Goal: Information Seeking & Learning: Find specific fact

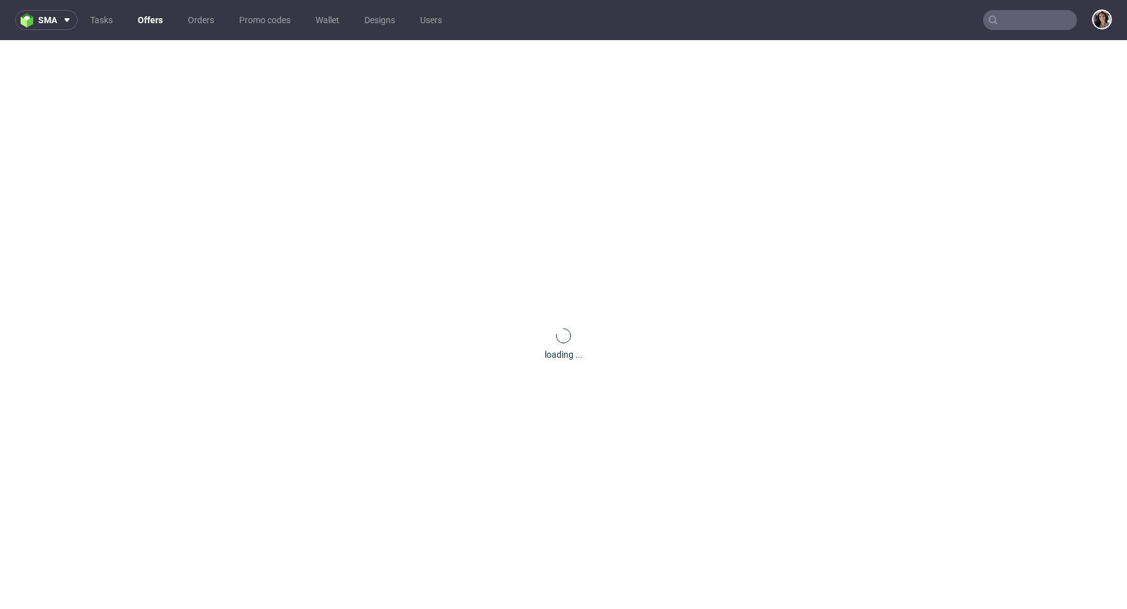
click at [1013, 19] on input "text" at bounding box center [1030, 20] width 94 height 20
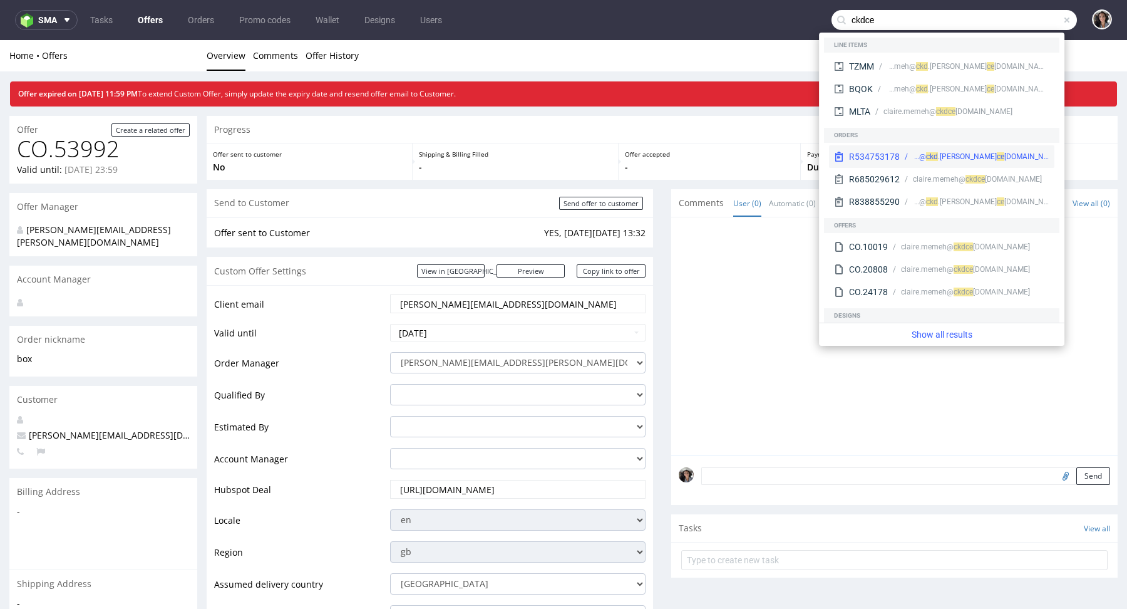
type input "ckdce"
click at [938, 158] on span "ckd" at bounding box center [932, 156] width 12 height 9
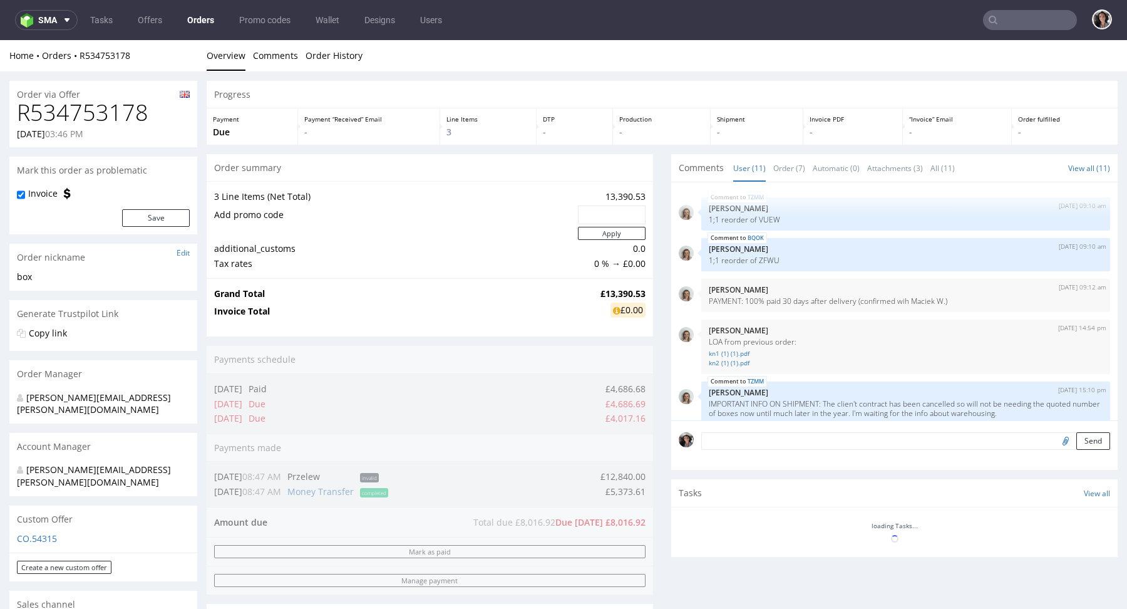
scroll to position [317, 0]
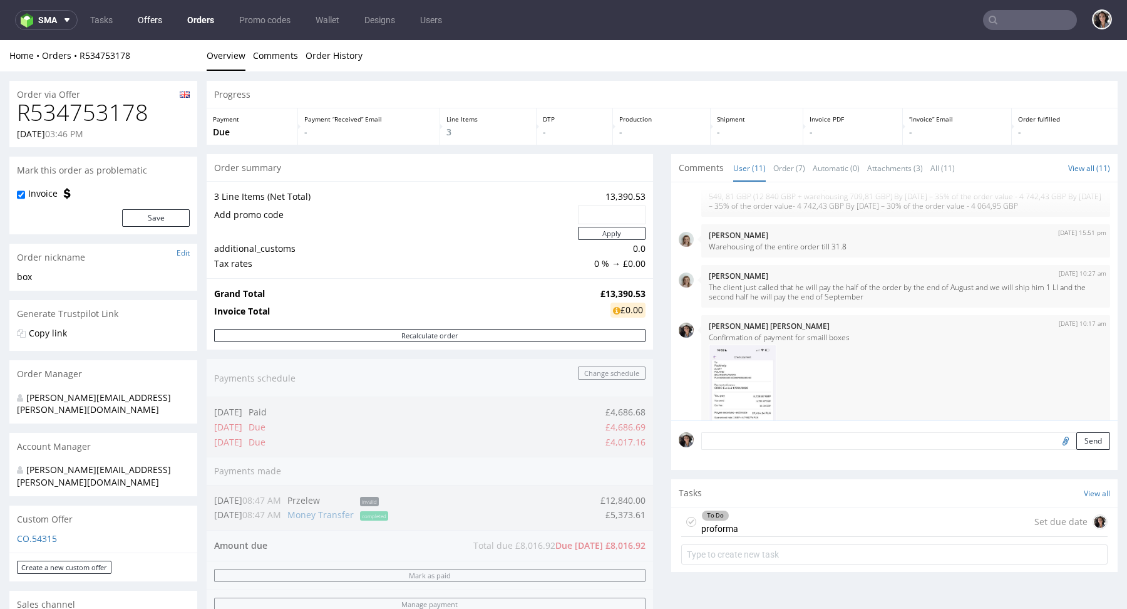
click at [150, 21] on link "Offers" at bounding box center [149, 20] width 39 height 20
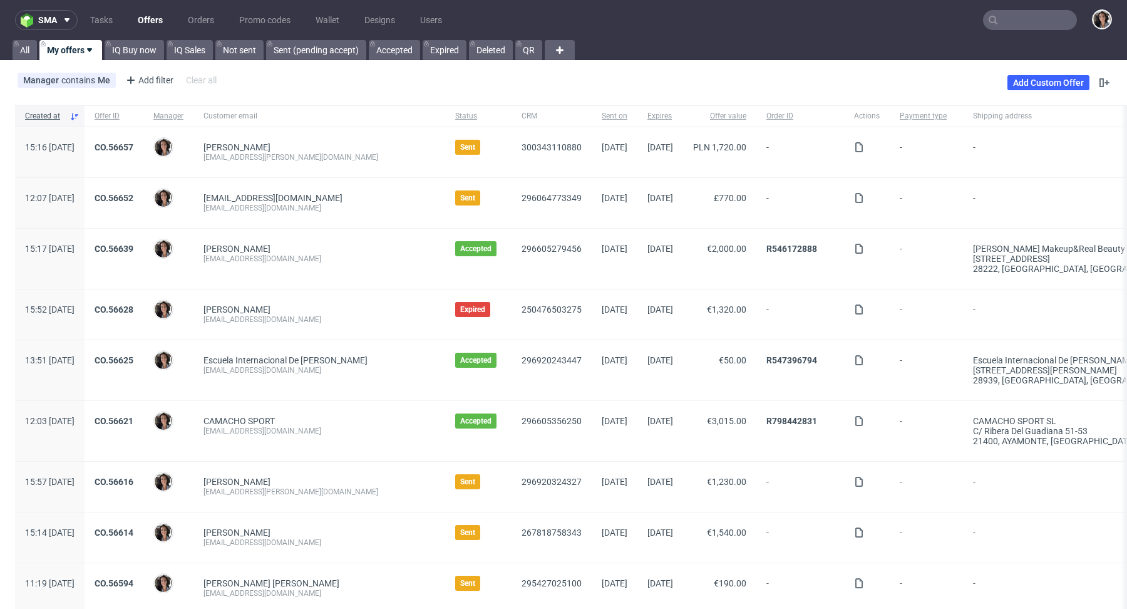
click at [1018, 21] on input "text" at bounding box center [1030, 20] width 94 height 20
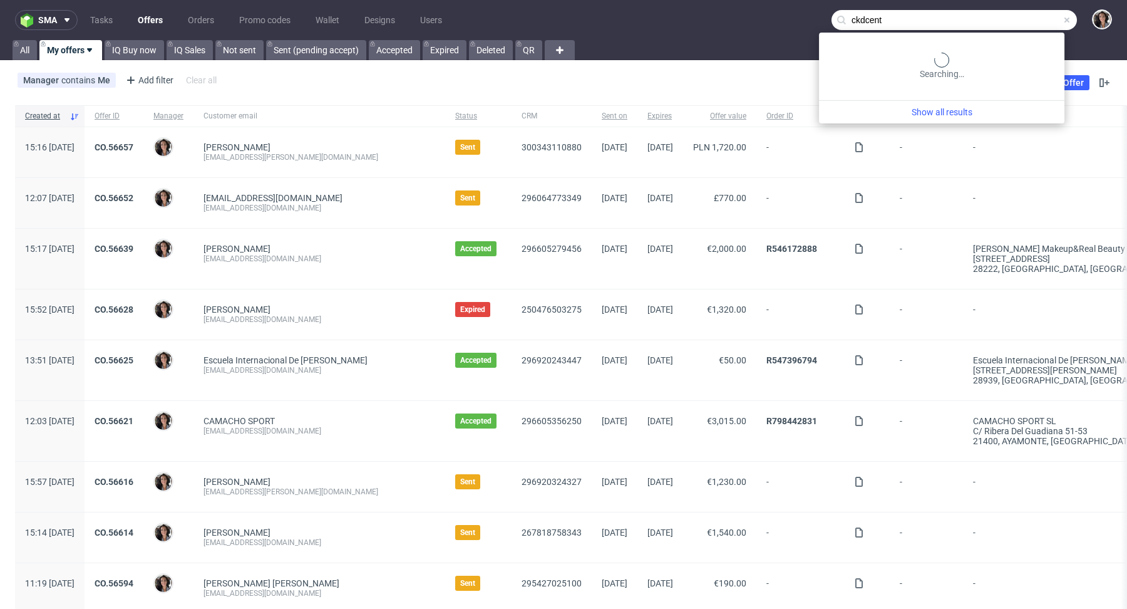
type input "ckdcent"
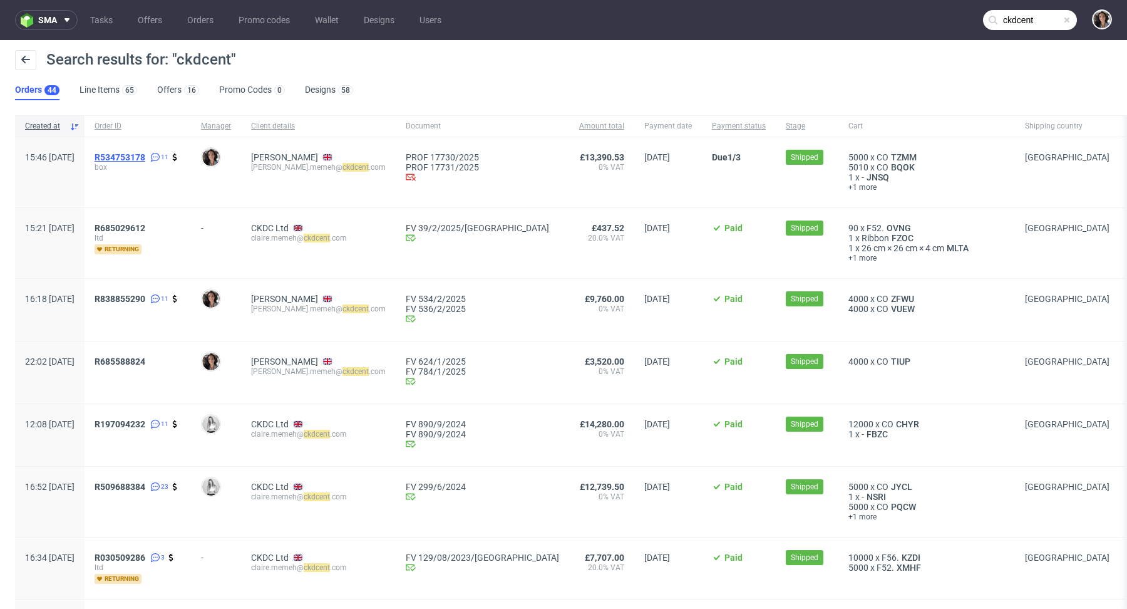
click at [145, 155] on span "R534753178" at bounding box center [120, 157] width 51 height 10
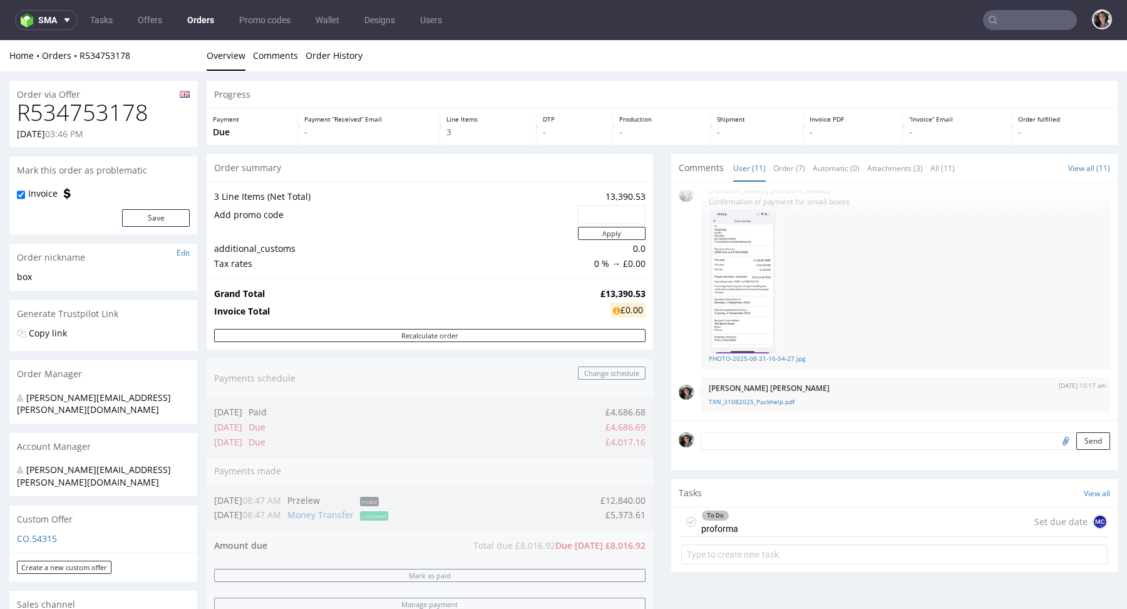
click at [38, 505] on div "Custom Offer" at bounding box center [103, 519] width 188 height 28
click at [38, 532] on p "CO.54315" at bounding box center [103, 538] width 173 height 13
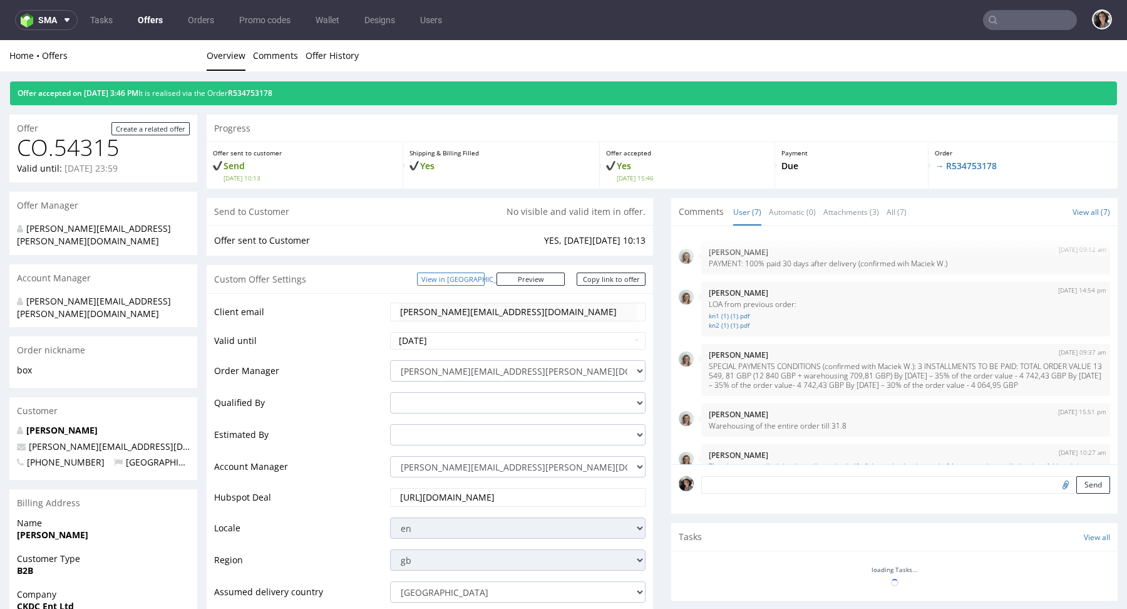
scroll to position [281, 0]
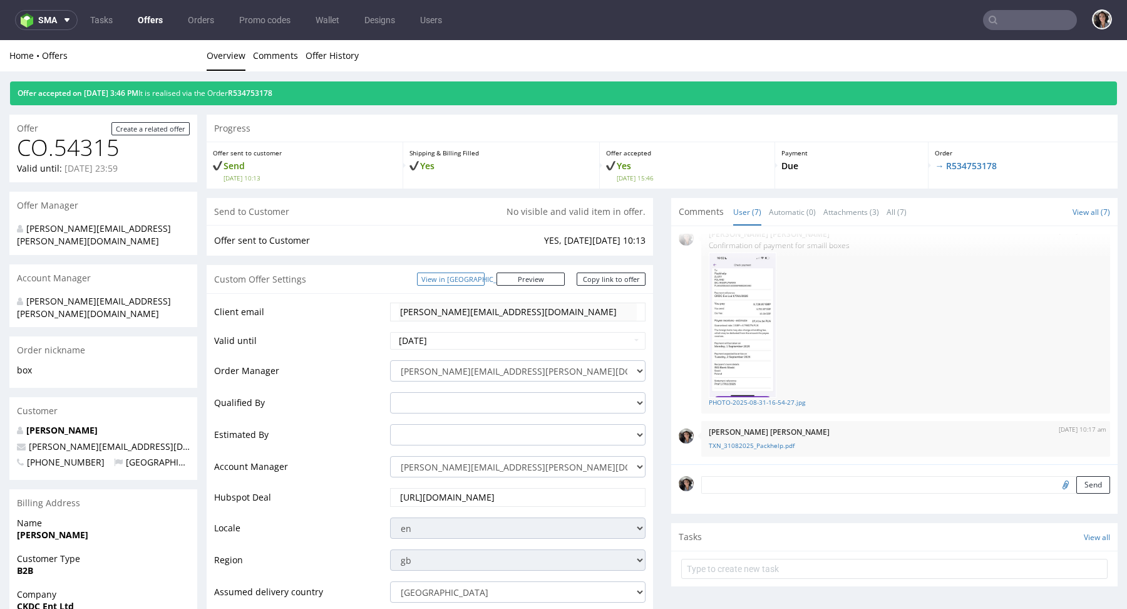
click at [485, 281] on link "View in [GEOGRAPHIC_DATA]" at bounding box center [451, 278] width 68 height 13
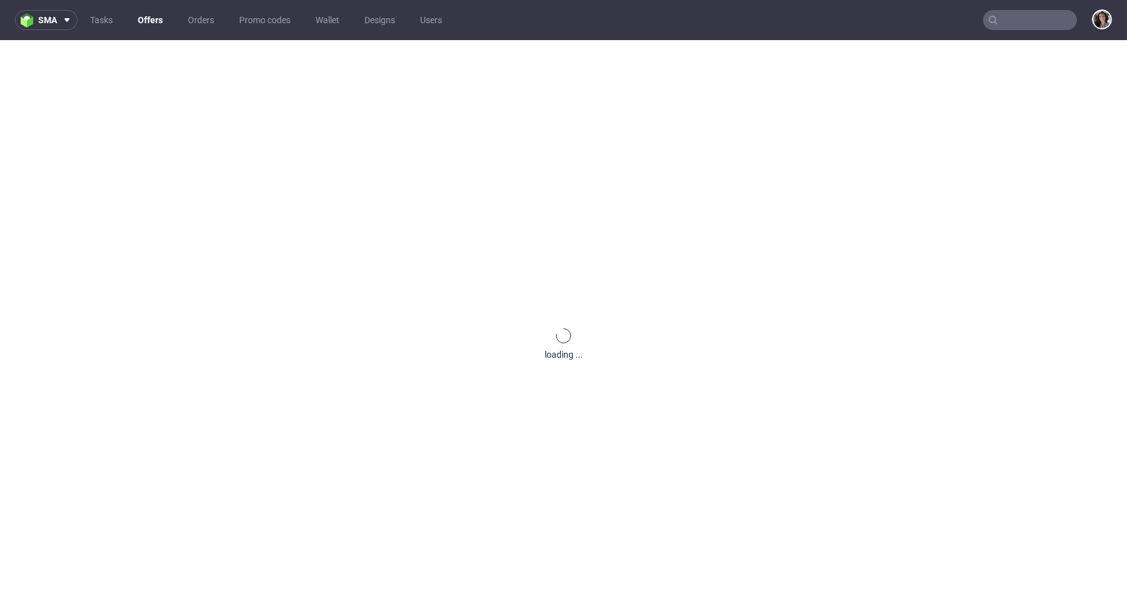
click at [1000, 19] on input "text" at bounding box center [1030, 20] width 94 height 20
paste input "@fanfinders.com"
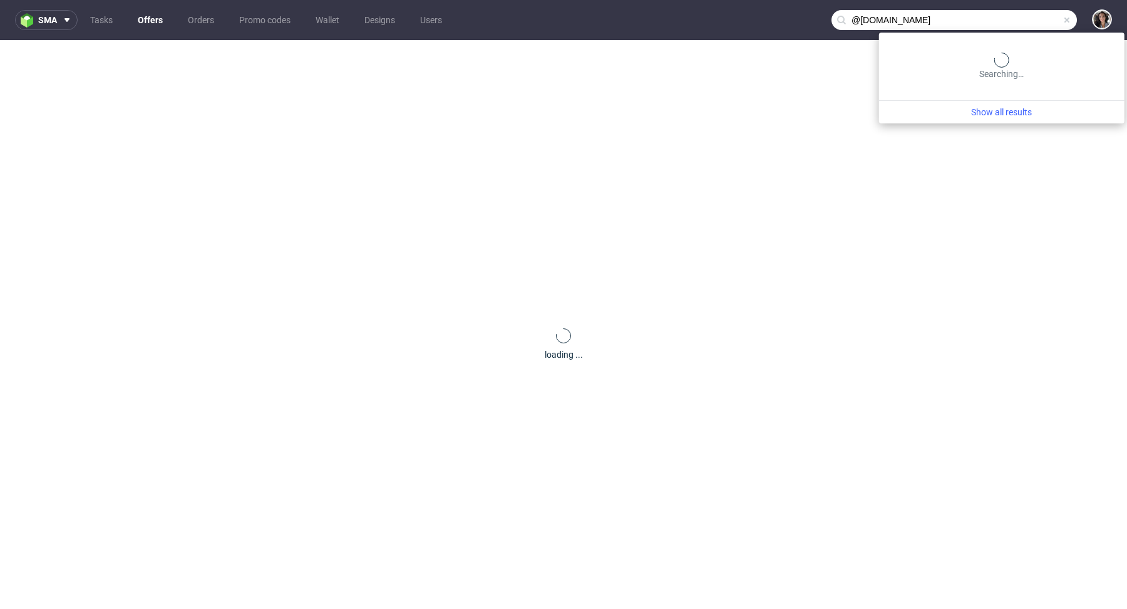
type input "@fanfinders.com"
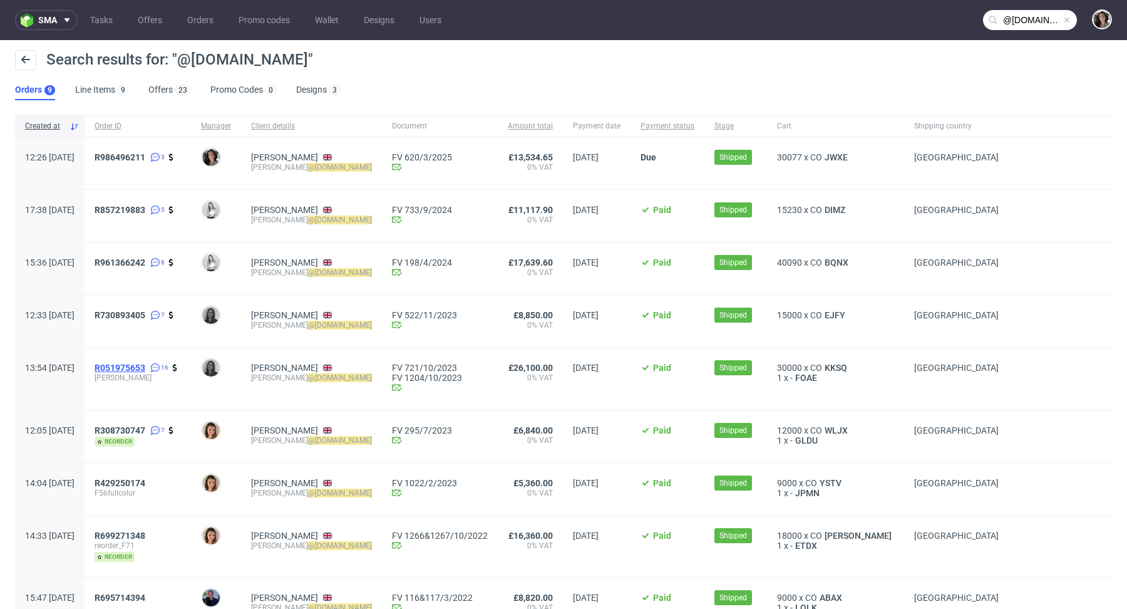
click at [145, 365] on span "R051975653" at bounding box center [120, 368] width 51 height 10
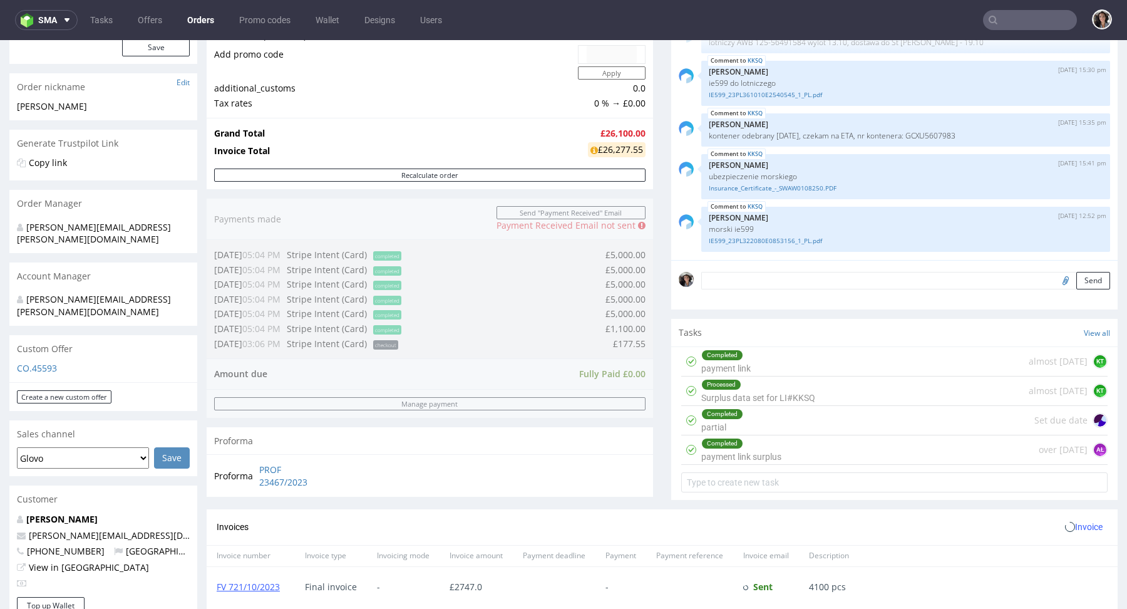
scroll to position [481, 0]
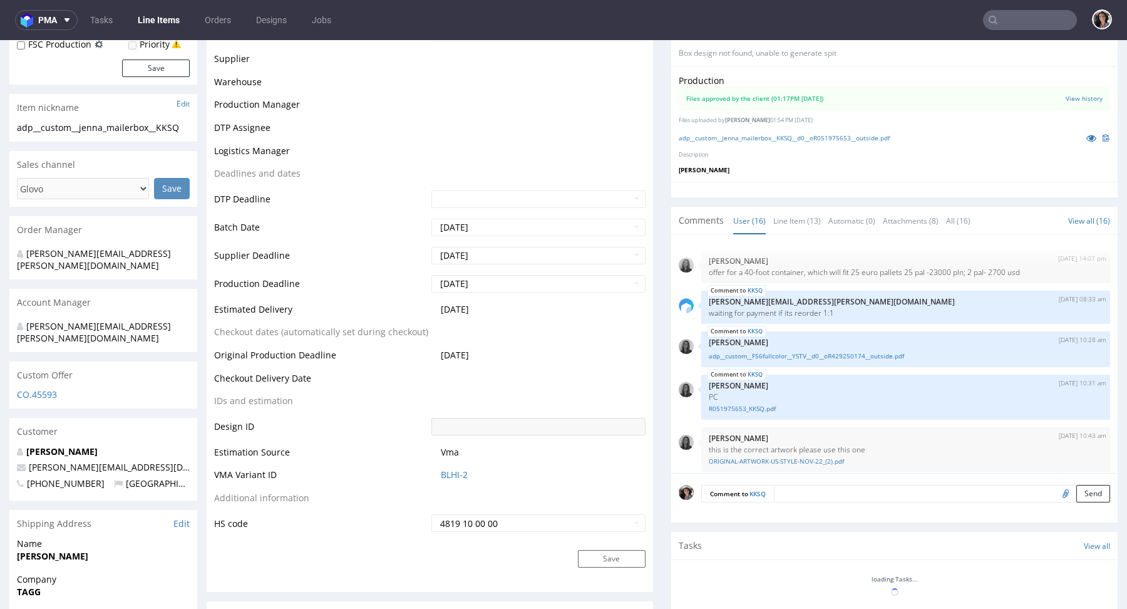
scroll to position [559, 0]
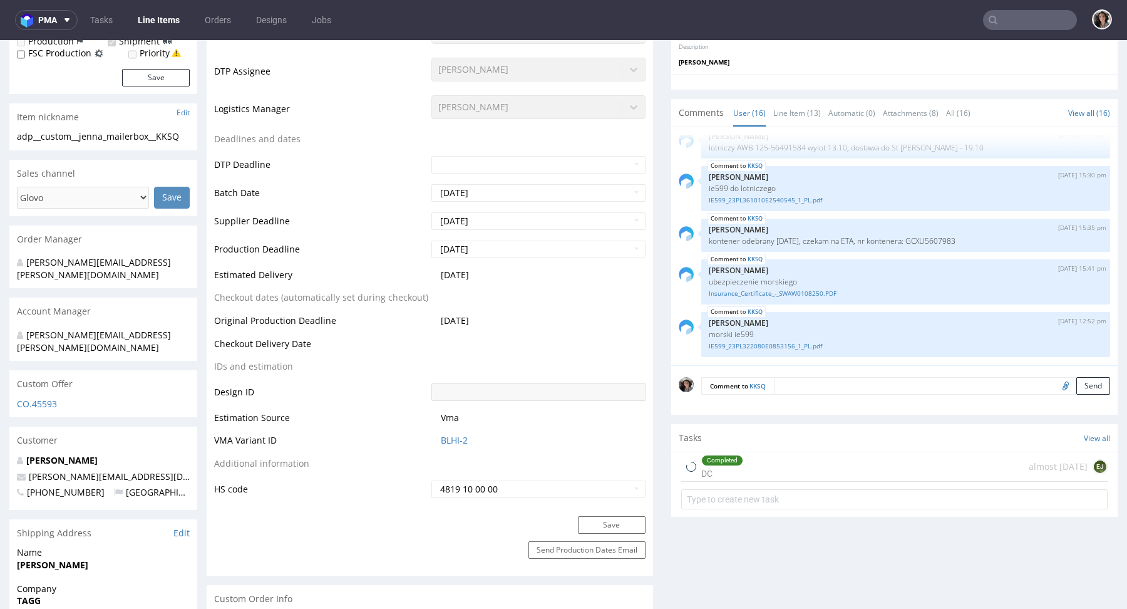
type input "30265"
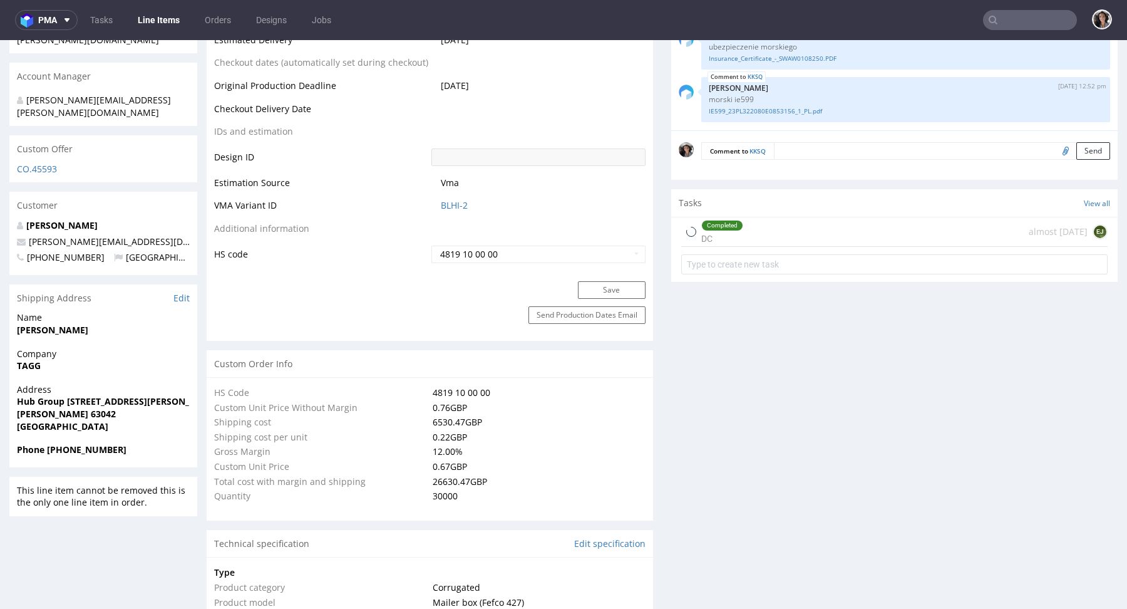
select select "in_progress"
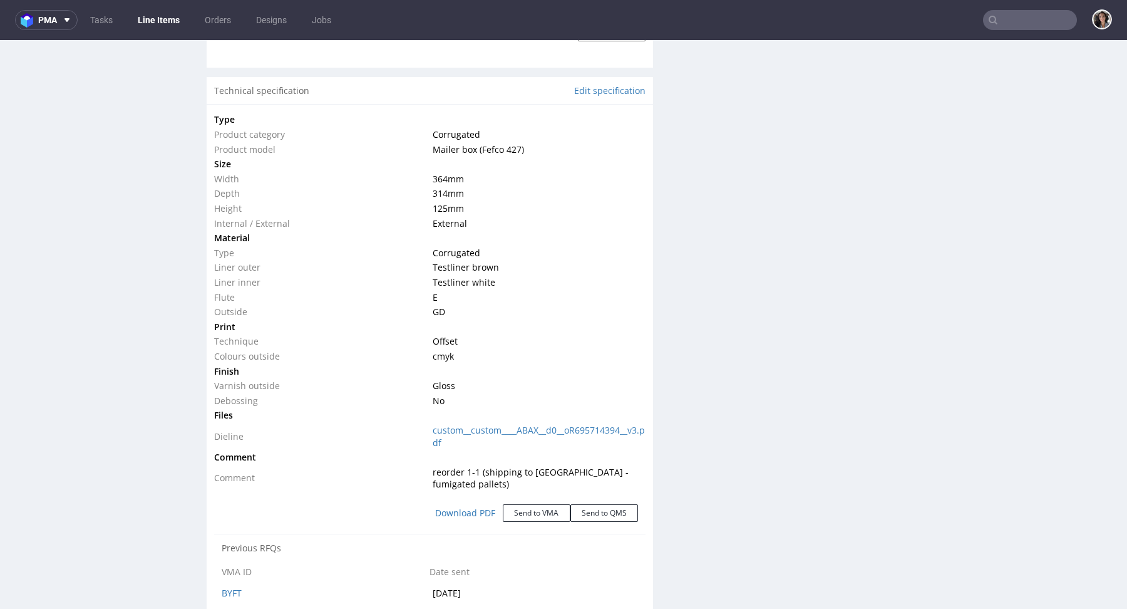
scroll to position [1175, 0]
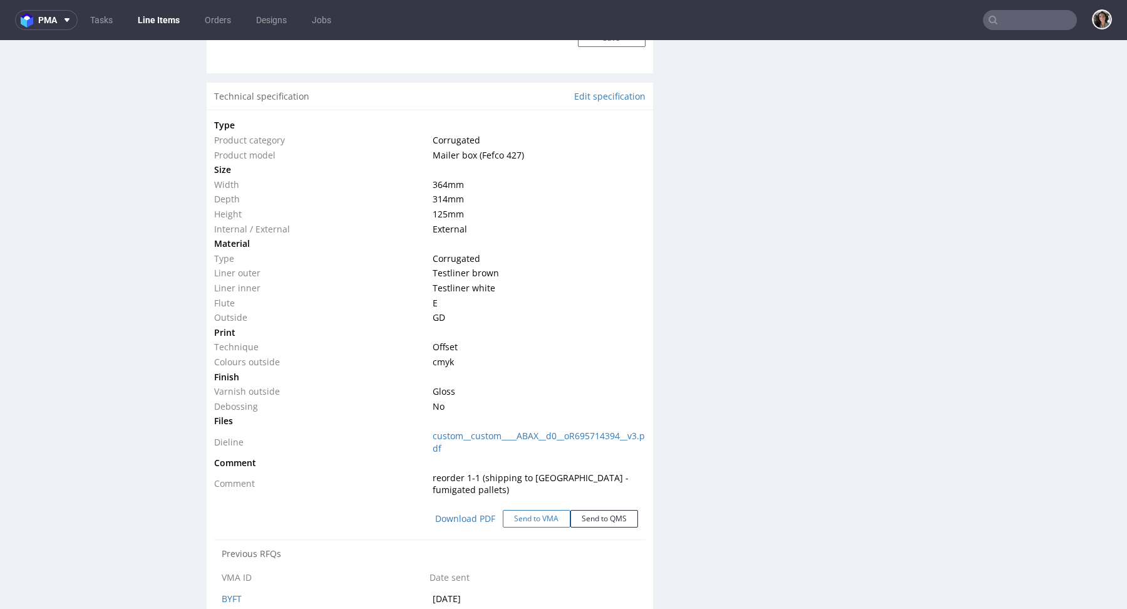
click at [534, 510] on button "Send to VMA" at bounding box center [537, 519] width 68 height 18
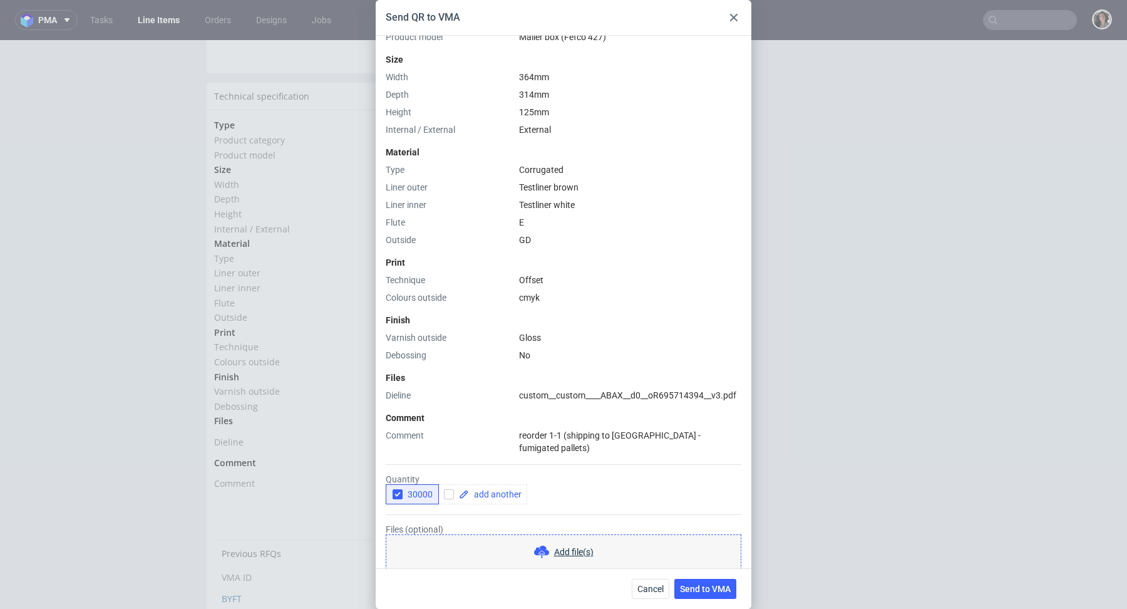
scroll to position [276, 0]
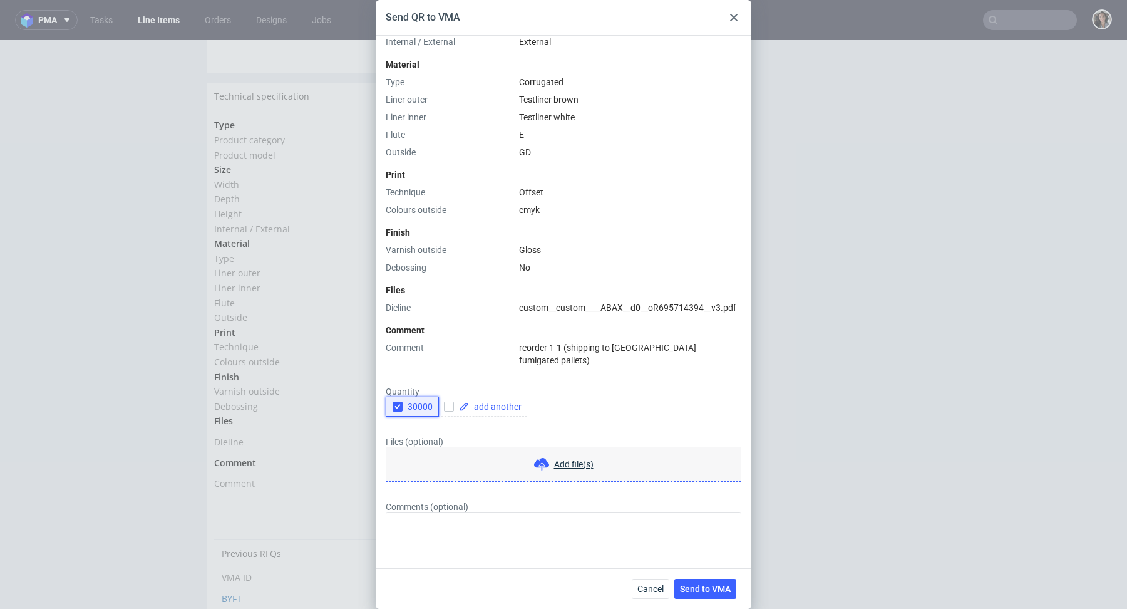
click at [393, 402] on icon "button" at bounding box center [397, 406] width 9 height 9
click at [414, 401] on span "30000" at bounding box center [418, 406] width 30 height 10
click at [476, 402] on span at bounding box center [495, 406] width 53 height 9
checkbox input "true"
click at [396, 401] on div "button" at bounding box center [398, 406] width 10 height 10
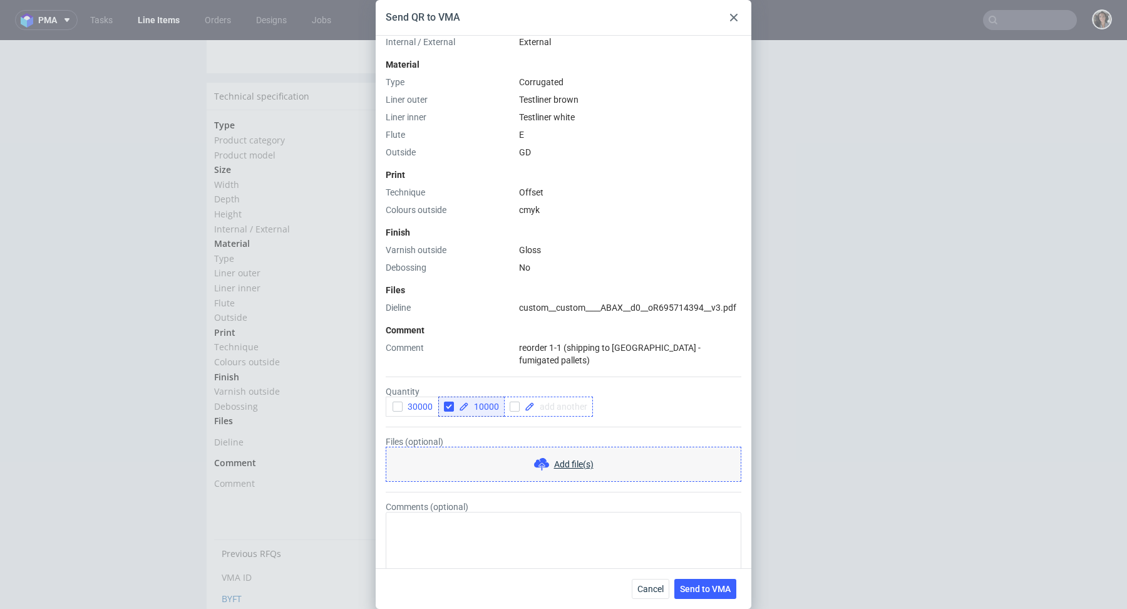
click at [550, 402] on span at bounding box center [561, 406] width 53 height 9
checkbox input "true"
click at [619, 409] on form "Quantity 30000 10000 15000 Files (optional) Add file(s) Comments (optional)" at bounding box center [564, 468] width 356 height 205
checkbox input "true"
click at [725, 386] on div "Quantity 30000 10000 15000 20000" at bounding box center [564, 401] width 356 height 30
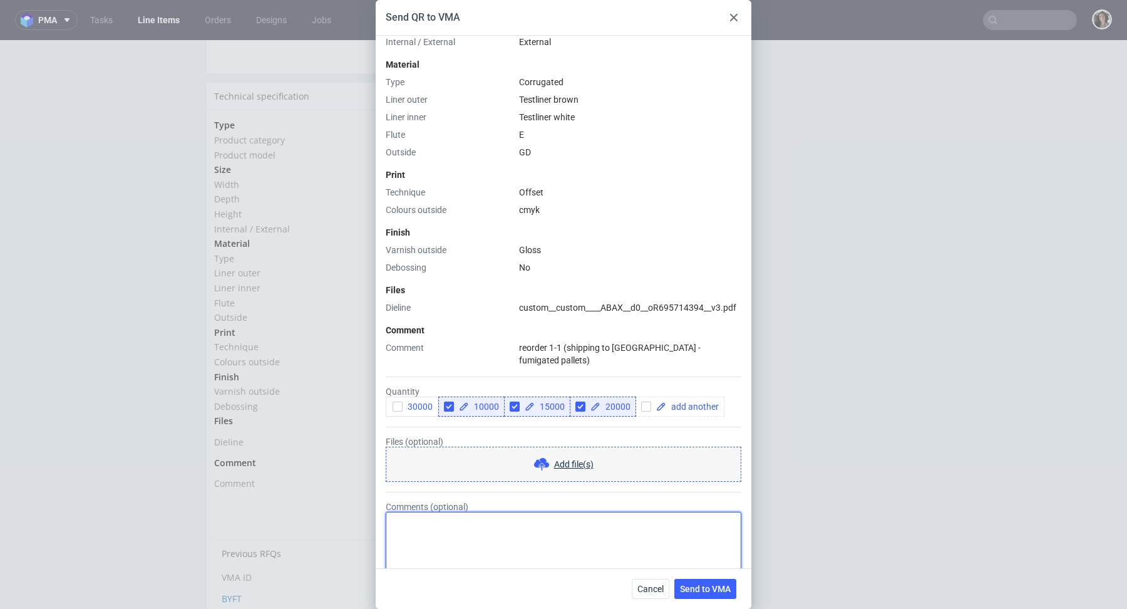
click at [433, 514] on textarea "Comments (optional)" at bounding box center [564, 542] width 356 height 60
type textarea "Shipment to the uk"
click at [702, 589] on span "Send to VMA" at bounding box center [705, 588] width 51 height 9
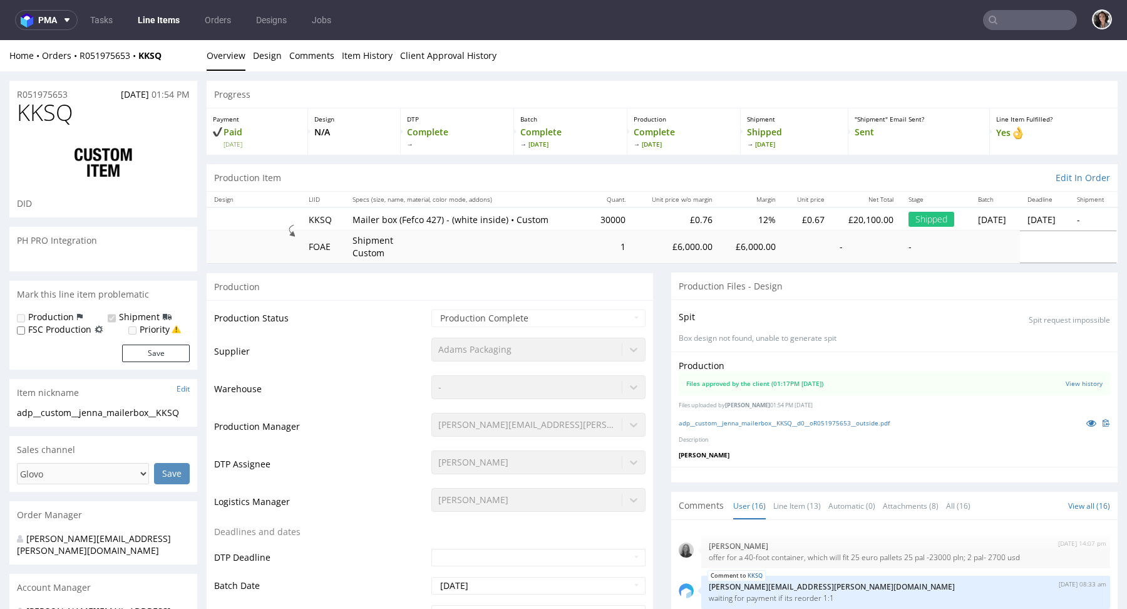
select select "in_progress"
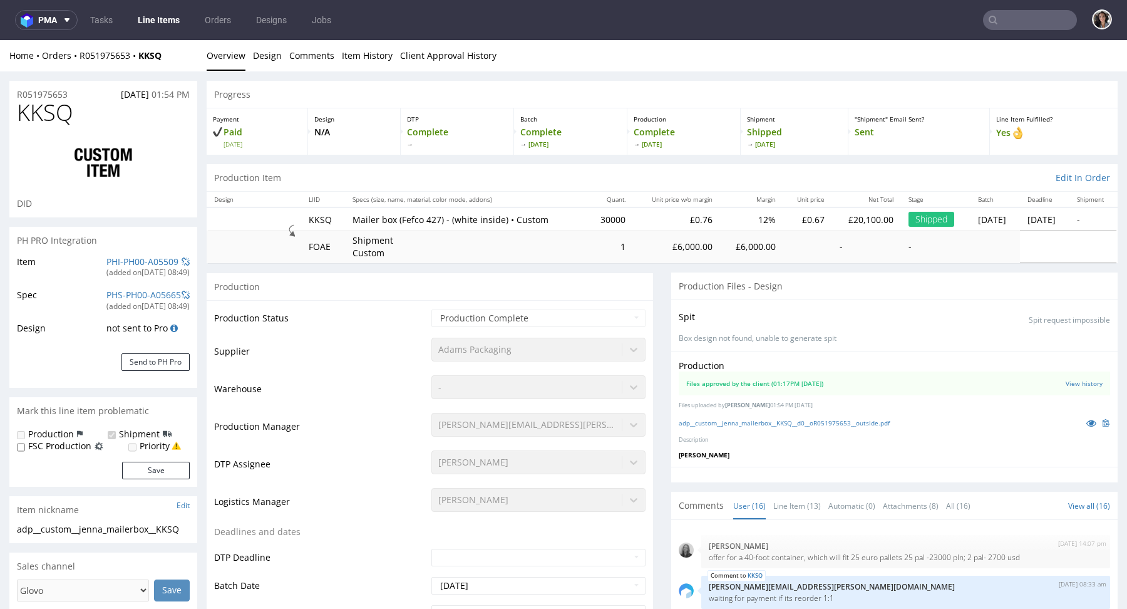
scroll to position [559, 0]
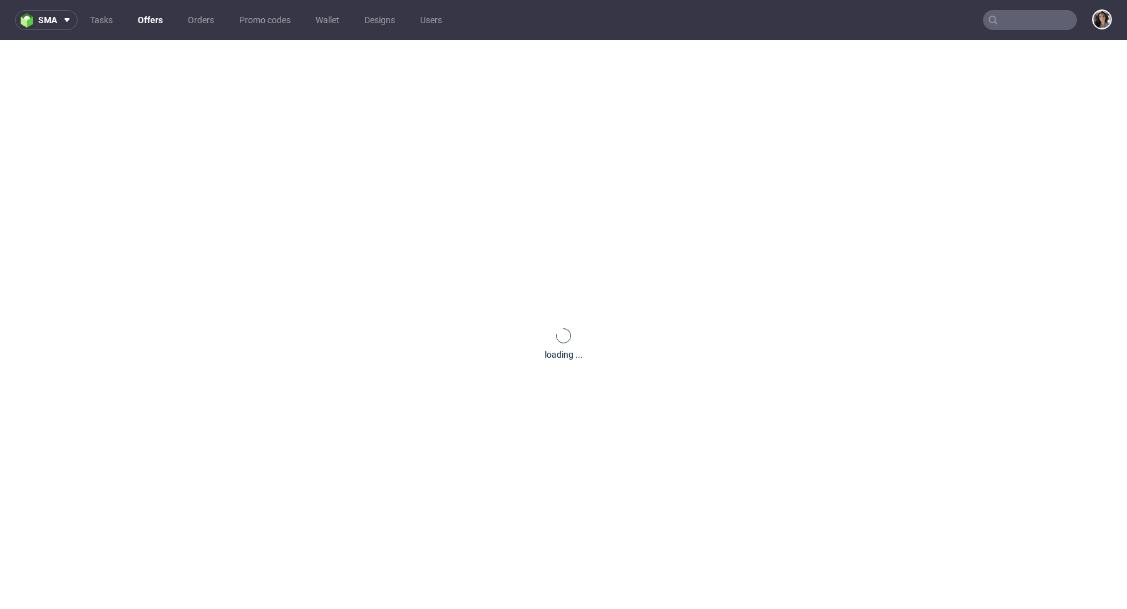
click at [1039, 24] on input "text" at bounding box center [1030, 20] width 94 height 20
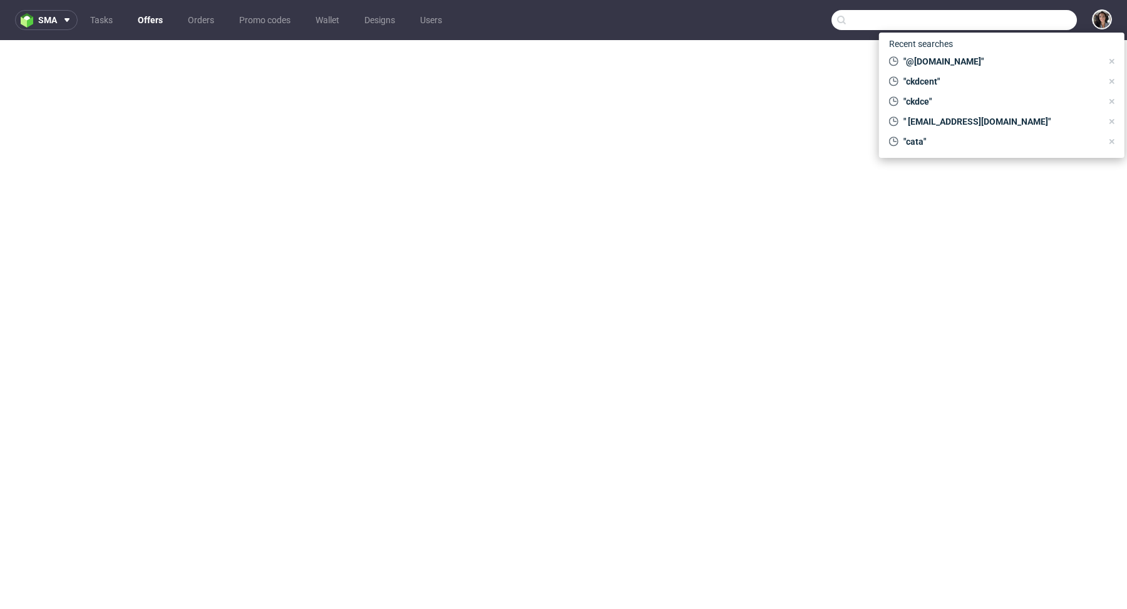
paste input "@fanfinders.com"
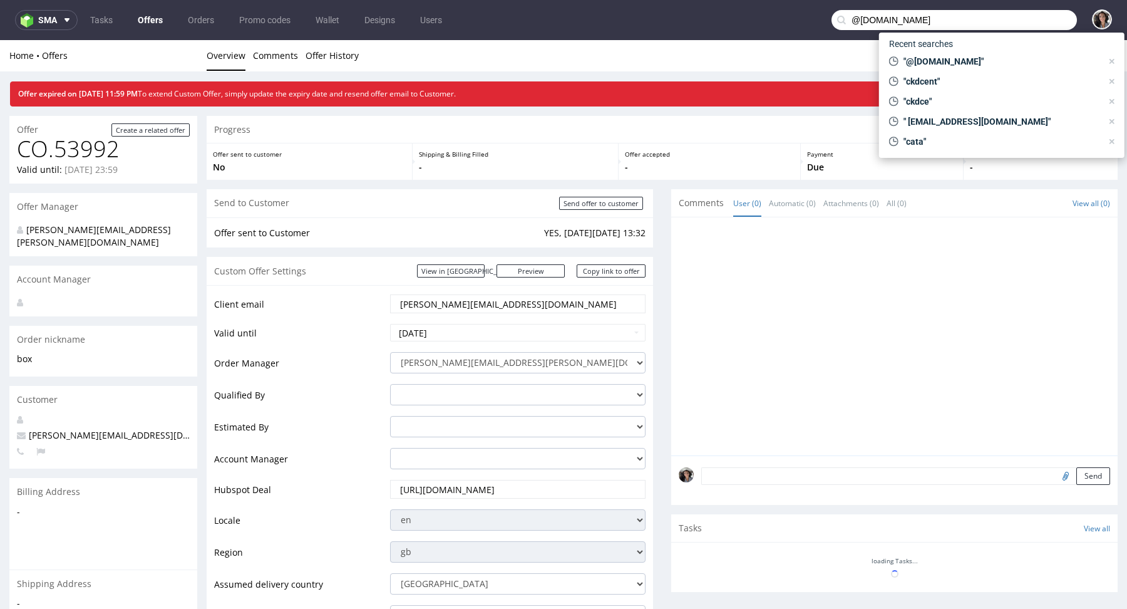
type input "@fanfinders.com"
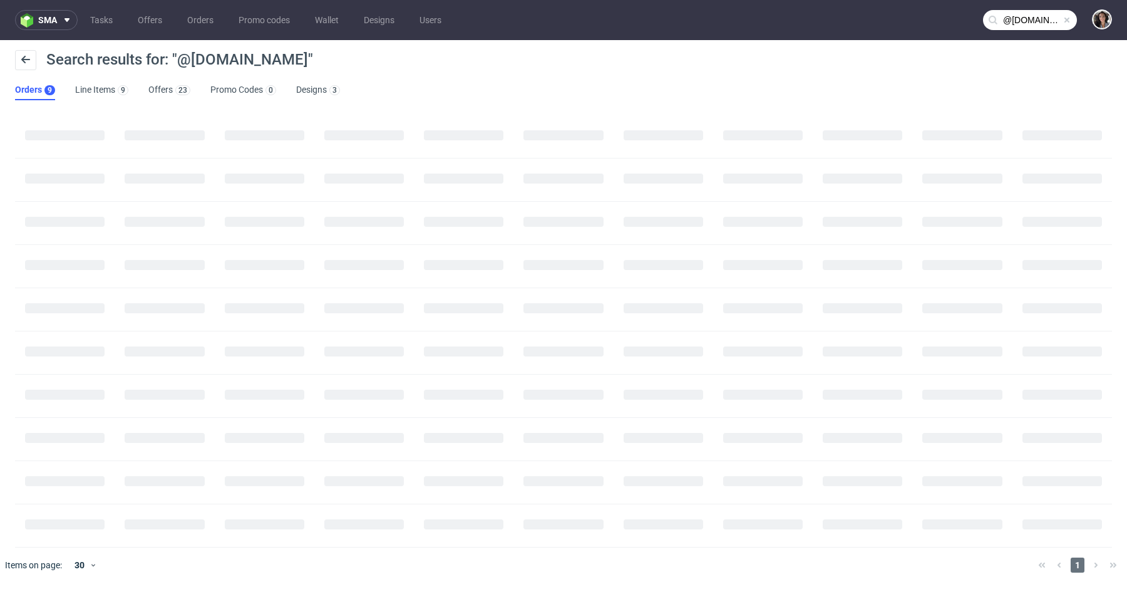
click at [664, 142] on div "sma Tasks Offers Orders Promo codes Wallet Designs Users @fanfinders.com Search…" at bounding box center [563, 304] width 1127 height 609
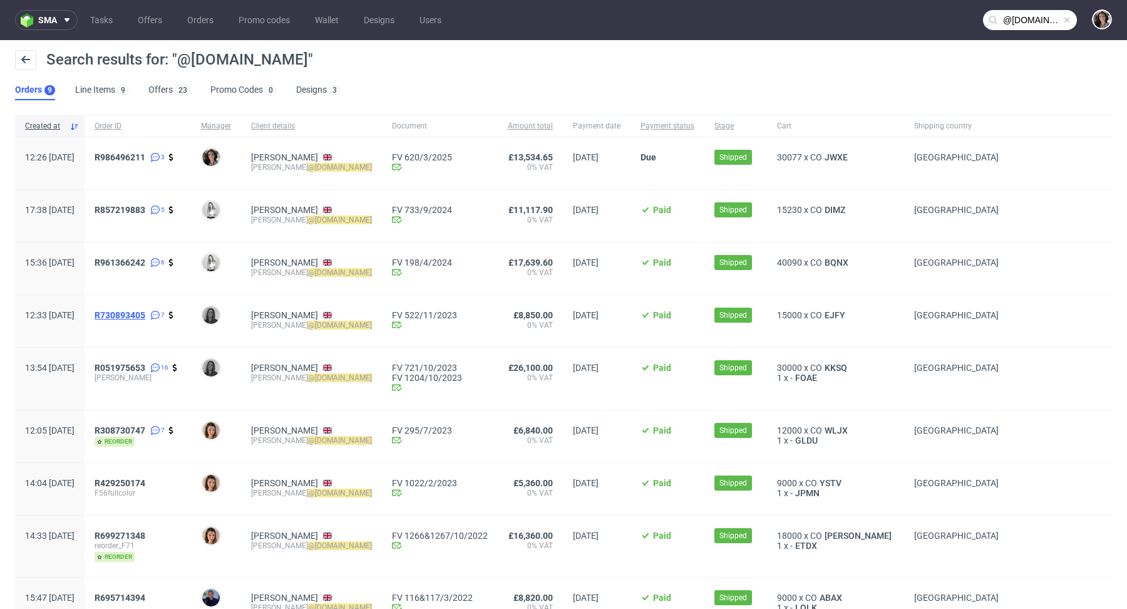
click at [145, 318] on span "R730893405" at bounding box center [120, 315] width 51 height 10
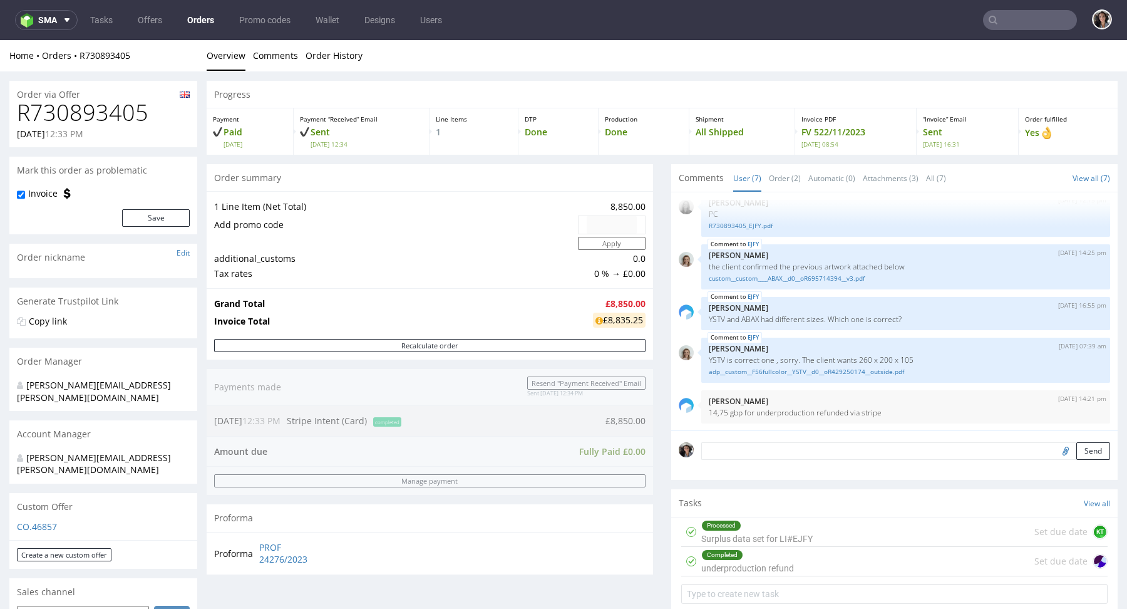
scroll to position [658, 0]
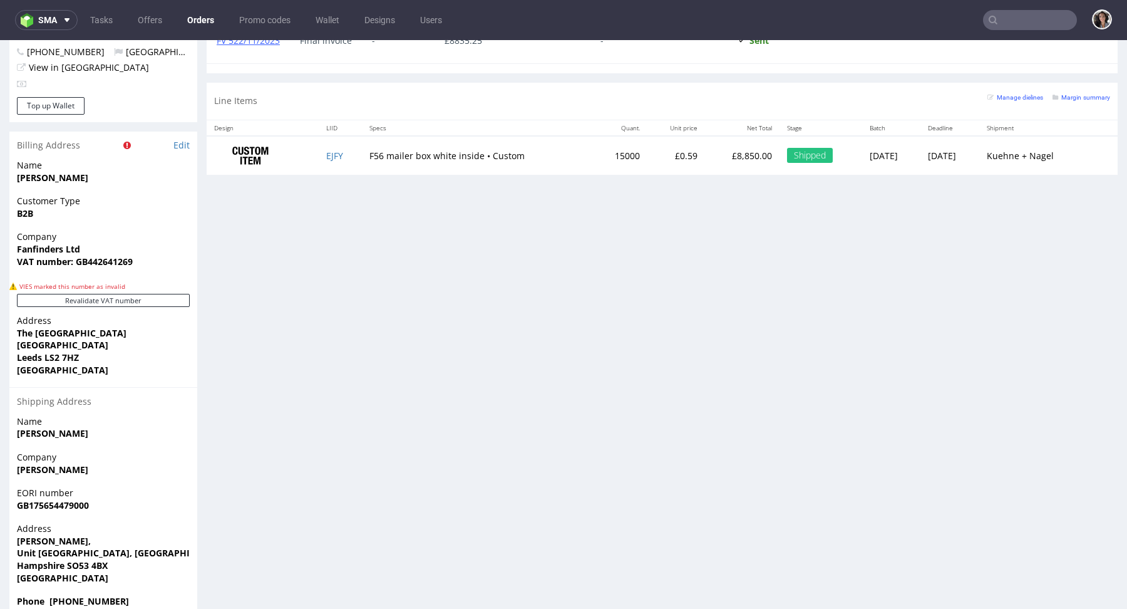
type input "@fanfinders.com"
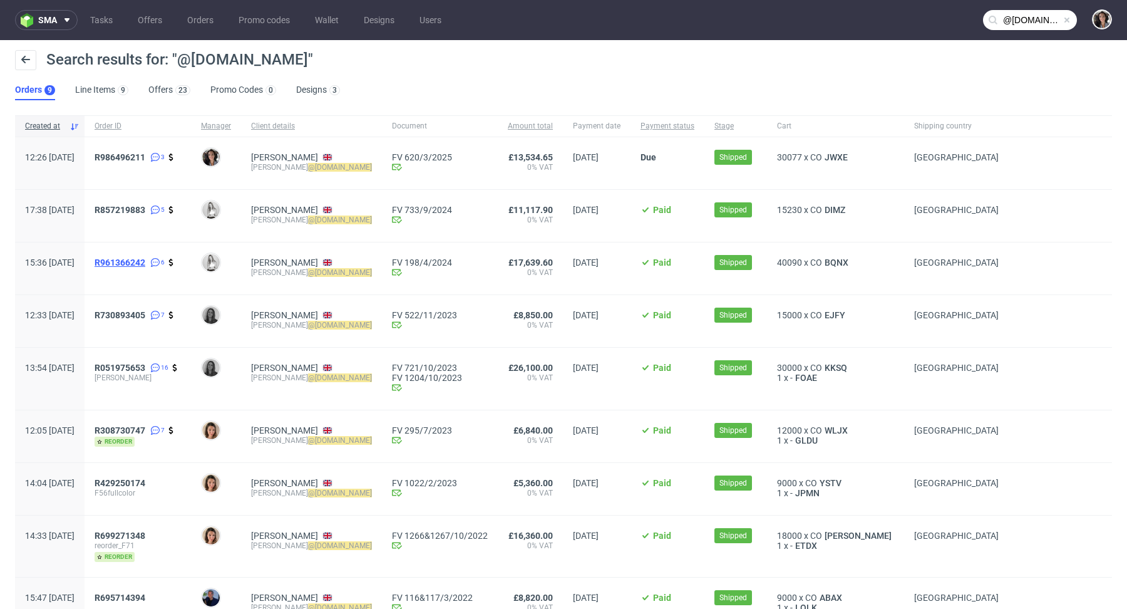
click at [145, 262] on span "R961366242" at bounding box center [120, 262] width 51 height 10
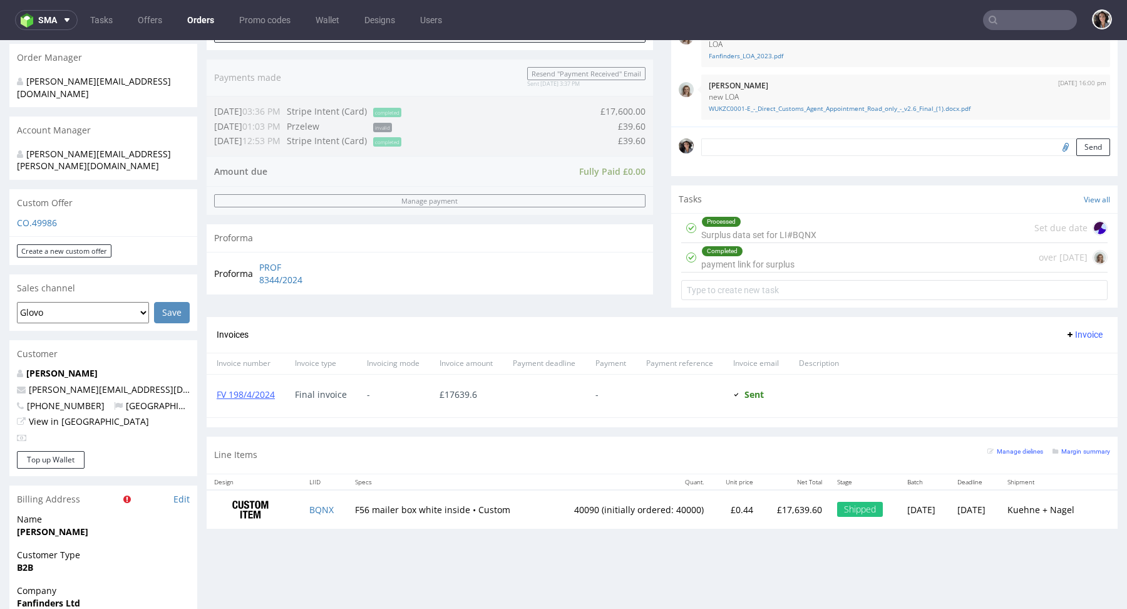
scroll to position [658, 0]
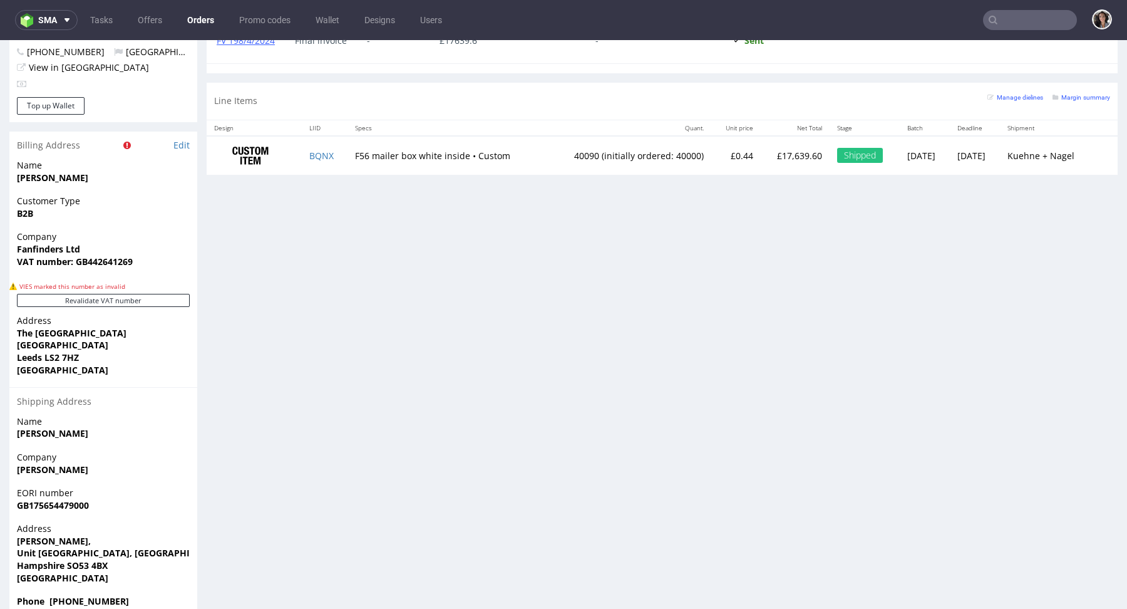
type input "@fanfinders.com"
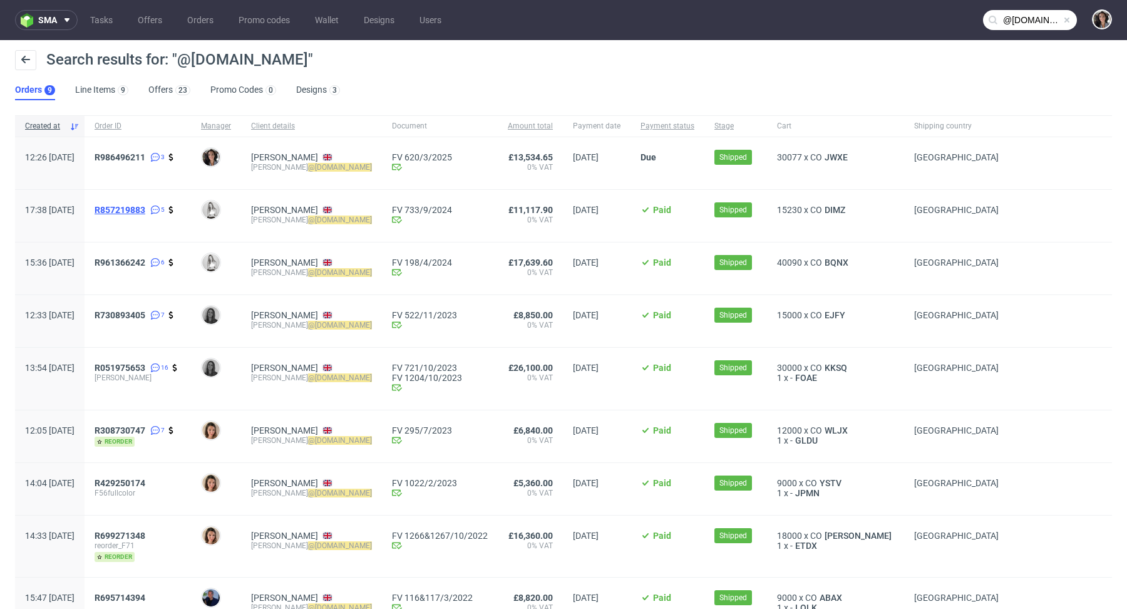
click at [145, 205] on span "R857219883" at bounding box center [120, 210] width 51 height 10
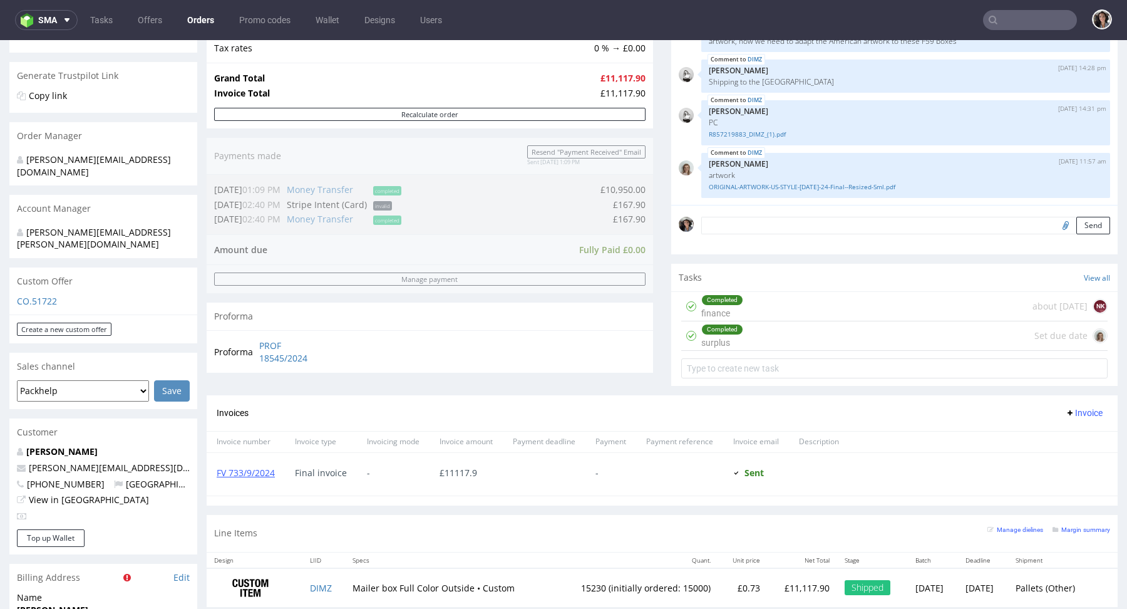
scroll to position [435, 0]
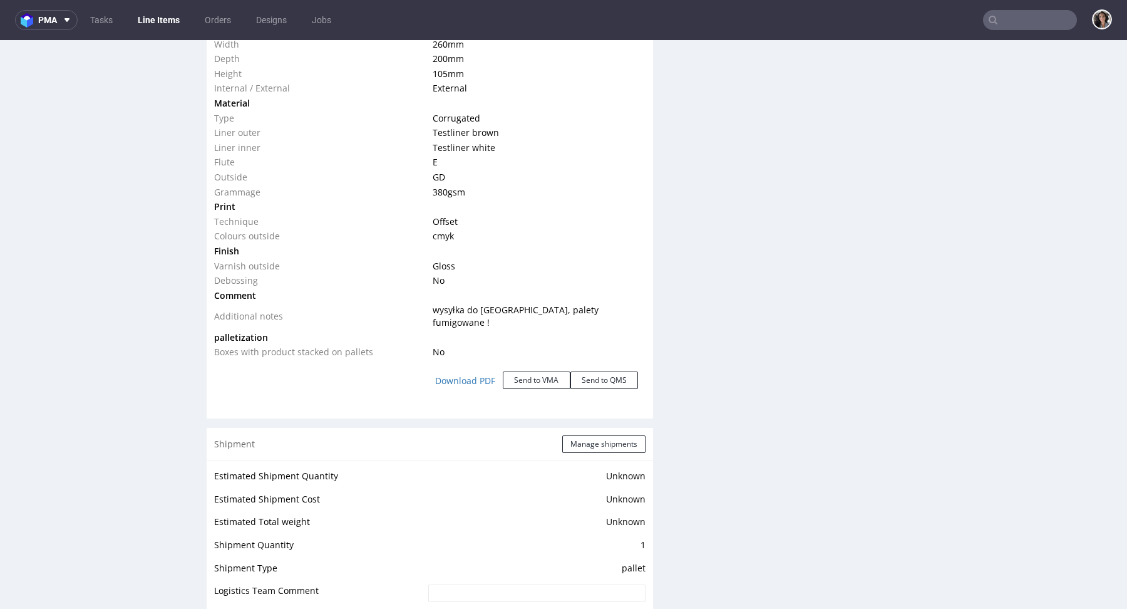
scroll to position [995, 0]
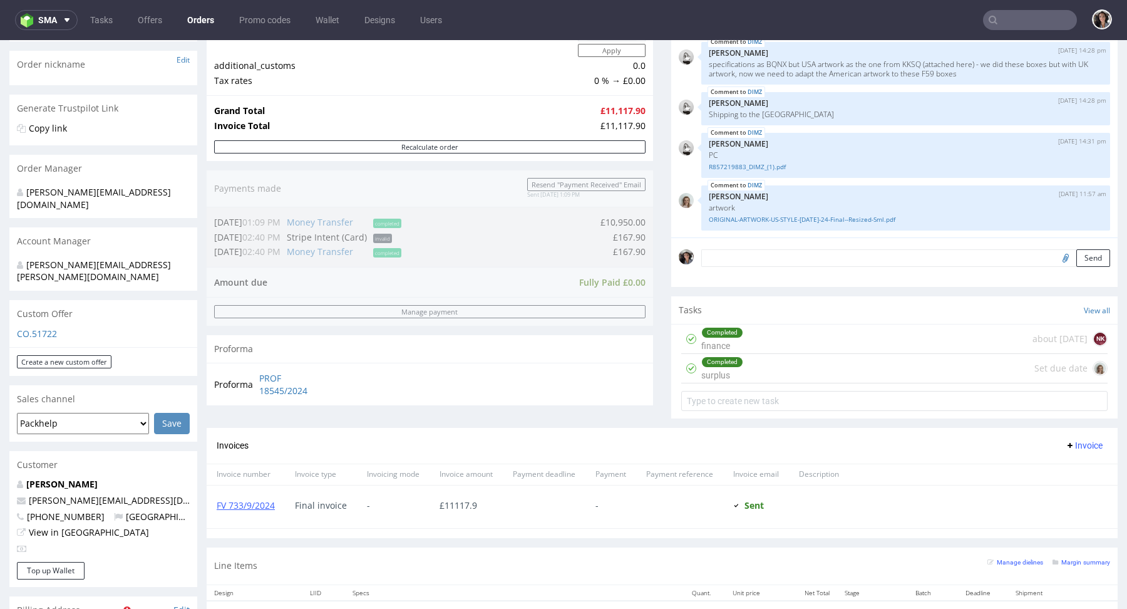
scroll to position [524, 0]
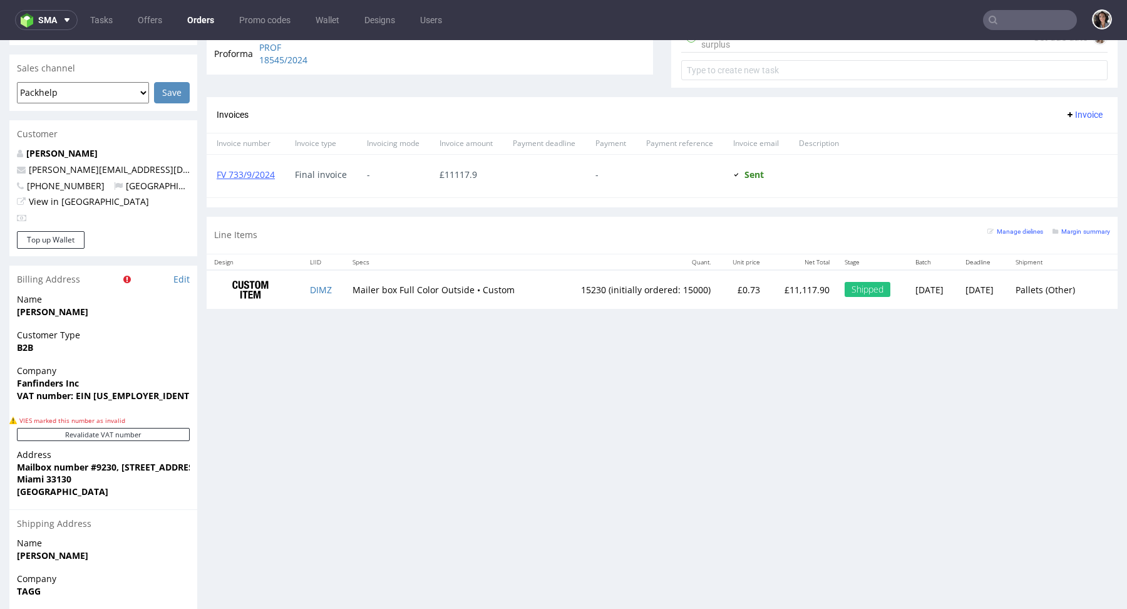
type input "@fanfinders.com"
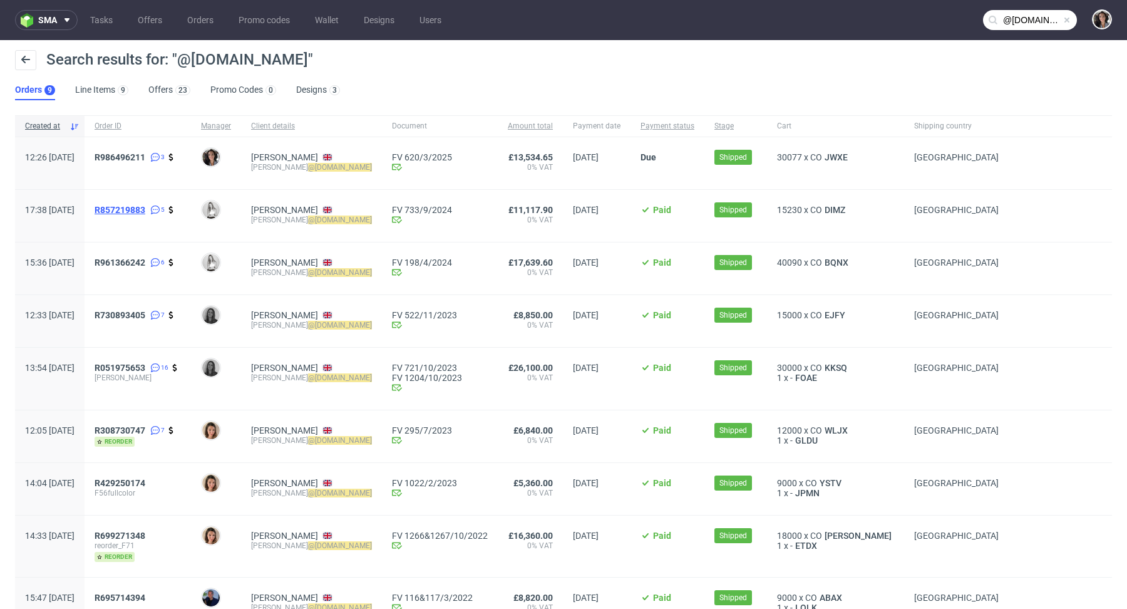
click at [145, 206] on span "R857219883" at bounding box center [120, 210] width 51 height 10
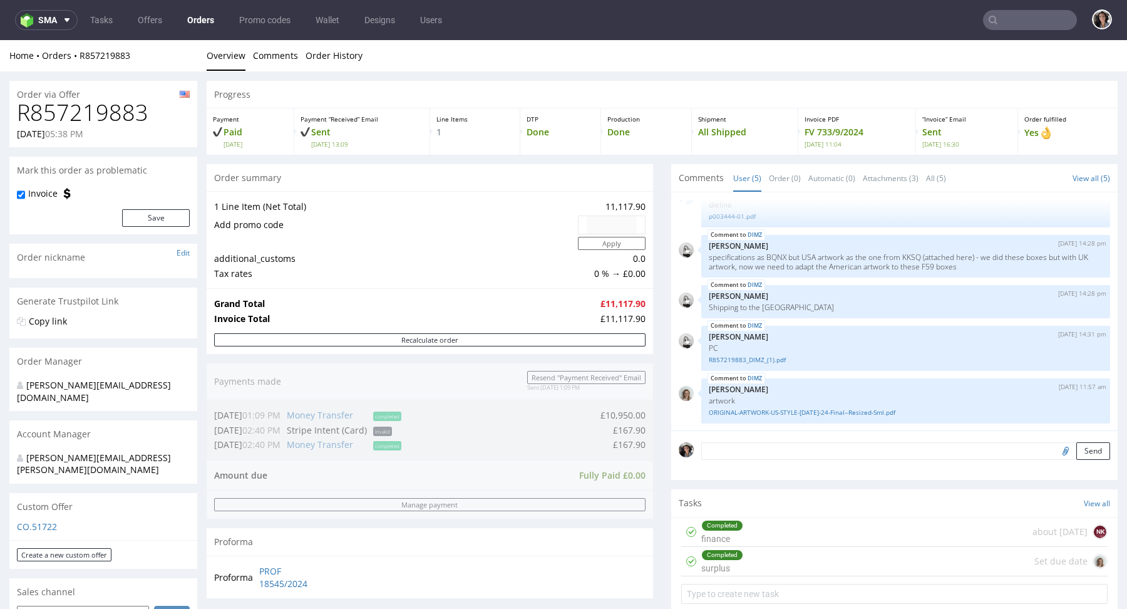
scroll to position [263, 0]
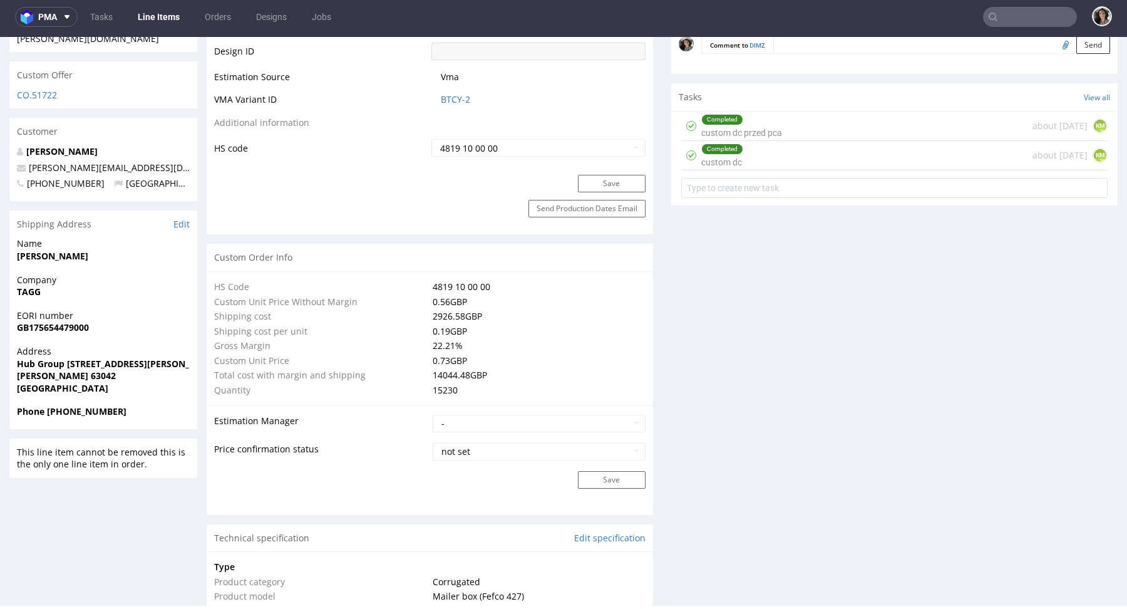
scroll to position [884, 0]
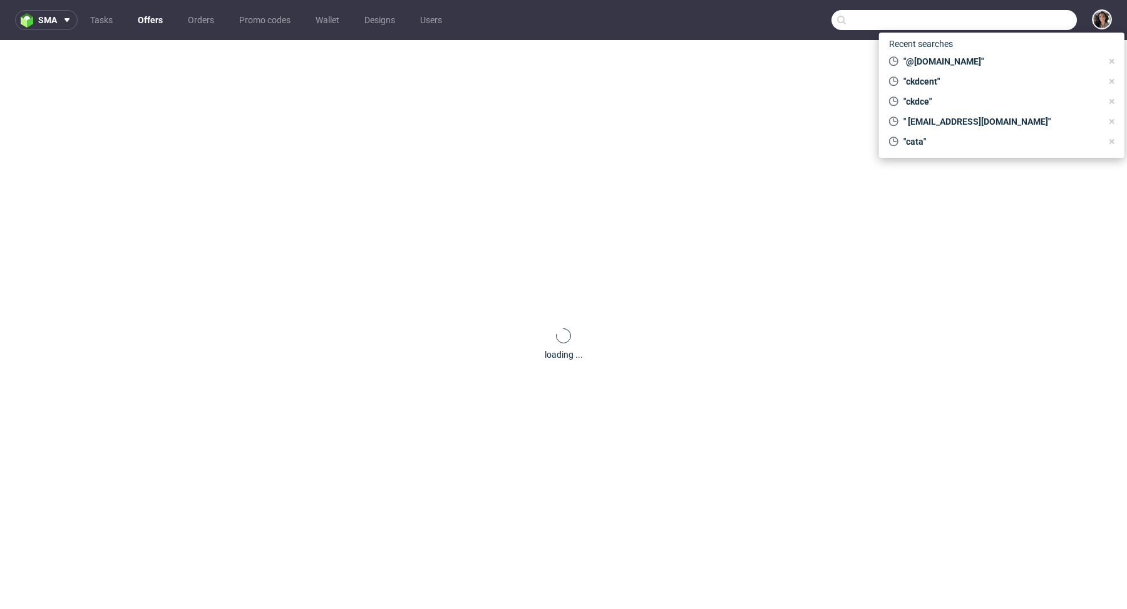
click at [998, 23] on input "text" at bounding box center [955, 20] width 246 height 20
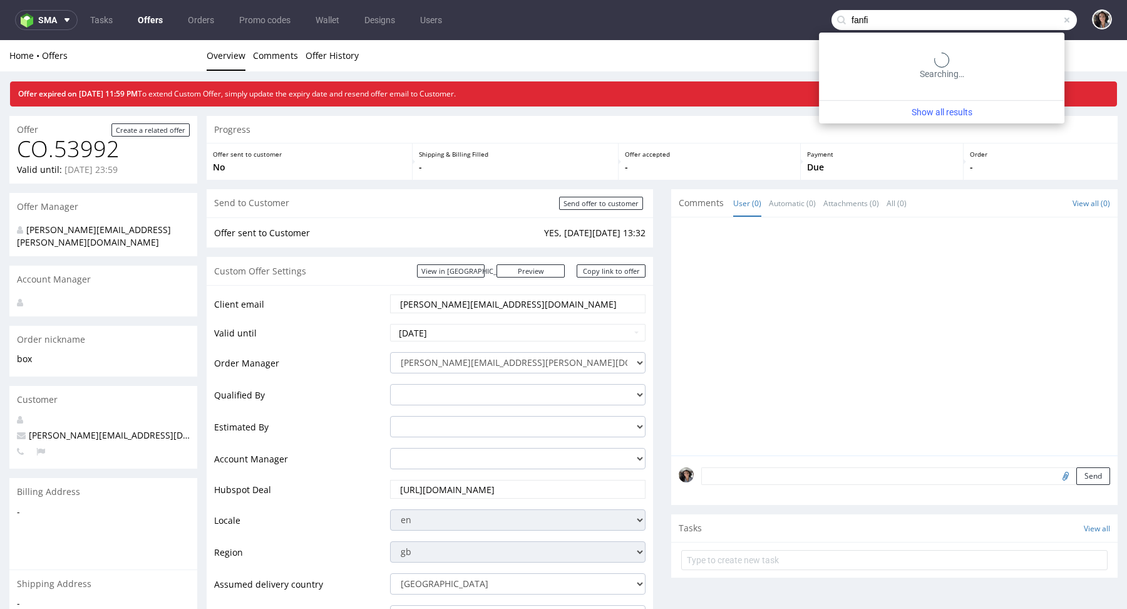
type input "fanfi"
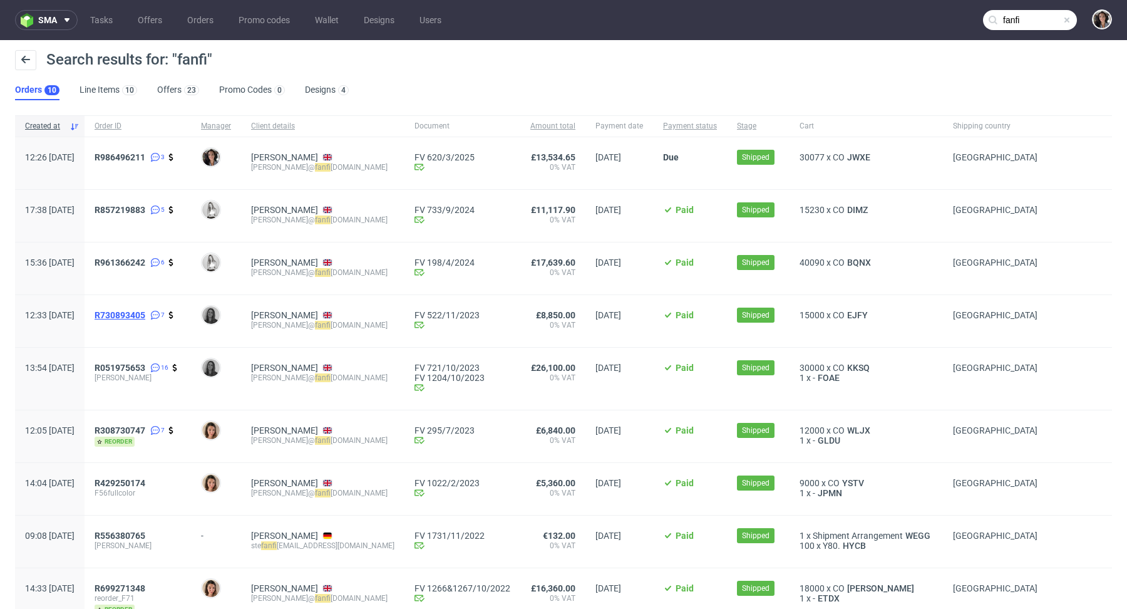
click at [145, 315] on span "R730893405" at bounding box center [120, 315] width 51 height 10
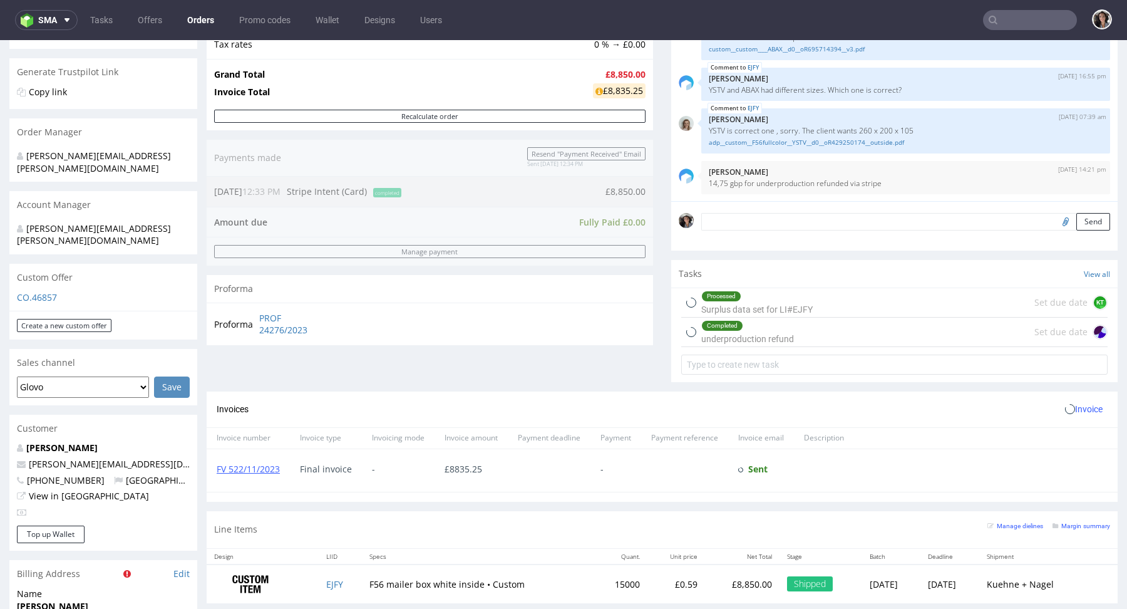
scroll to position [493, 0]
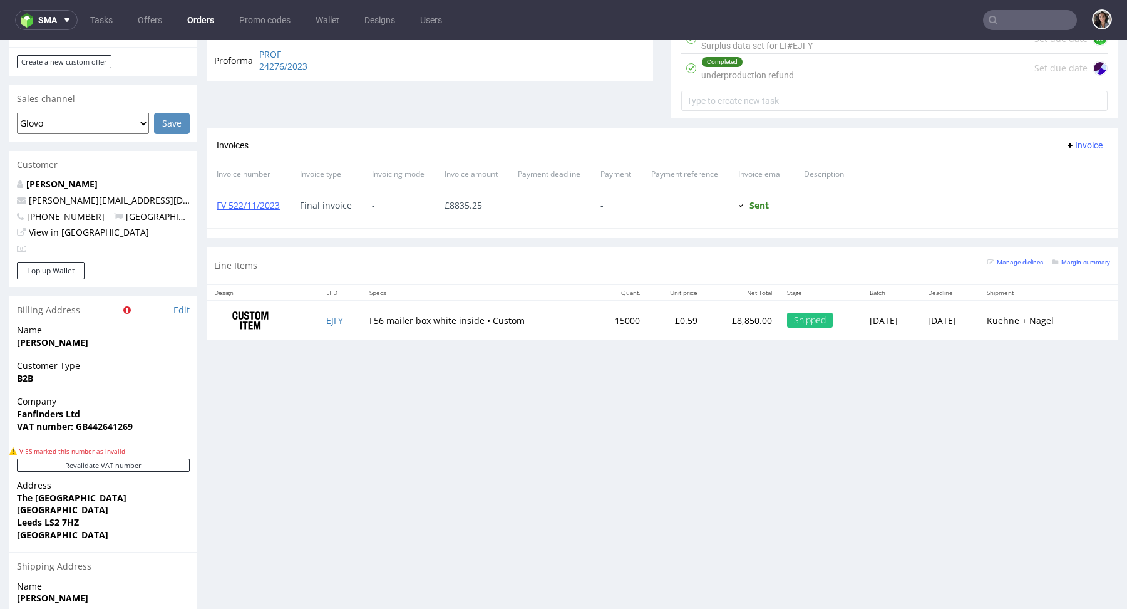
type input "fanfi"
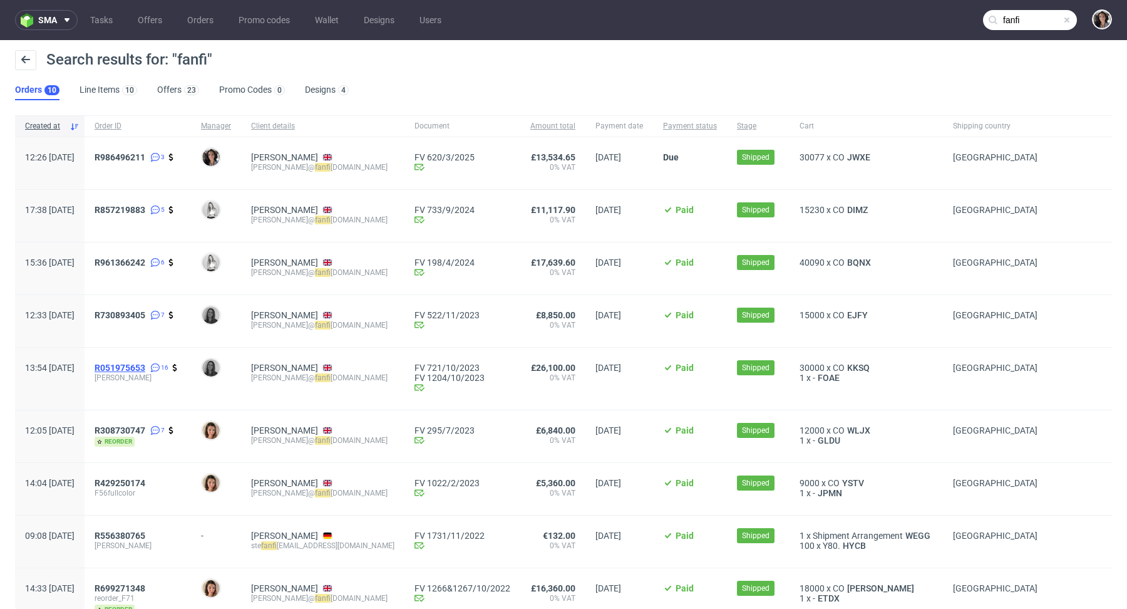
click at [145, 368] on span "R051975653" at bounding box center [120, 368] width 51 height 10
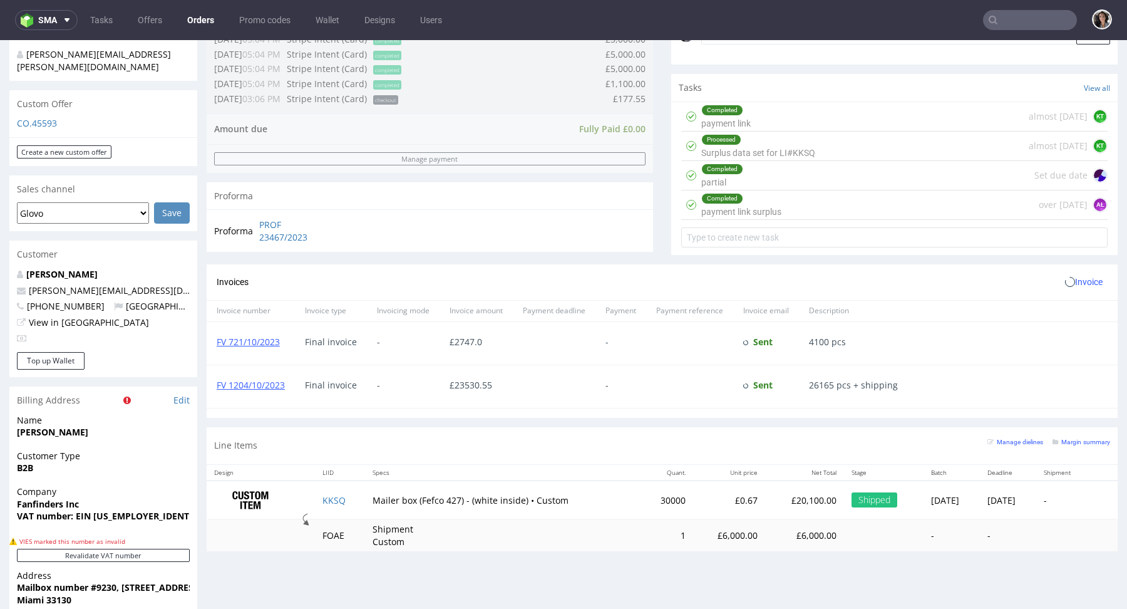
scroll to position [464, 0]
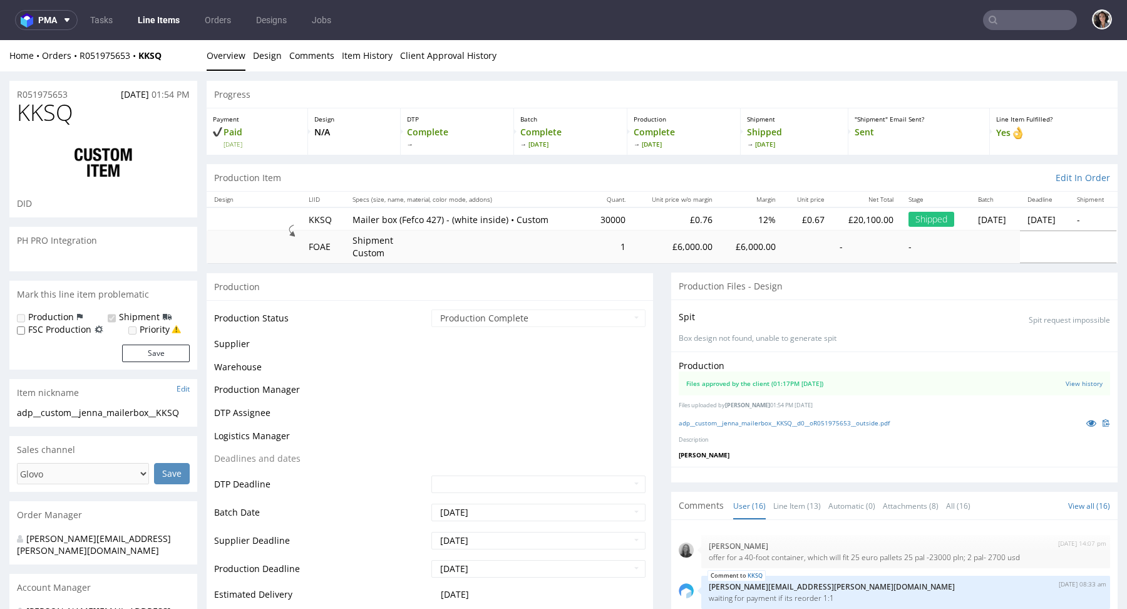
scroll to position [559, 0]
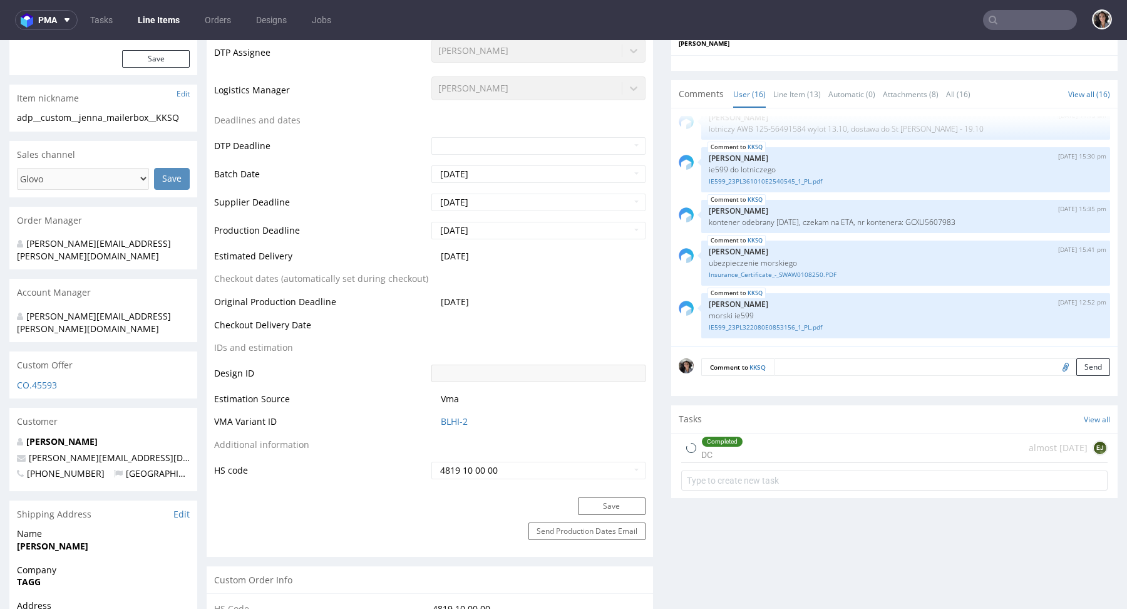
select select "in_progress"
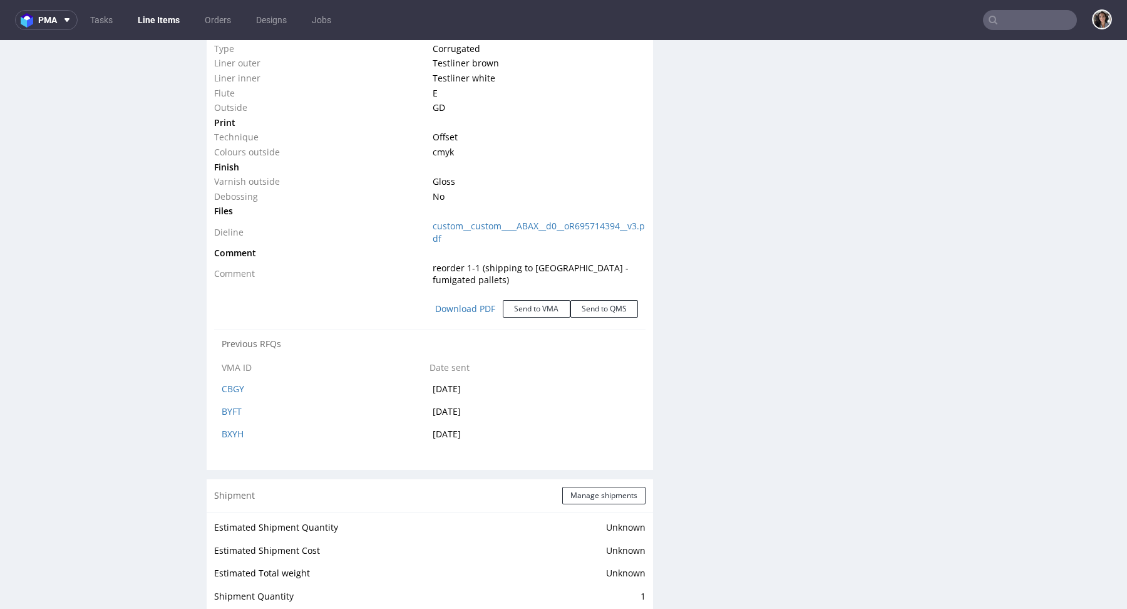
scroll to position [1478, 0]
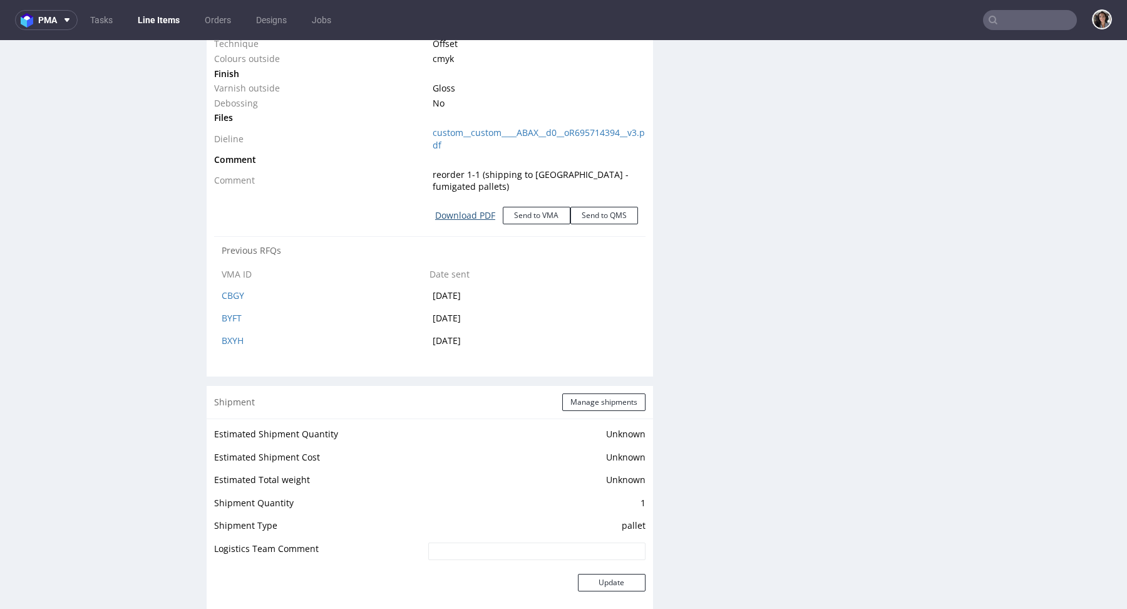
click at [470, 202] on link "Download PDF" at bounding box center [465, 216] width 75 height 28
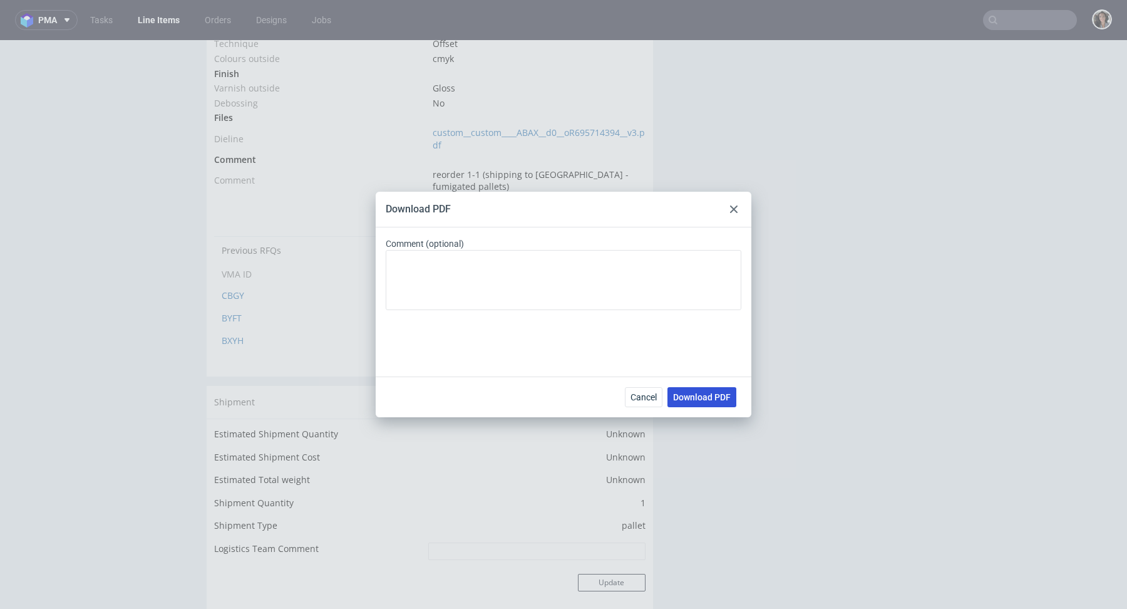
click at [713, 397] on span "Download PDF" at bounding box center [702, 397] width 58 height 9
click at [735, 202] on div at bounding box center [734, 209] width 15 height 15
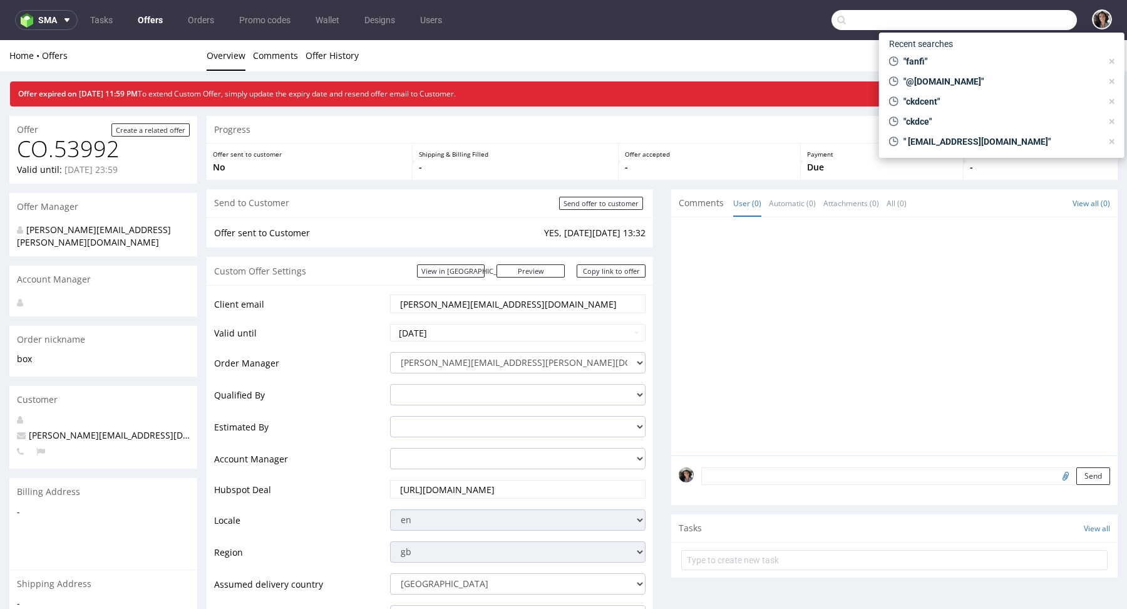
click at [1012, 12] on input "text" at bounding box center [955, 20] width 246 height 20
paste input "[EMAIL_ADDRESS][DOMAIN_NAME]"
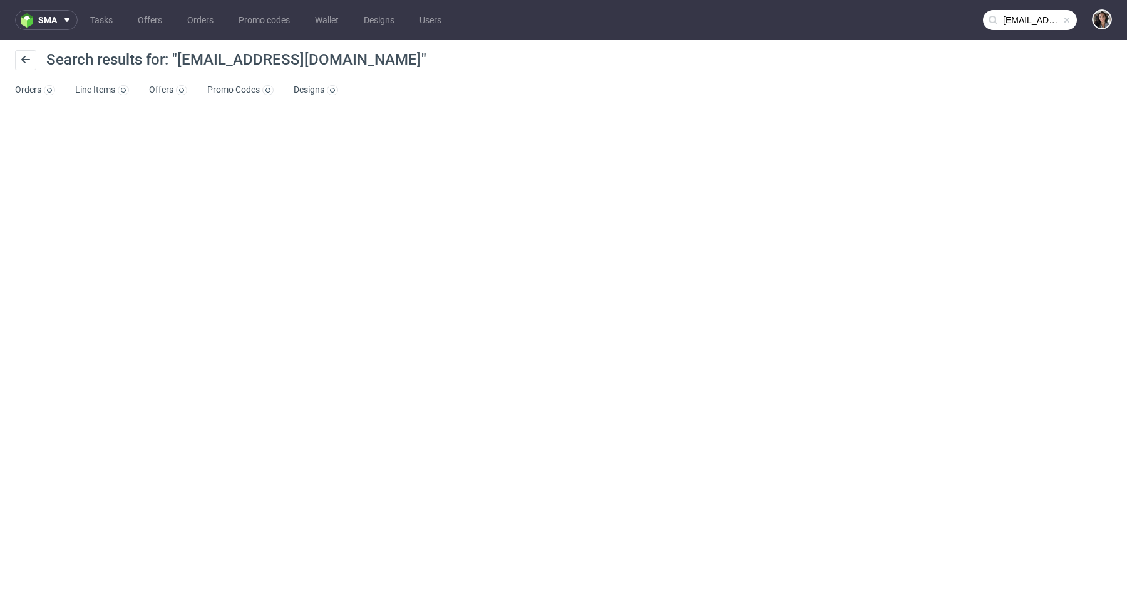
click at [1020, 21] on input "[EMAIL_ADDRESS][DOMAIN_NAME]" at bounding box center [1030, 20] width 94 height 20
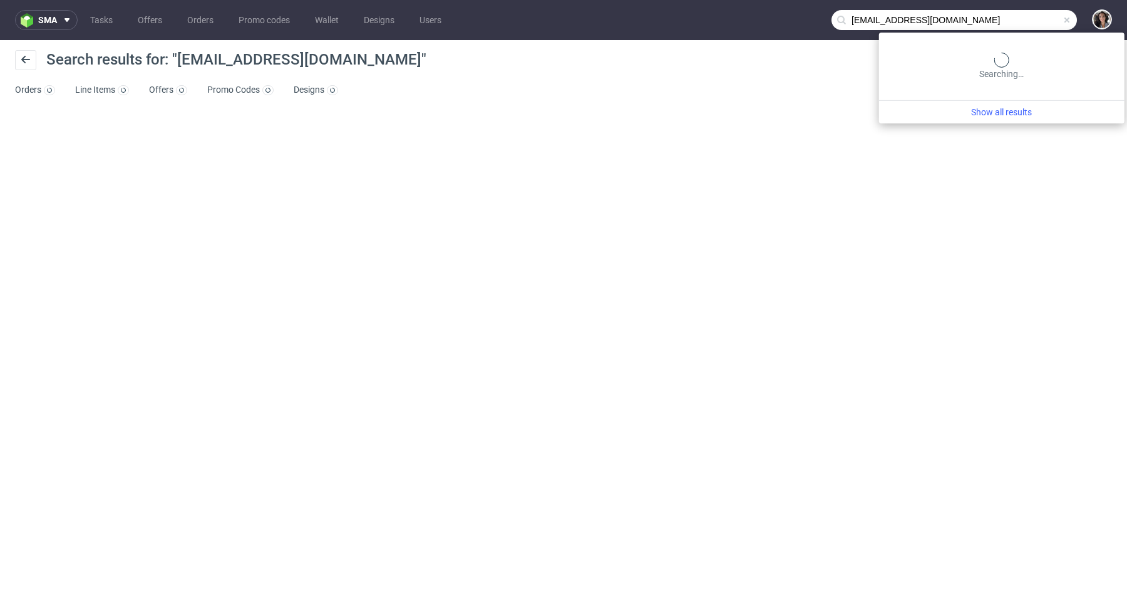
drag, startPoint x: 865, startPoint y: 18, endPoint x: 826, endPoint y: 19, distance: 39.5
click at [826, 19] on nav "sma Tasks Offers Orders Promo codes Wallet Designs Users info@ert300.com" at bounding box center [563, 20] width 1127 height 40
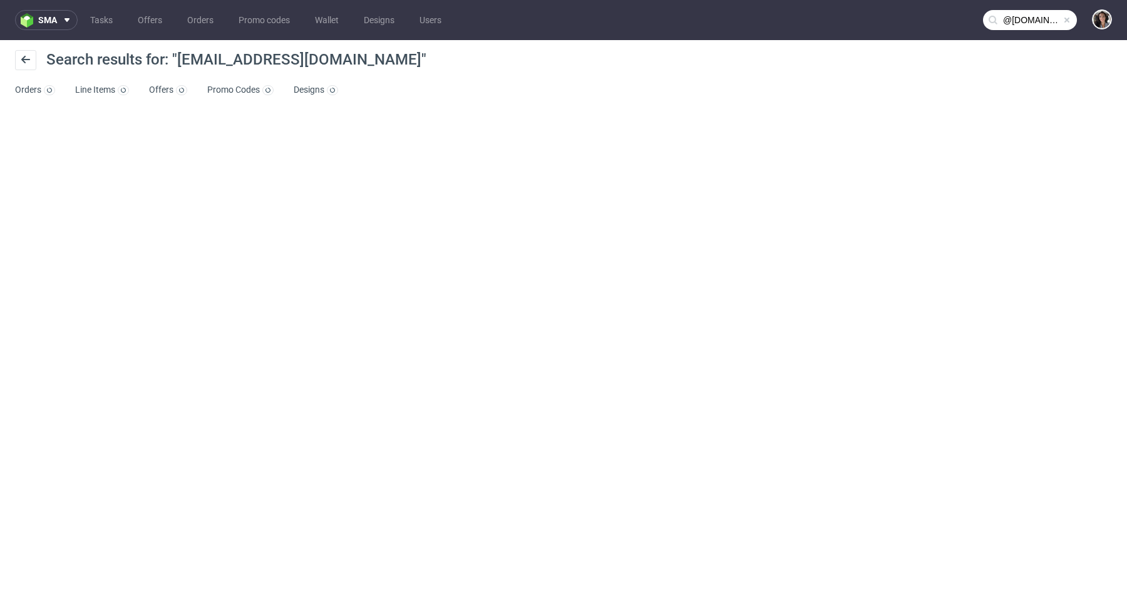
type input "@[DOMAIN_NAME]"
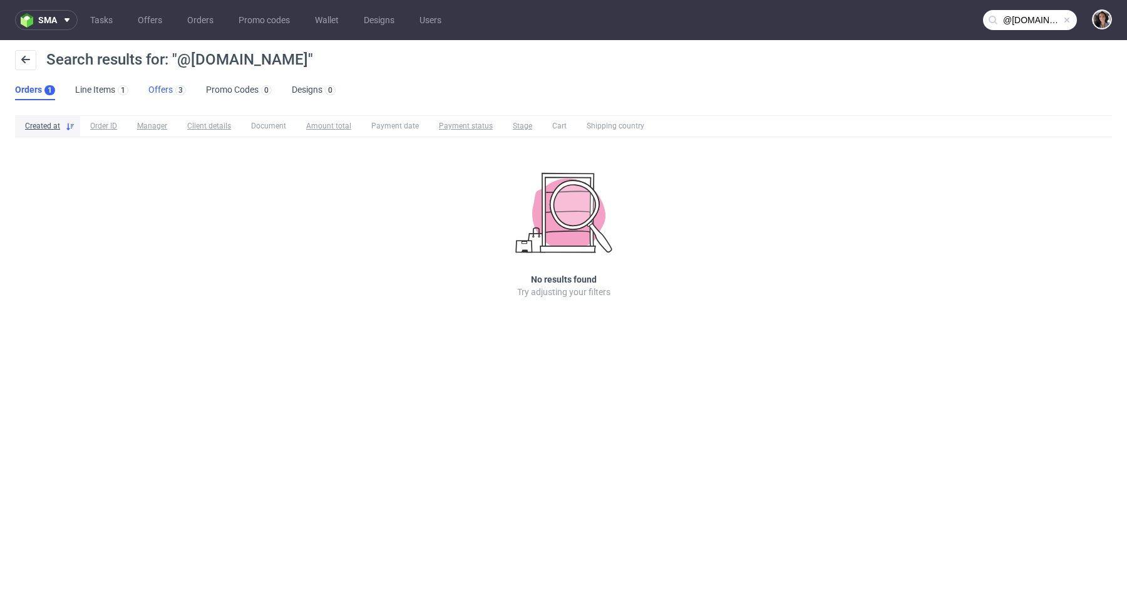
click at [162, 88] on link "Offers 3" at bounding box center [167, 90] width 38 height 20
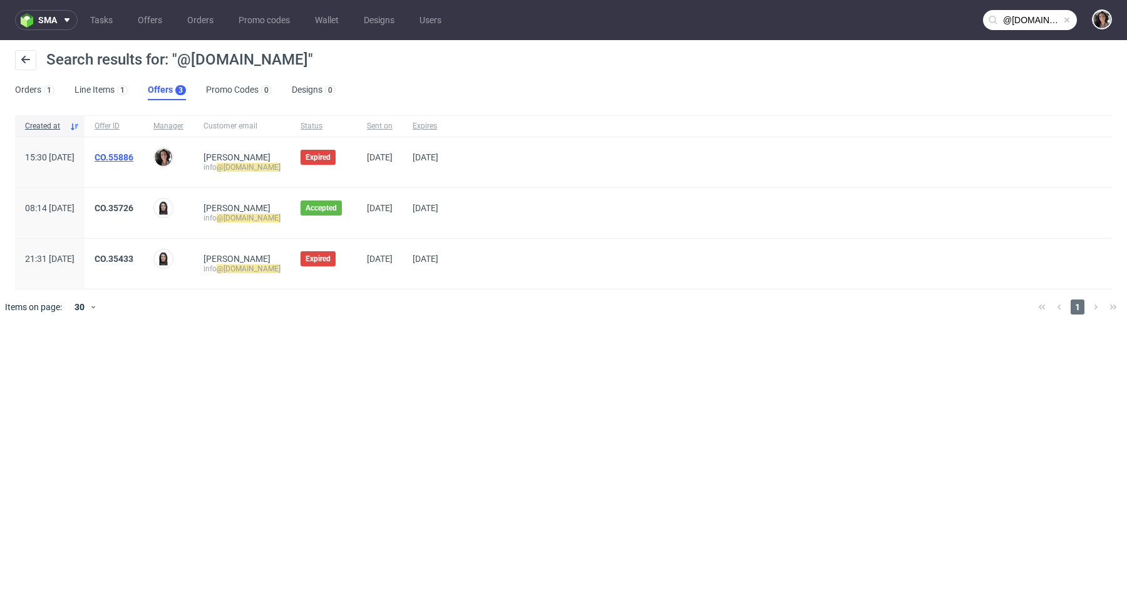
click at [133, 158] on link "CO.55886" at bounding box center [114, 157] width 39 height 10
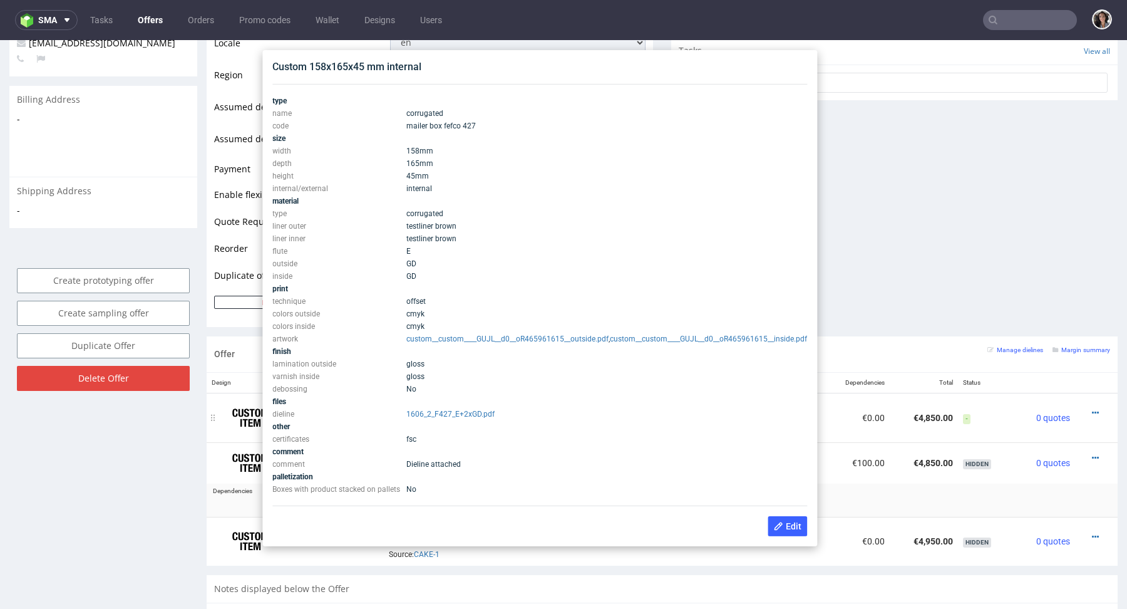
scroll to position [476, 0]
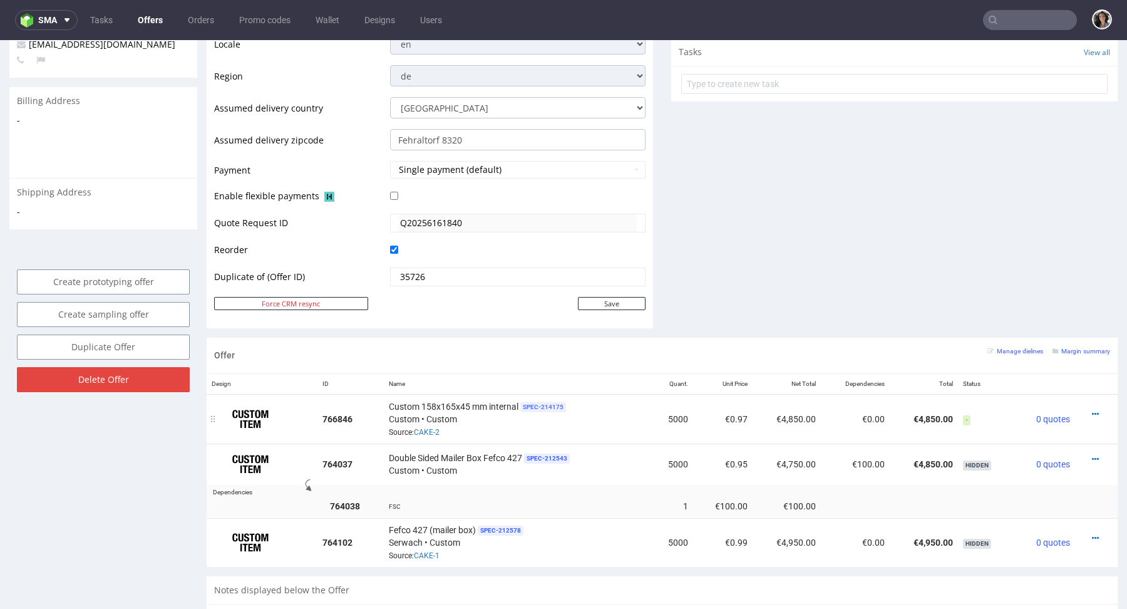
click at [532, 402] on span "SPEC- 214175" at bounding box center [544, 407] width 46 height 10
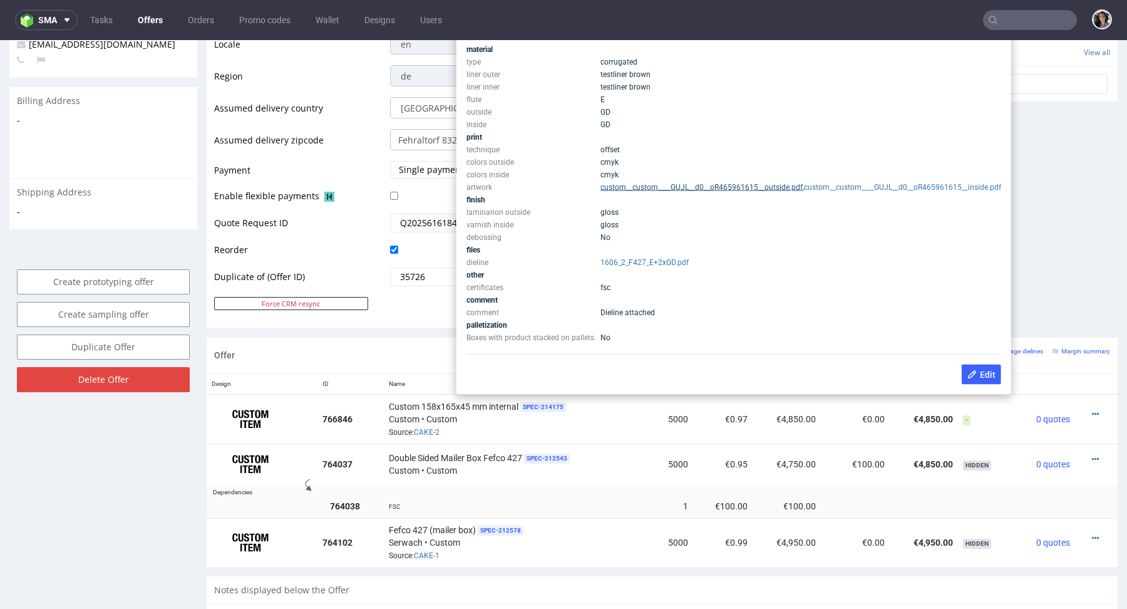
click at [803, 183] on link "custom__custom____GUJL__d0__oR465961615__outside.pdf" at bounding box center [702, 187] width 202 height 9
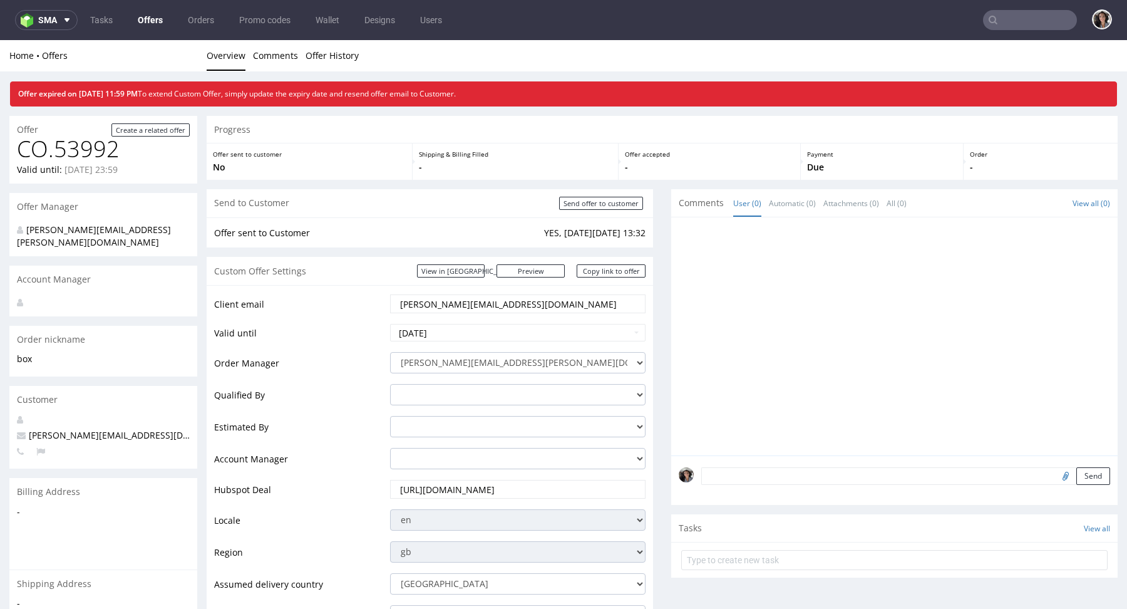
click at [1018, 12] on input "text" at bounding box center [1030, 20] width 94 height 20
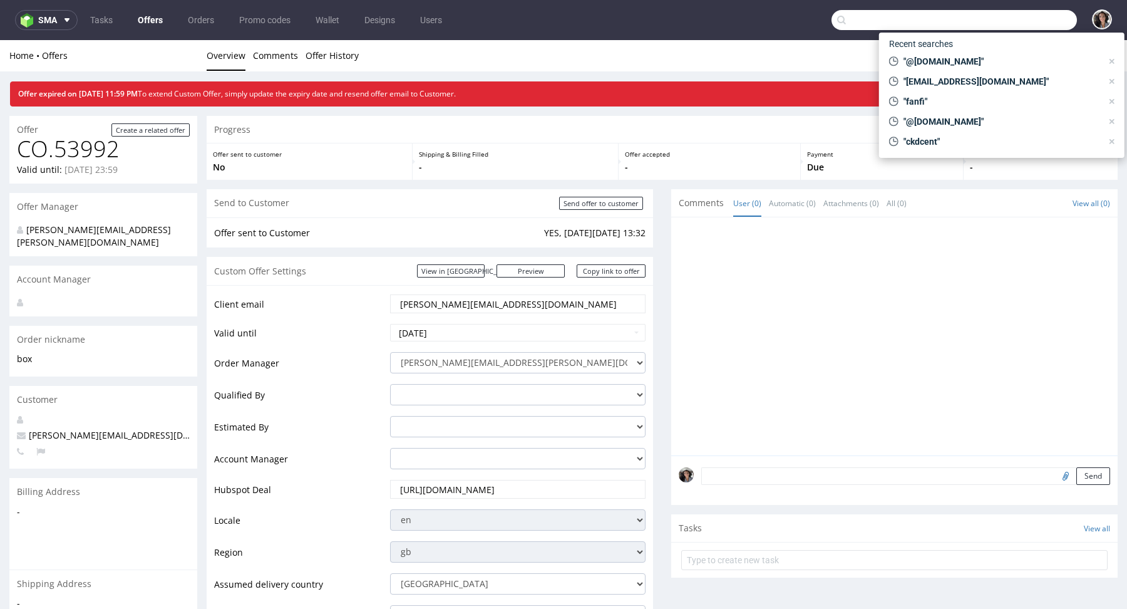
paste input "jenna@fanfinders.com"
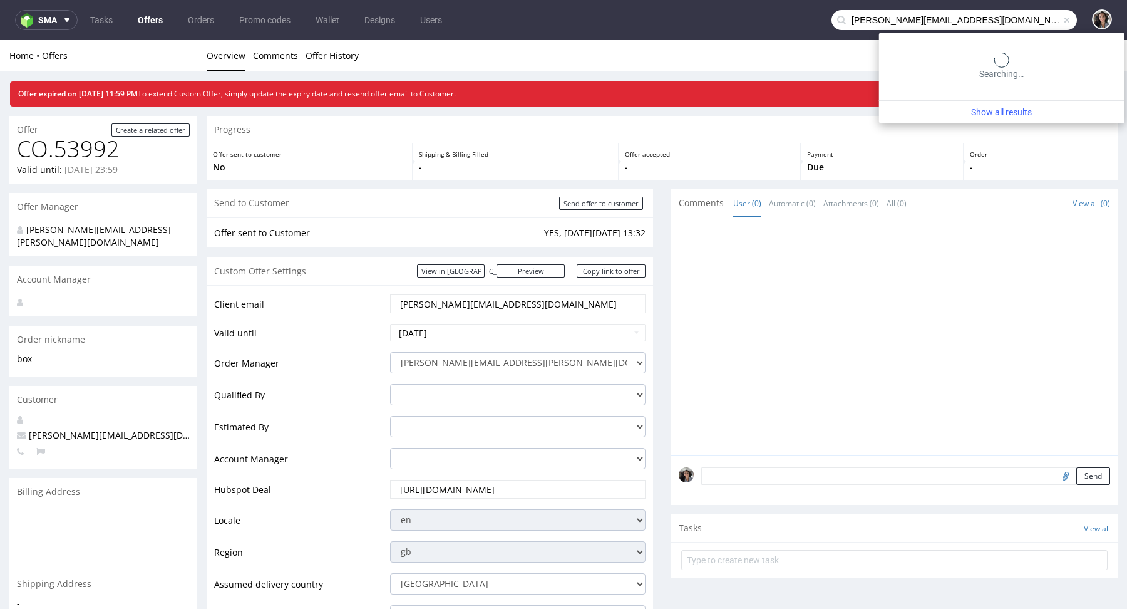
type input "jenna@fanfinders.com"
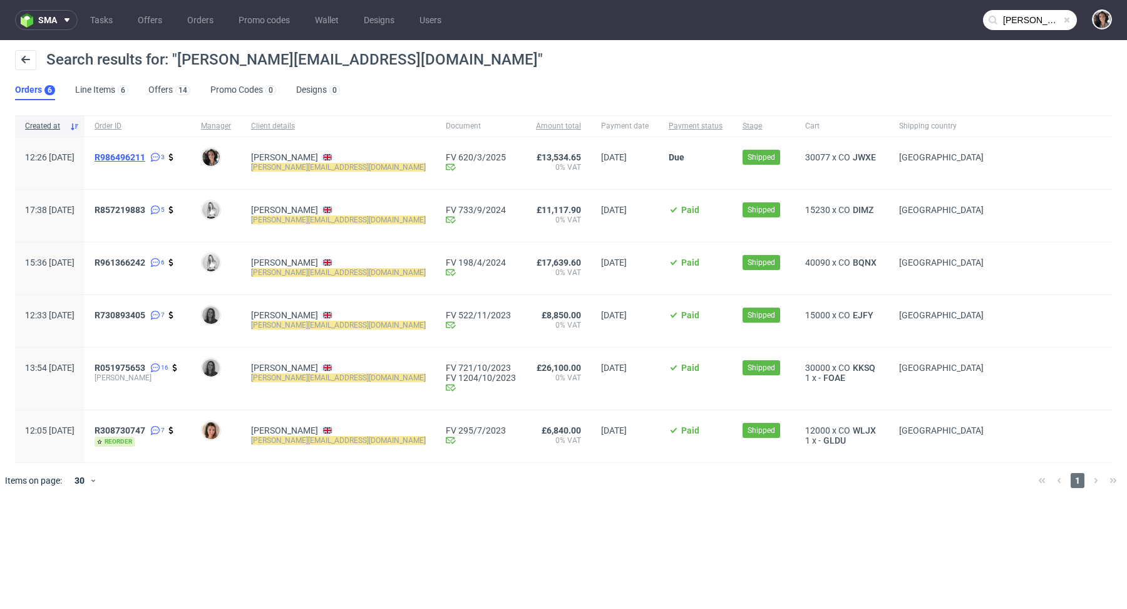
click at [145, 154] on span "R986496211" at bounding box center [120, 157] width 51 height 10
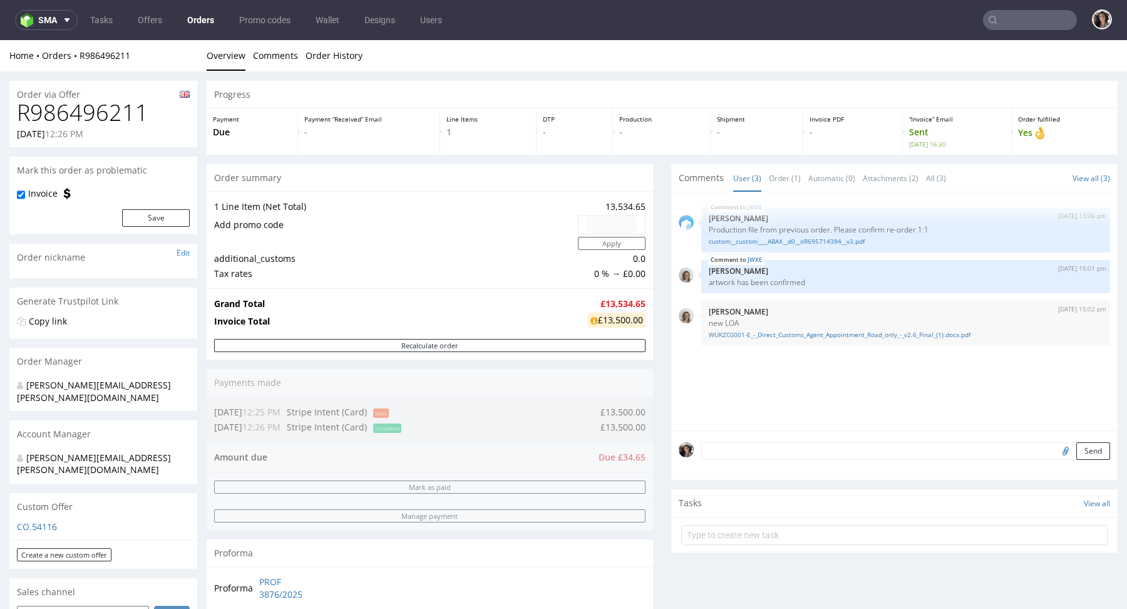
click at [33, 495] on div "Custom Offer" at bounding box center [103, 507] width 188 height 28
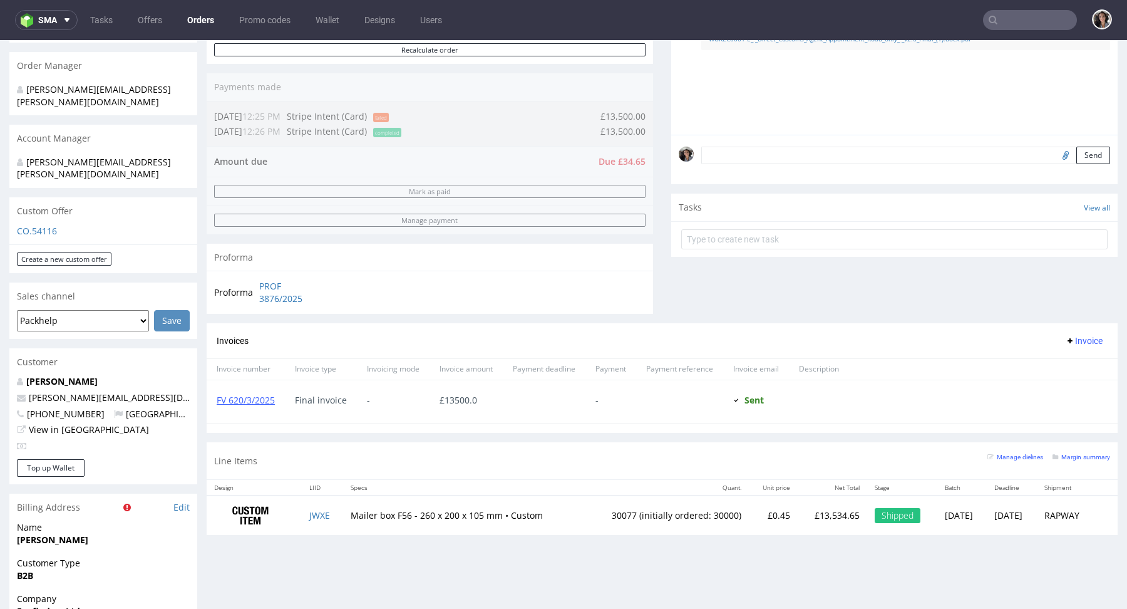
scroll to position [658, 0]
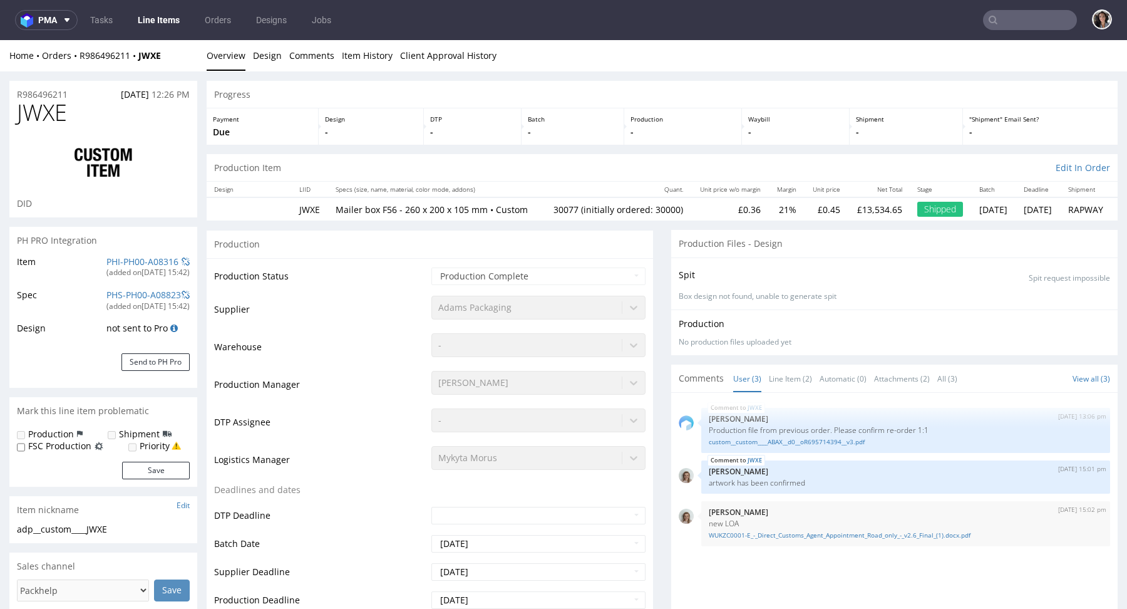
type input "30077"
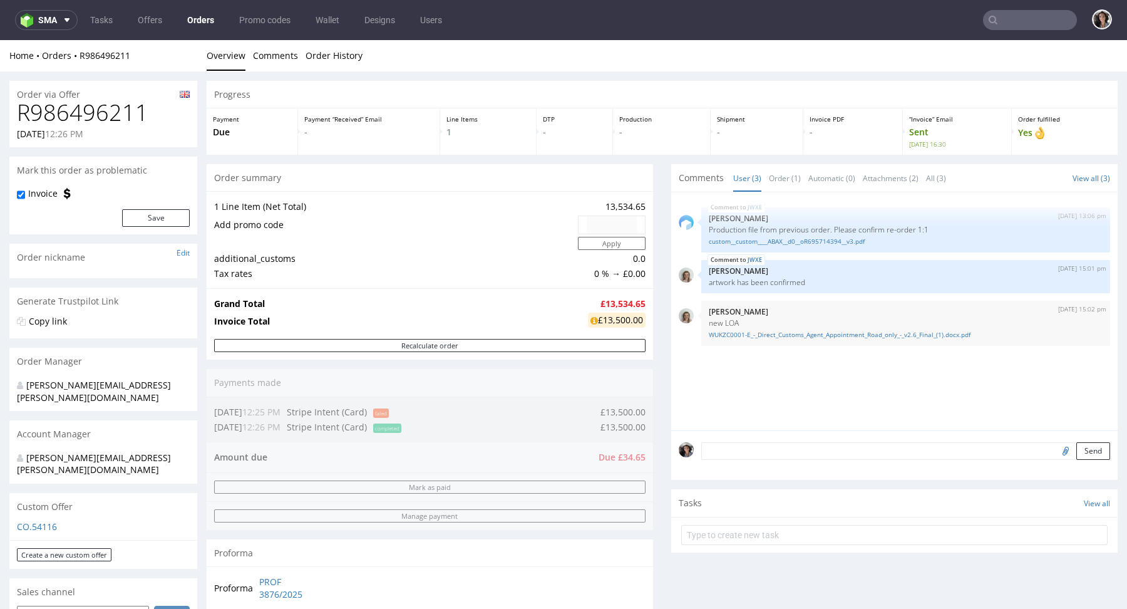
type input "[PERSON_NAME][EMAIL_ADDRESS][DOMAIN_NAME]"
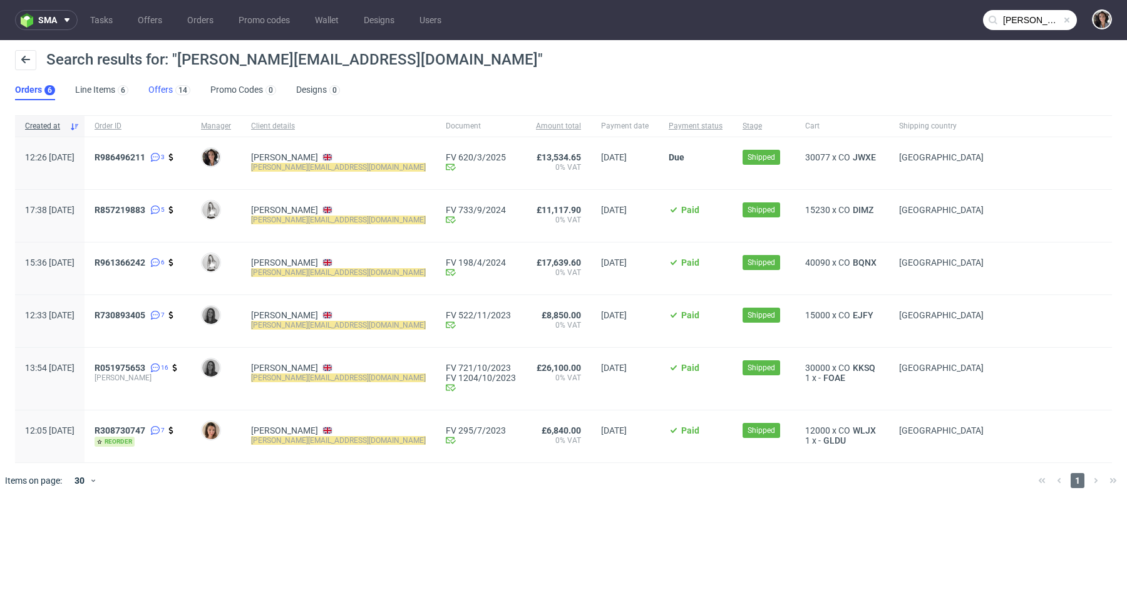
click at [157, 100] on link "Offers 14" at bounding box center [169, 90] width 42 height 20
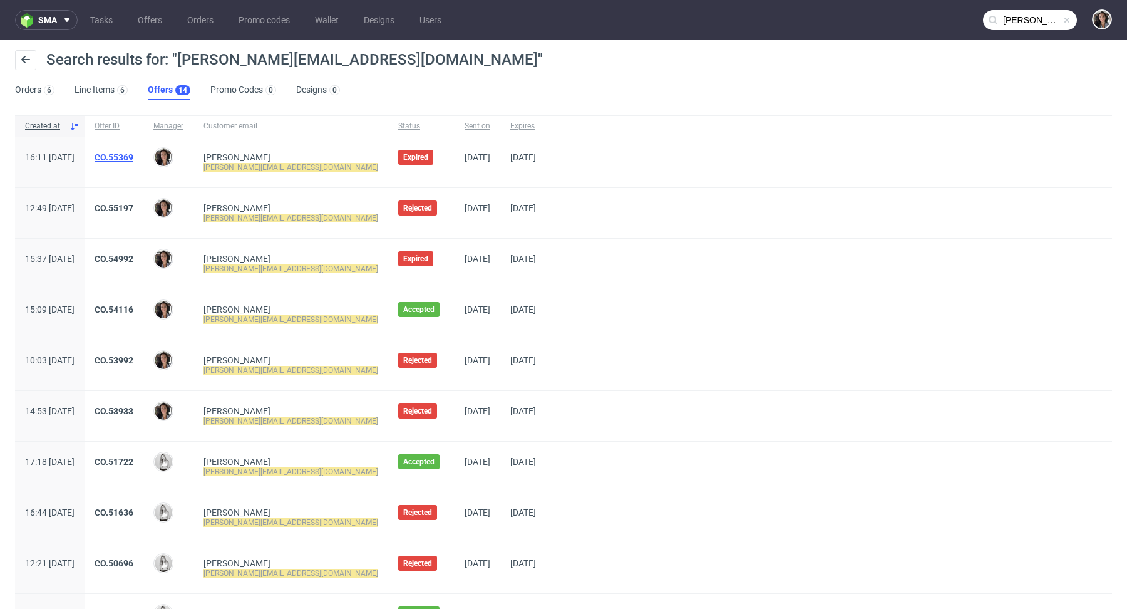
click at [133, 153] on link "CO.55369" at bounding box center [114, 157] width 39 height 10
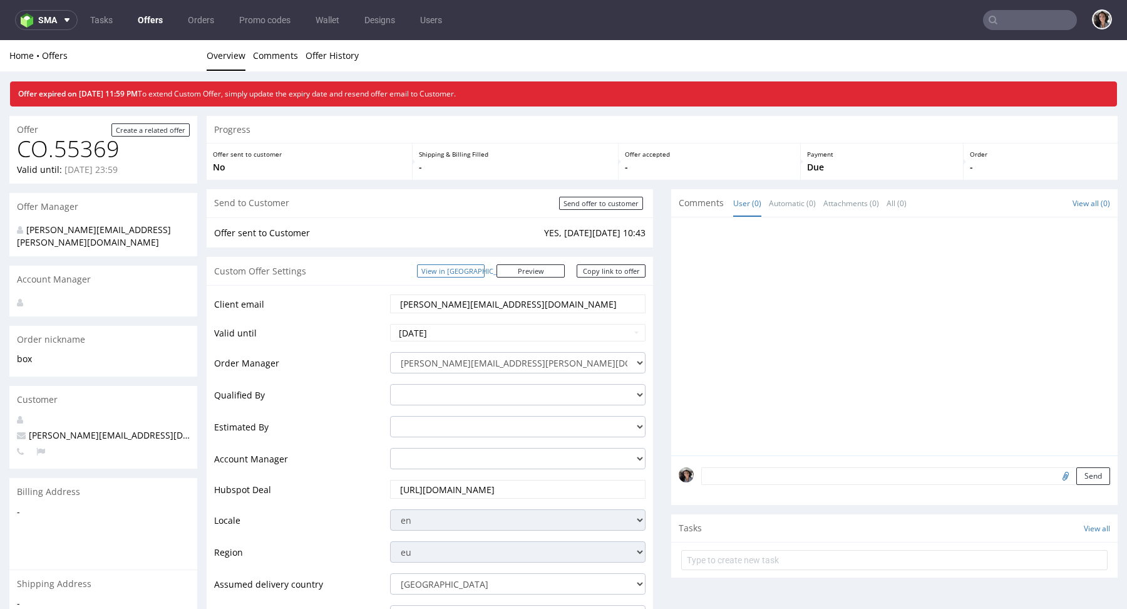
click at [479, 266] on link "View in [GEOGRAPHIC_DATA]" at bounding box center [451, 270] width 68 height 13
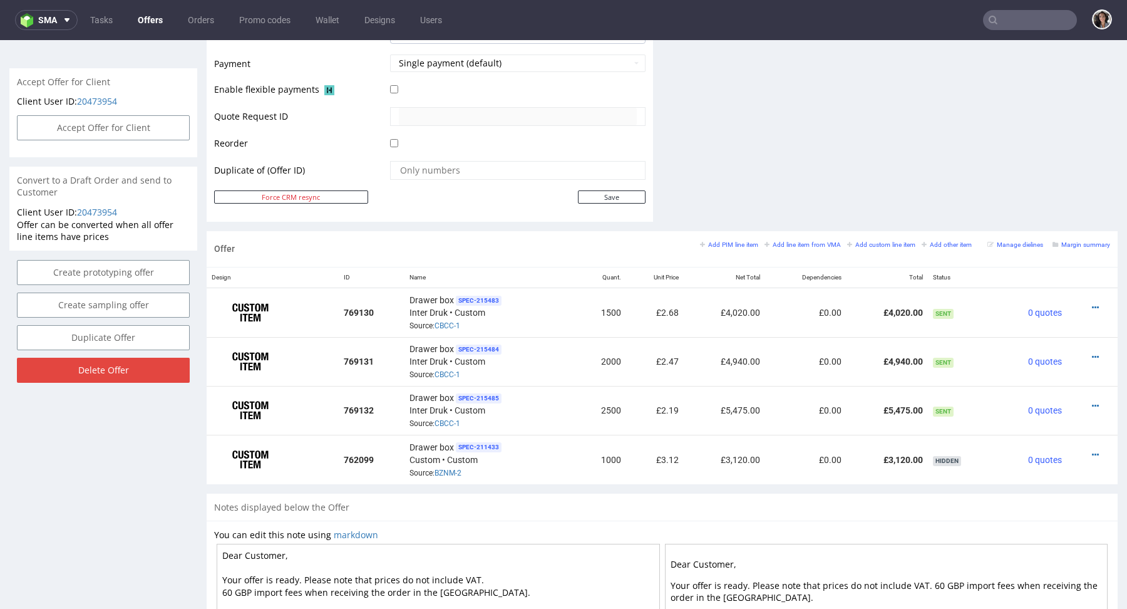
scroll to position [571, 0]
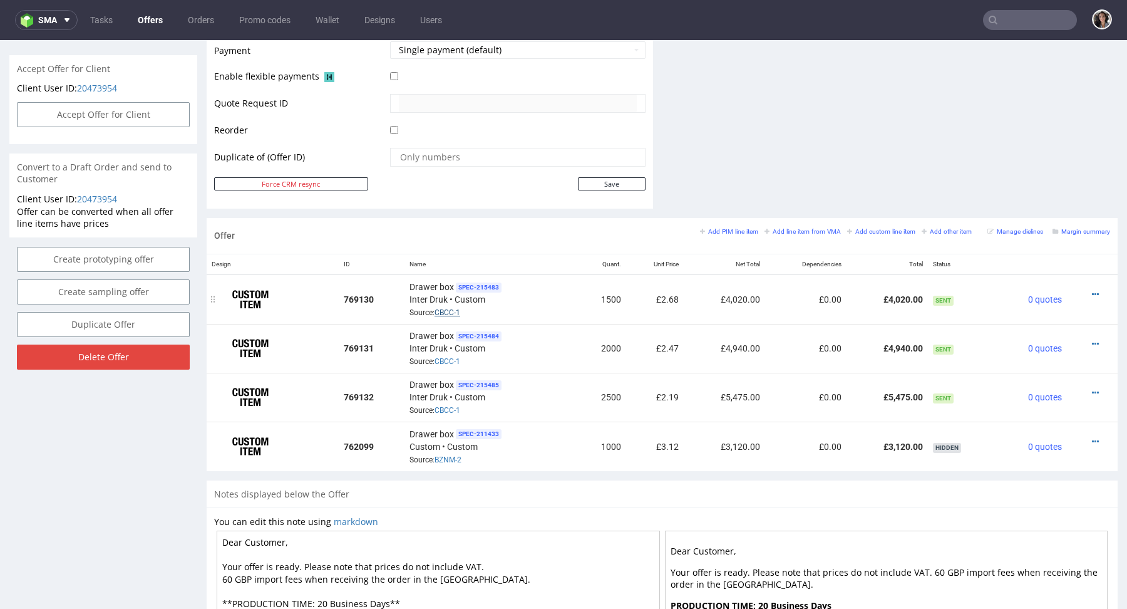
click at [445, 309] on link "CBCC-1" at bounding box center [448, 312] width 26 height 9
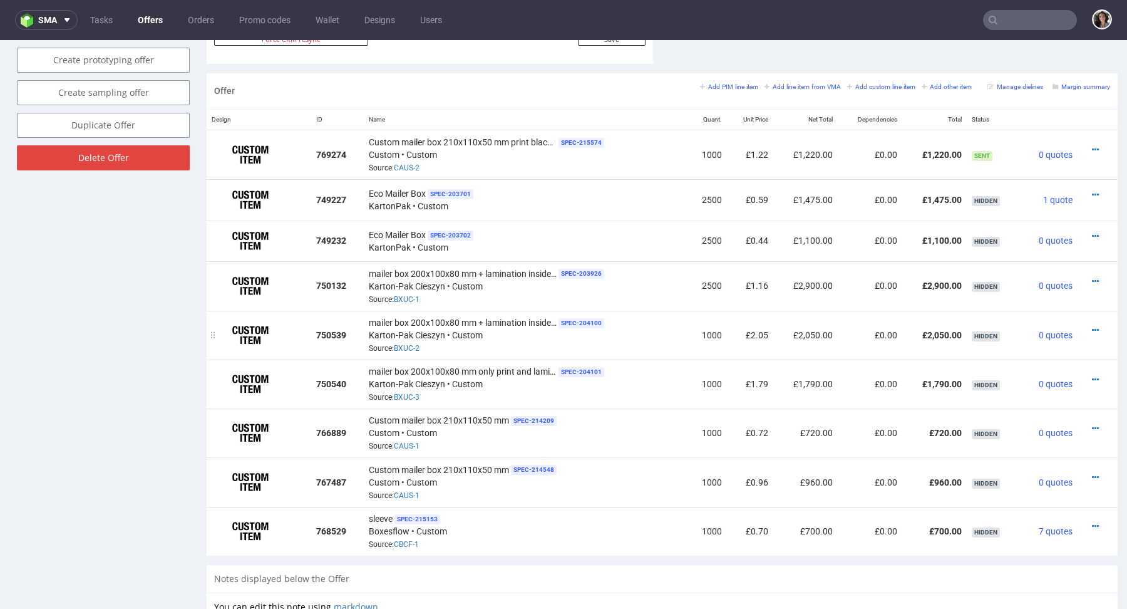
scroll to position [718, 0]
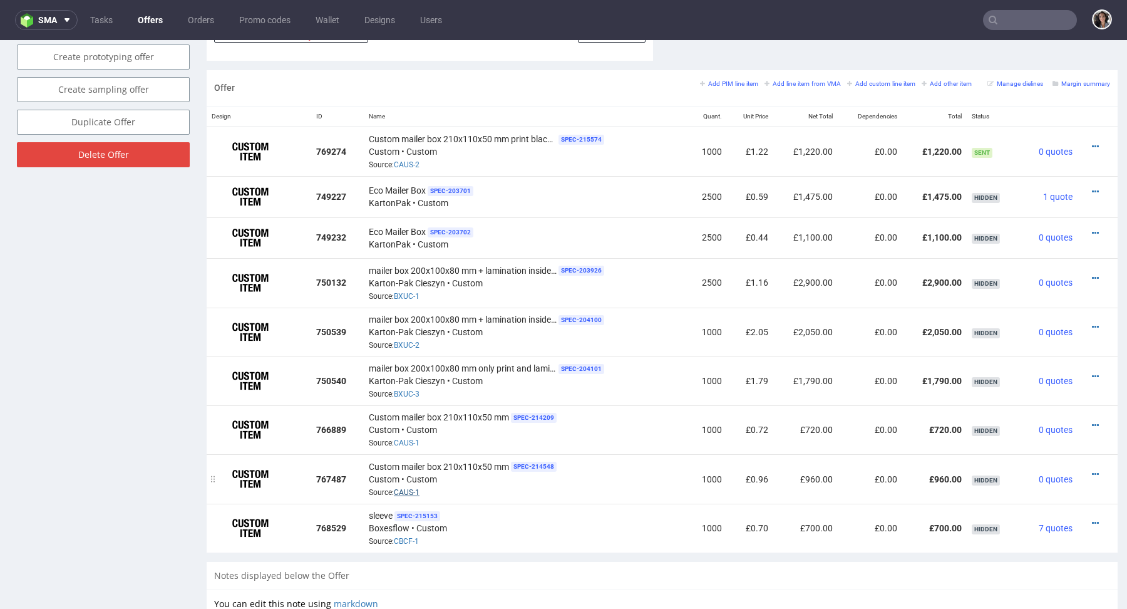
click at [403, 488] on link "CAUS-1" at bounding box center [407, 492] width 26 height 9
click at [403, 442] on link "CAUS-1" at bounding box center [407, 442] width 26 height 9
click at [1092, 472] on icon at bounding box center [1095, 474] width 7 height 9
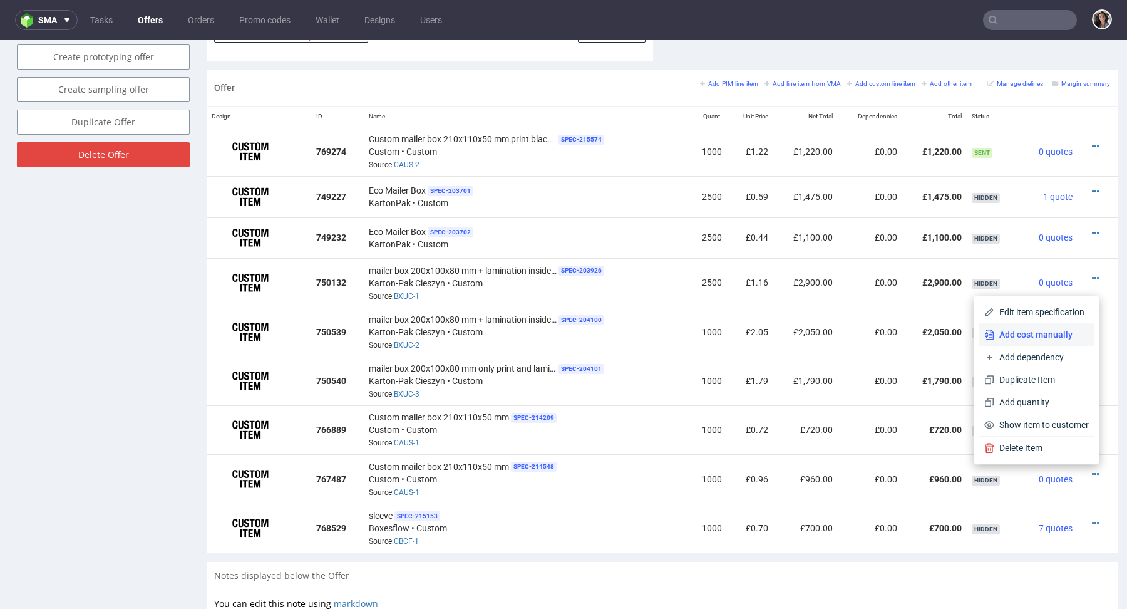
click at [1034, 333] on span "Add cost manually" at bounding box center [1042, 334] width 95 height 13
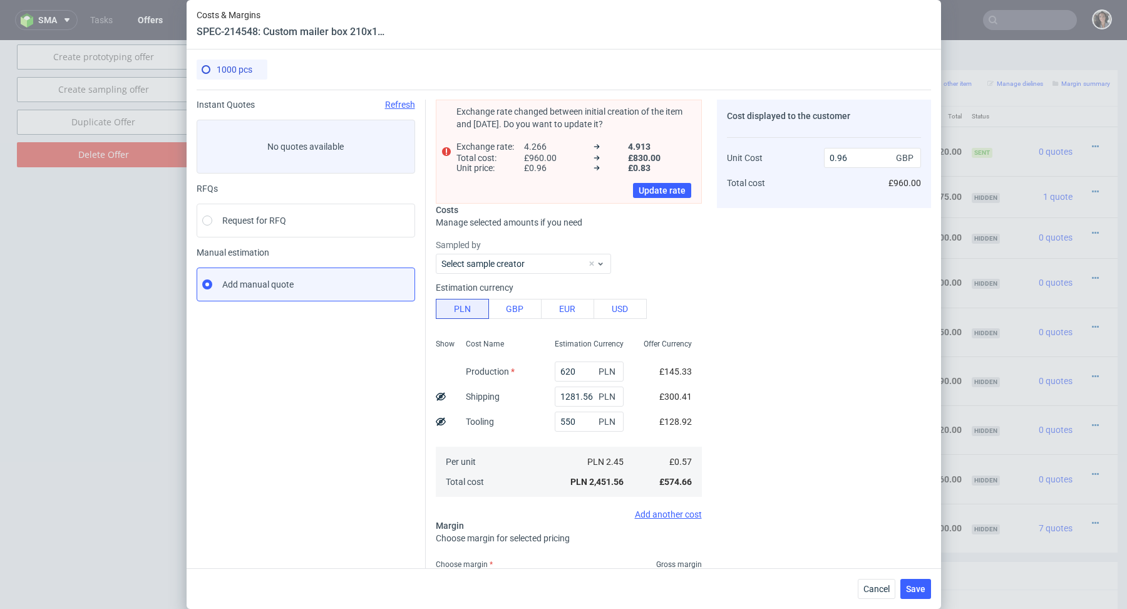
scroll to position [0, 0]
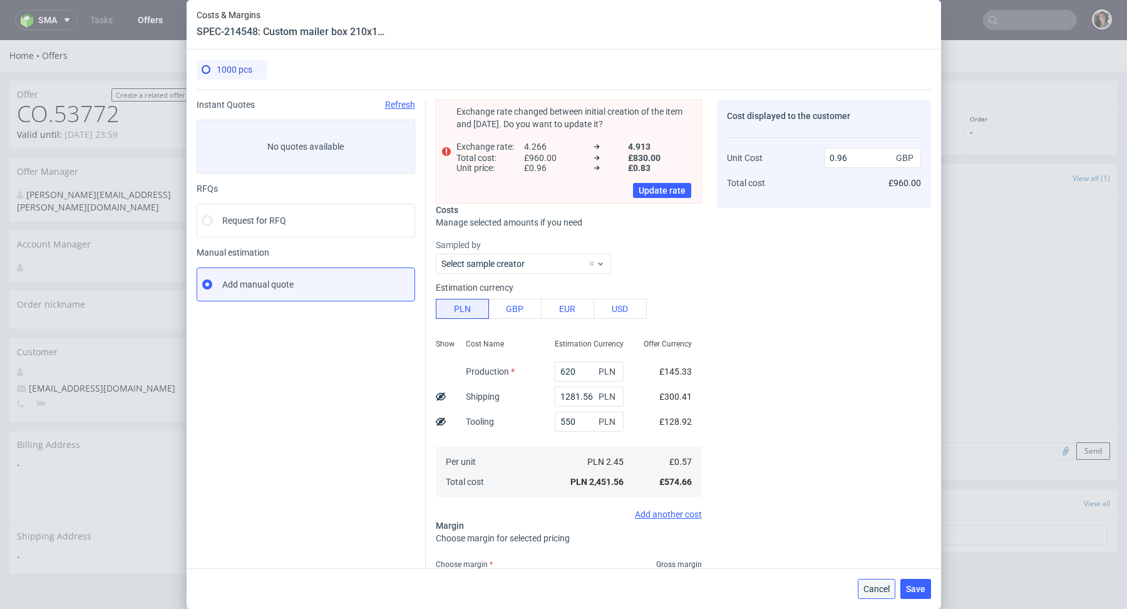
click at [873, 587] on span "Cancel" at bounding box center [877, 588] width 26 height 9
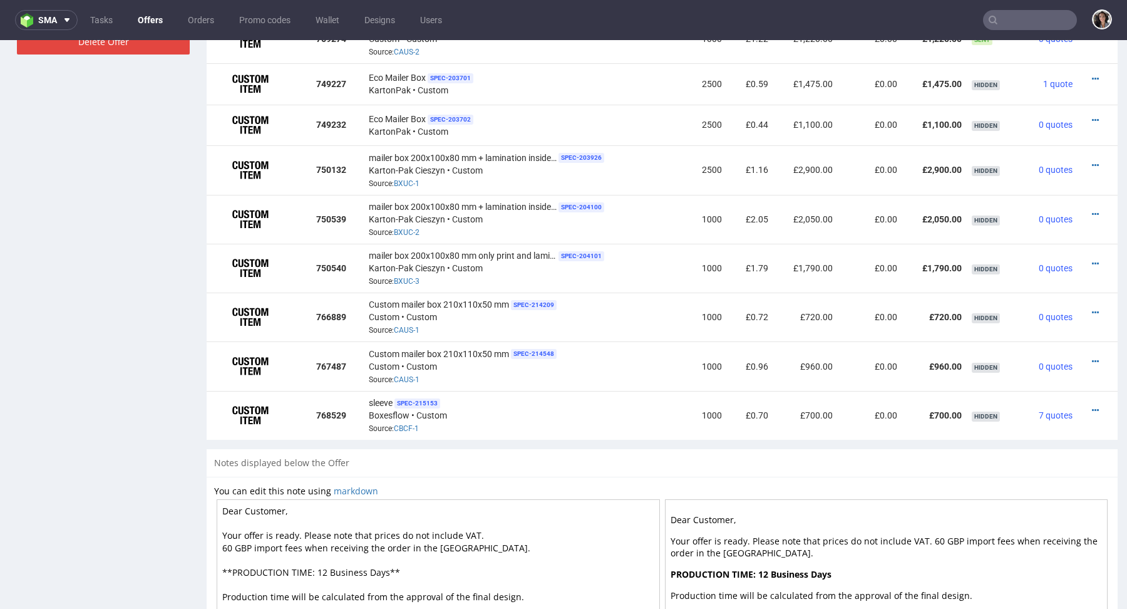
scroll to position [806, 0]
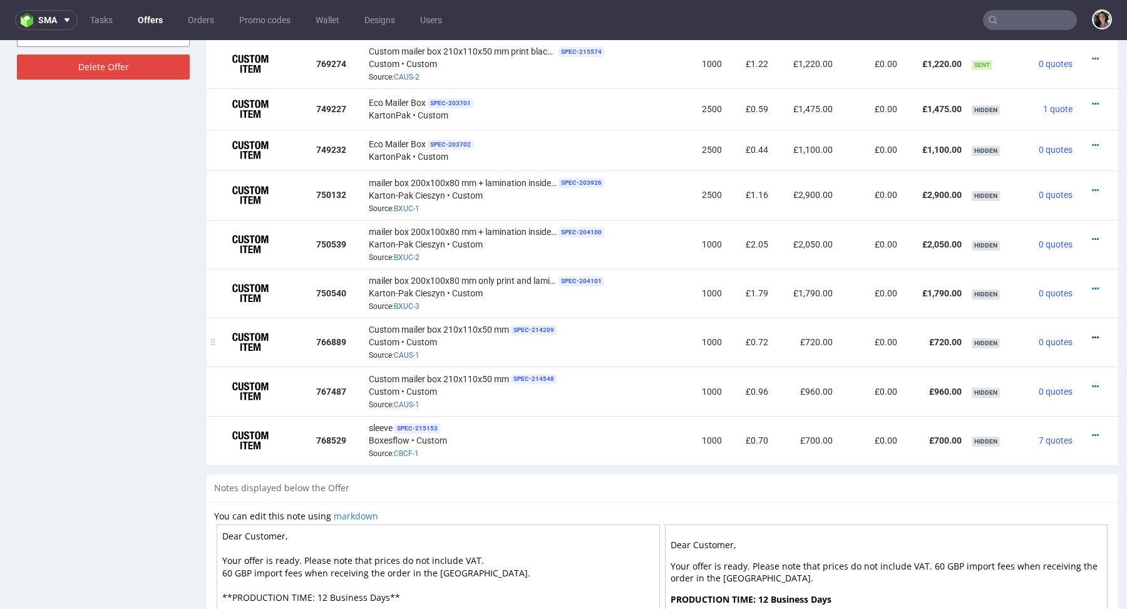
click at [1092, 336] on icon at bounding box center [1095, 337] width 7 height 9
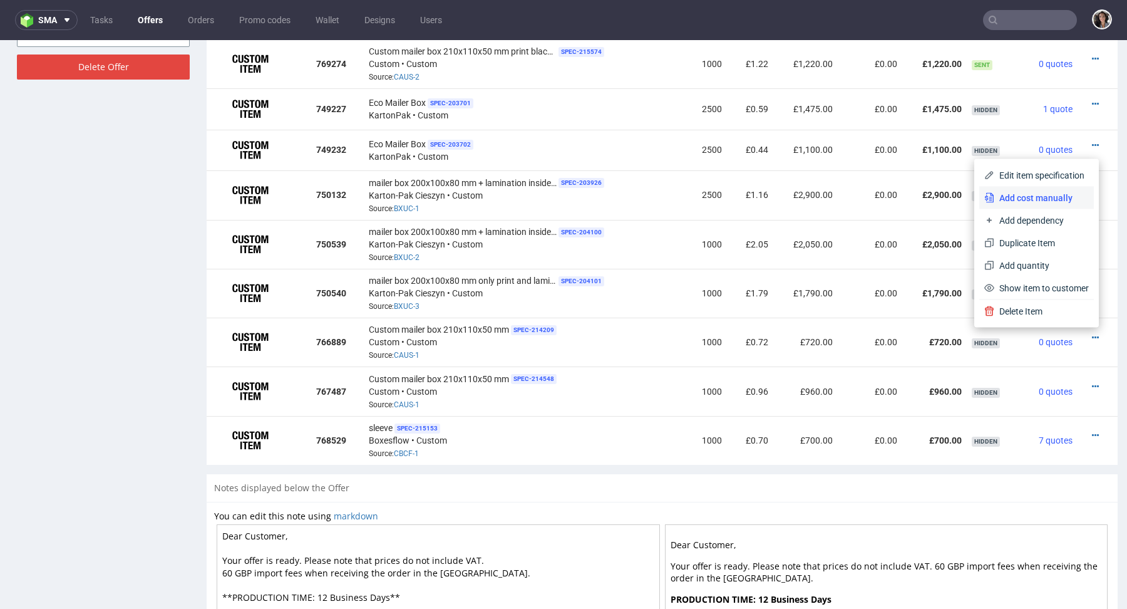
click at [1004, 198] on span "Add cost manually" at bounding box center [1042, 198] width 95 height 13
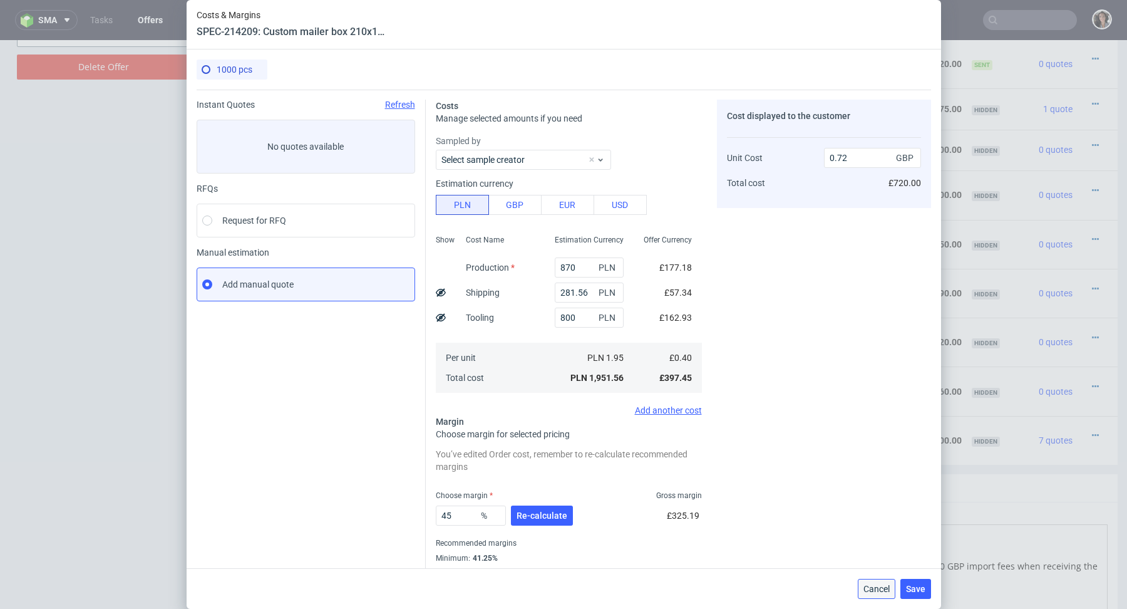
click at [879, 586] on span "Cancel" at bounding box center [877, 588] width 26 height 9
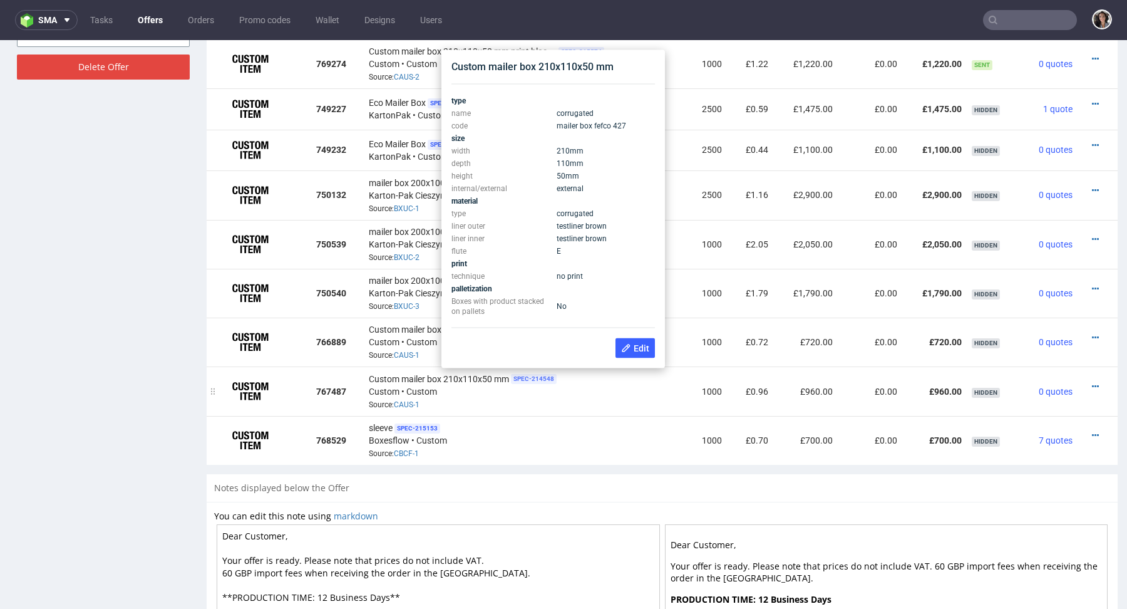
click at [531, 378] on span "SPEC- 214548" at bounding box center [534, 379] width 46 height 10
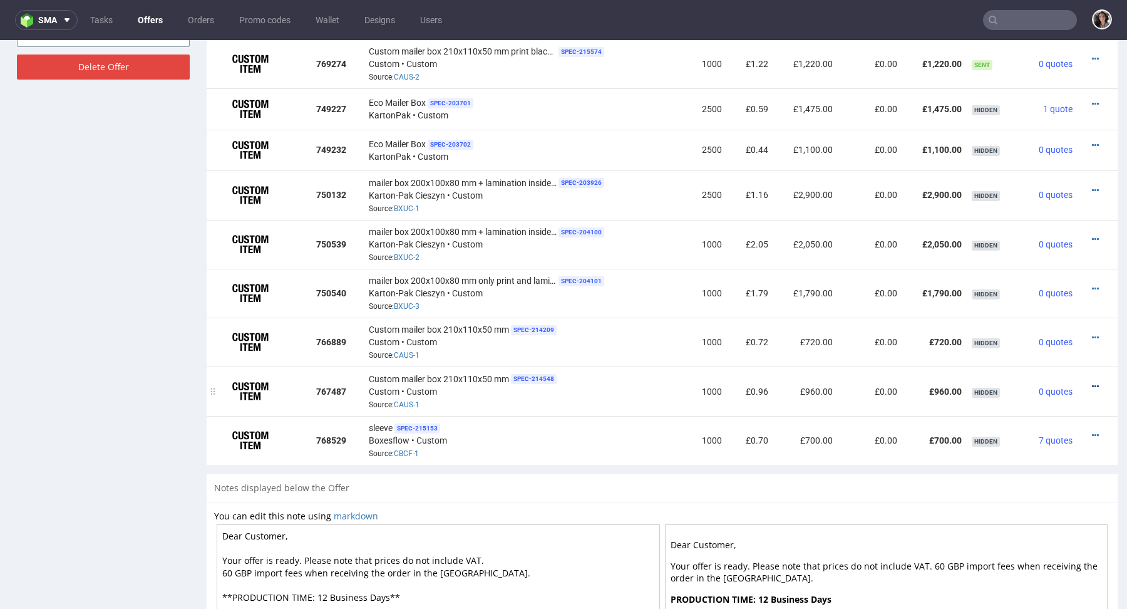
click at [1092, 382] on icon at bounding box center [1095, 386] width 7 height 9
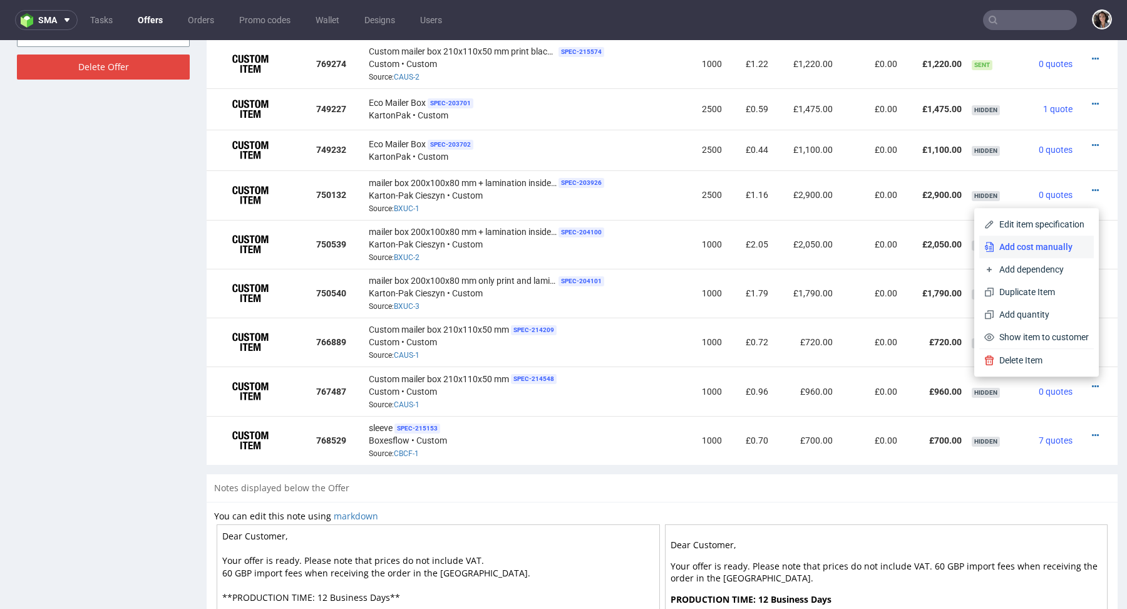
click at [1028, 246] on span "Add cost manually" at bounding box center [1042, 247] width 95 height 13
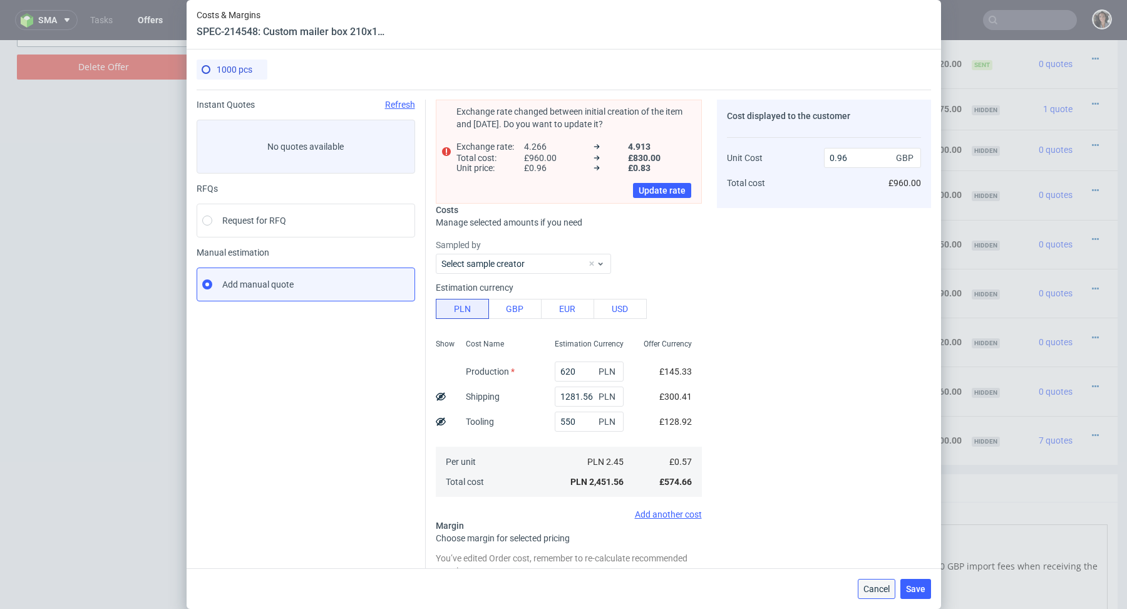
click at [875, 588] on span "Cancel" at bounding box center [877, 588] width 26 height 9
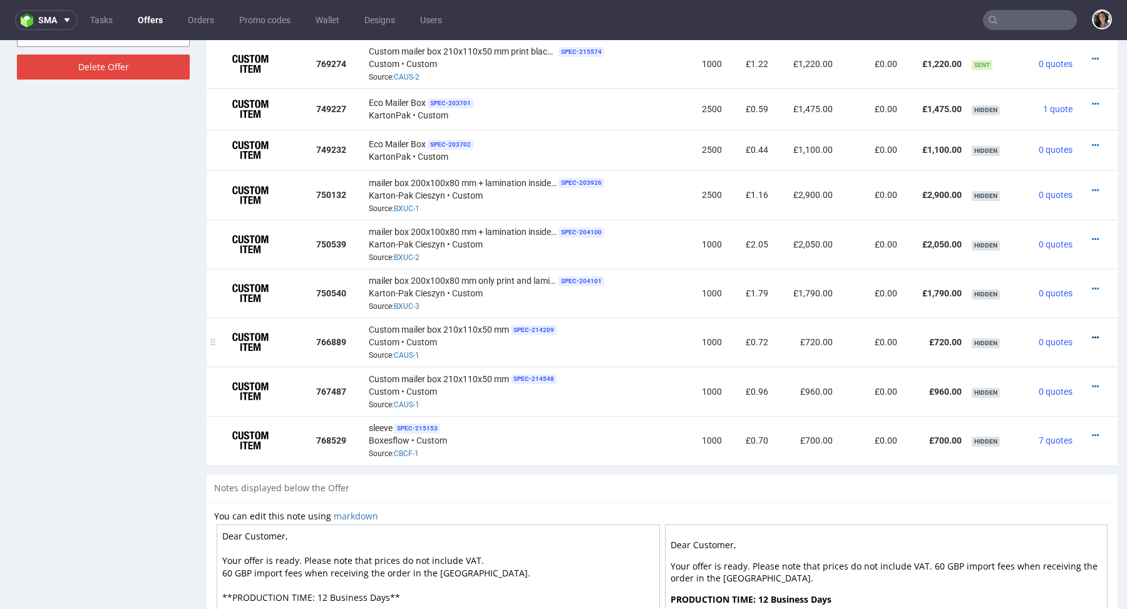
click at [1092, 333] on icon at bounding box center [1095, 337] width 7 height 9
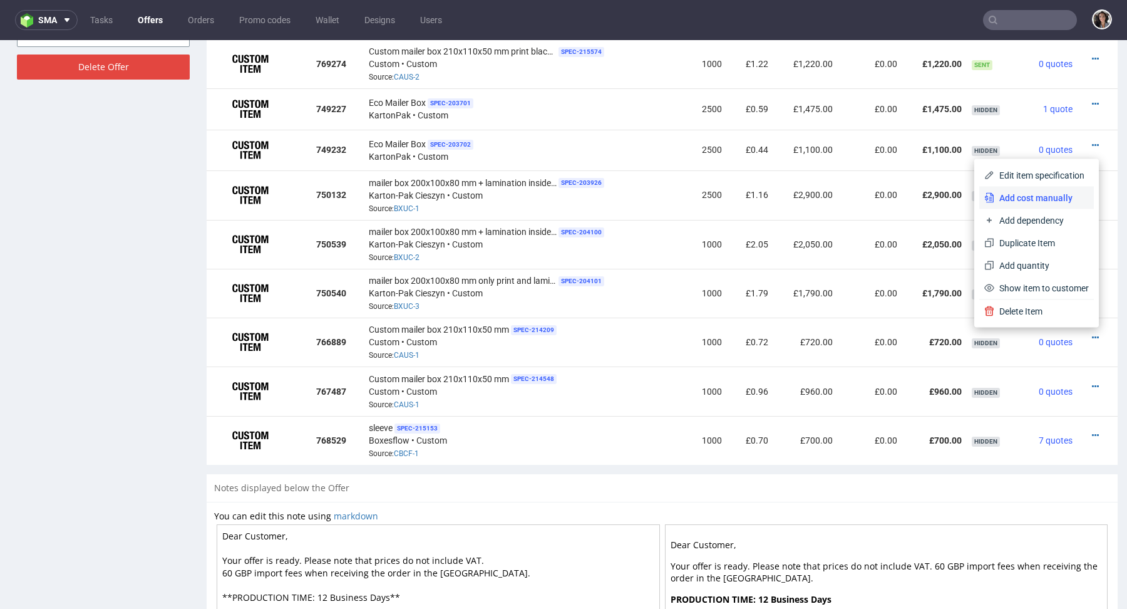
click at [1020, 196] on span "Add cost manually" at bounding box center [1042, 198] width 95 height 13
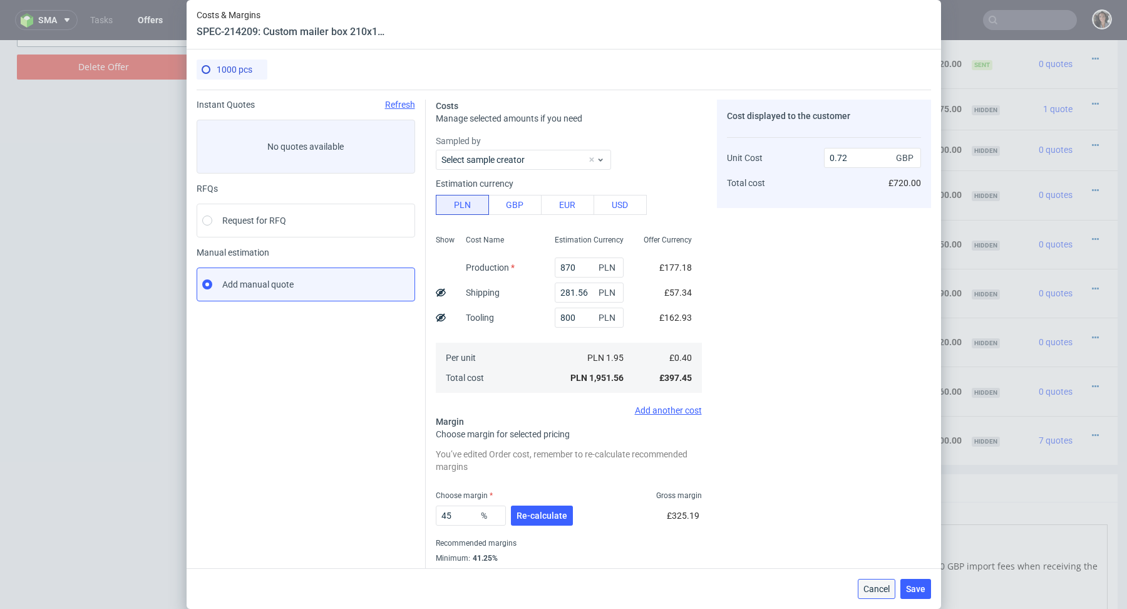
click at [879, 584] on span "Cancel" at bounding box center [877, 588] width 26 height 9
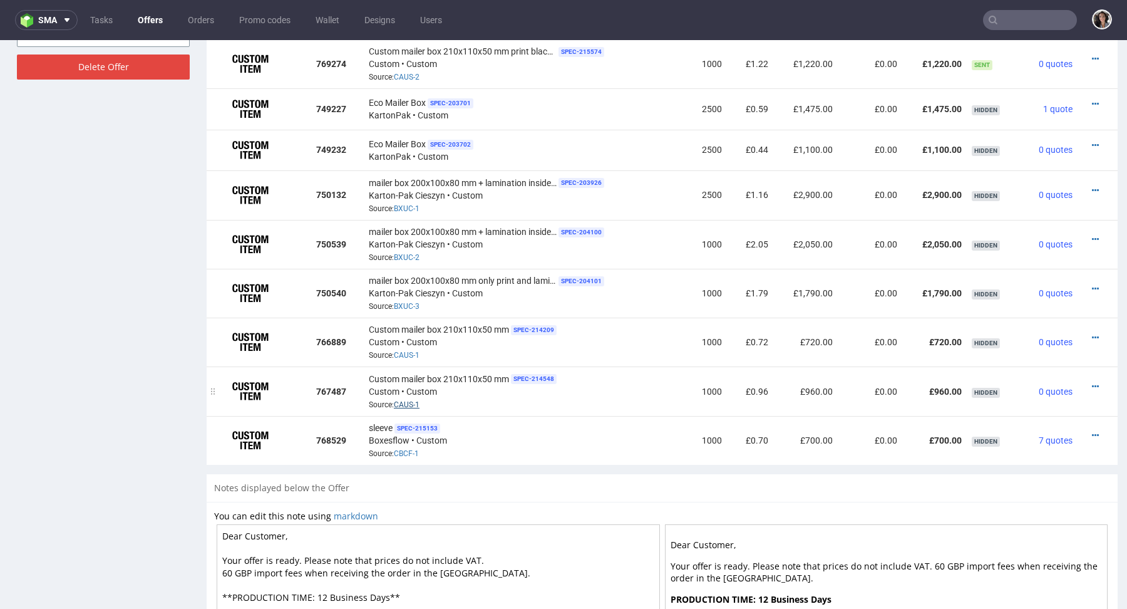
click at [402, 400] on link "CAUS-1" at bounding box center [407, 404] width 26 height 9
click at [407, 354] on link "CAUS-1" at bounding box center [407, 355] width 26 height 9
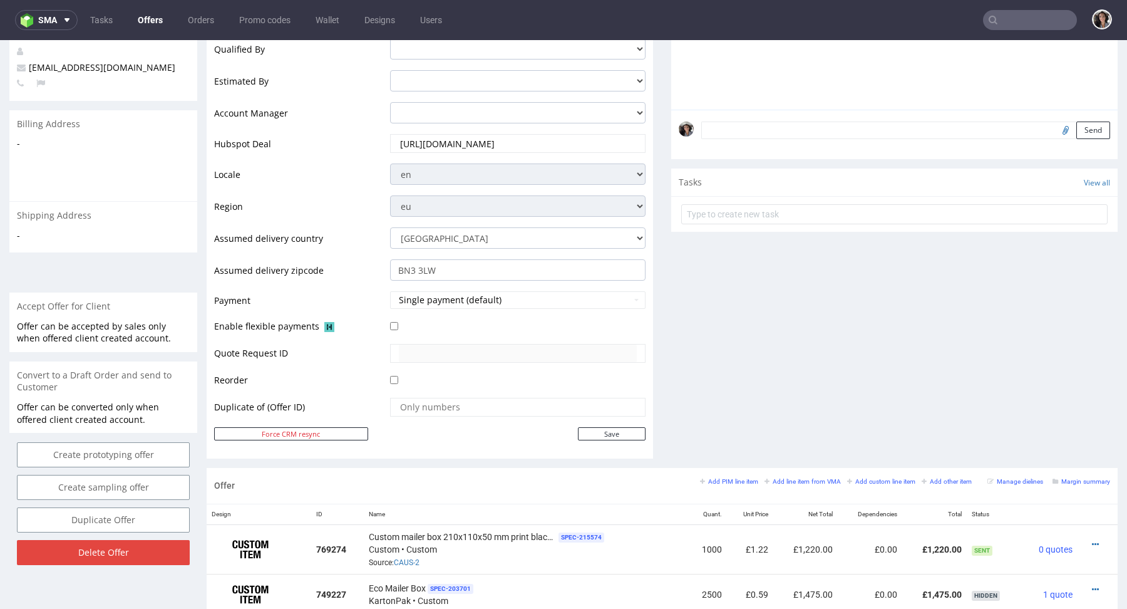
scroll to position [0, 0]
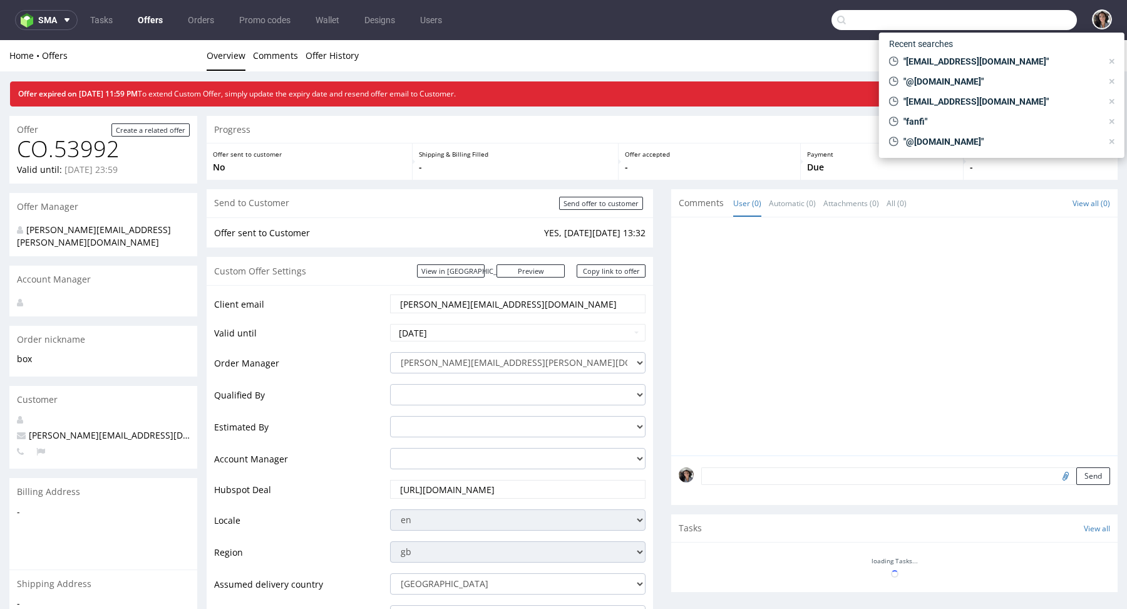
click at [1007, 20] on input "text" at bounding box center [955, 20] width 246 height 20
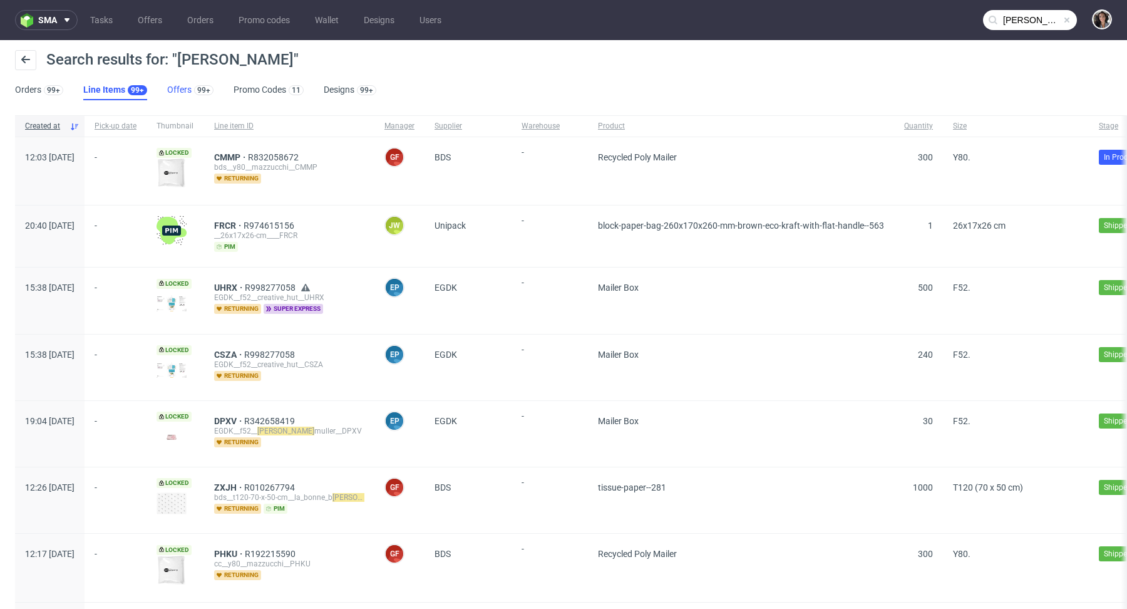
click at [174, 90] on link "Offers 99+" at bounding box center [190, 90] width 46 height 20
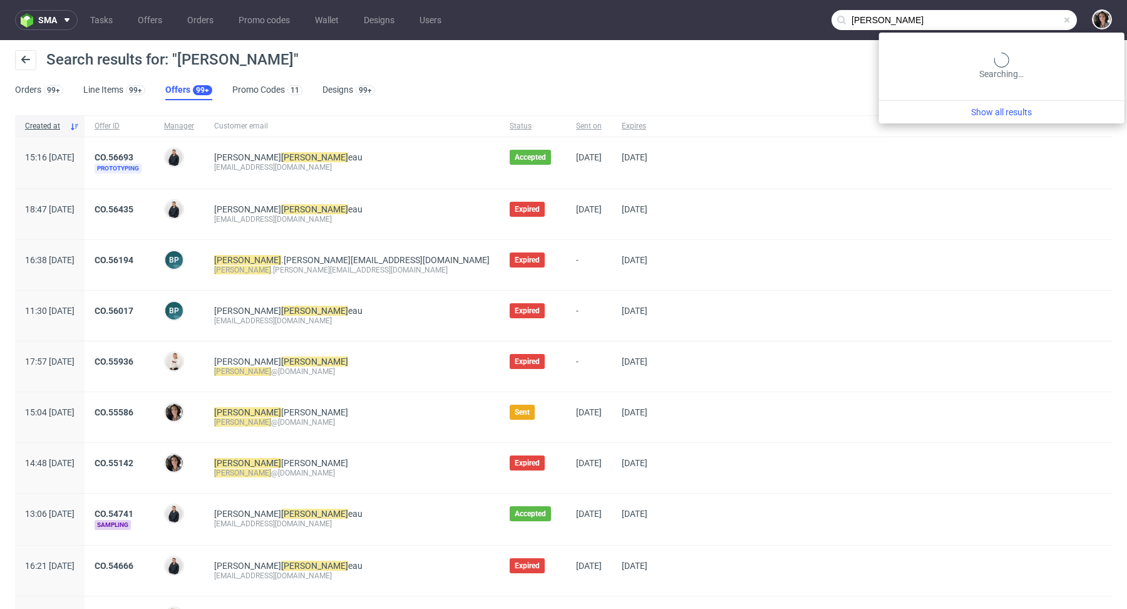
click at [1014, 19] on input "[PERSON_NAME]" at bounding box center [955, 20] width 246 height 20
type input "[PERSON_NAME]@pic"
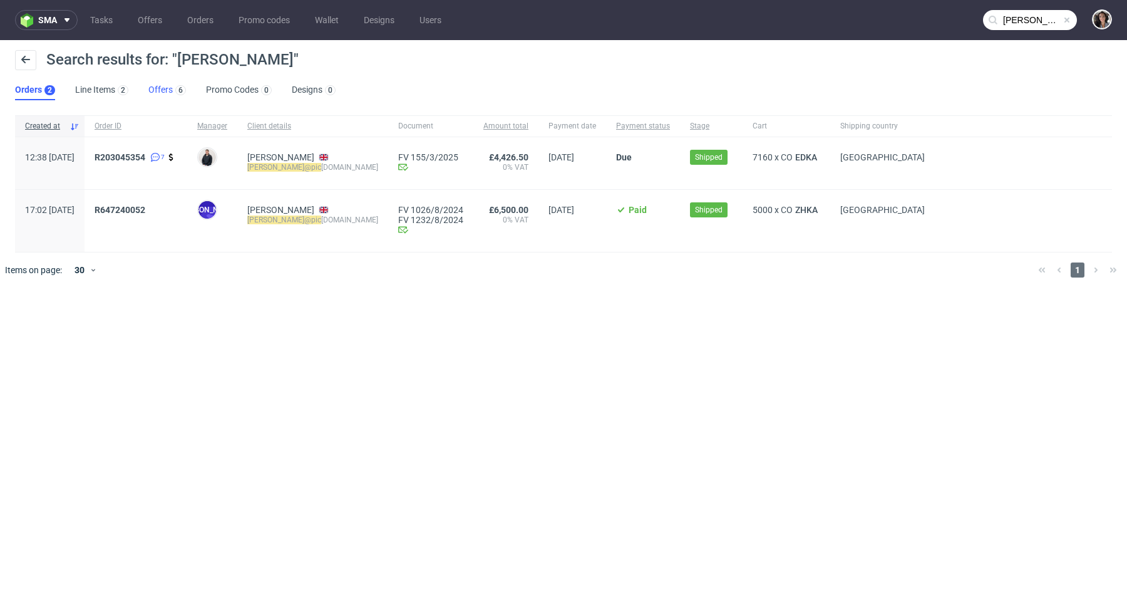
click at [163, 87] on link "Offers 6" at bounding box center [167, 90] width 38 height 20
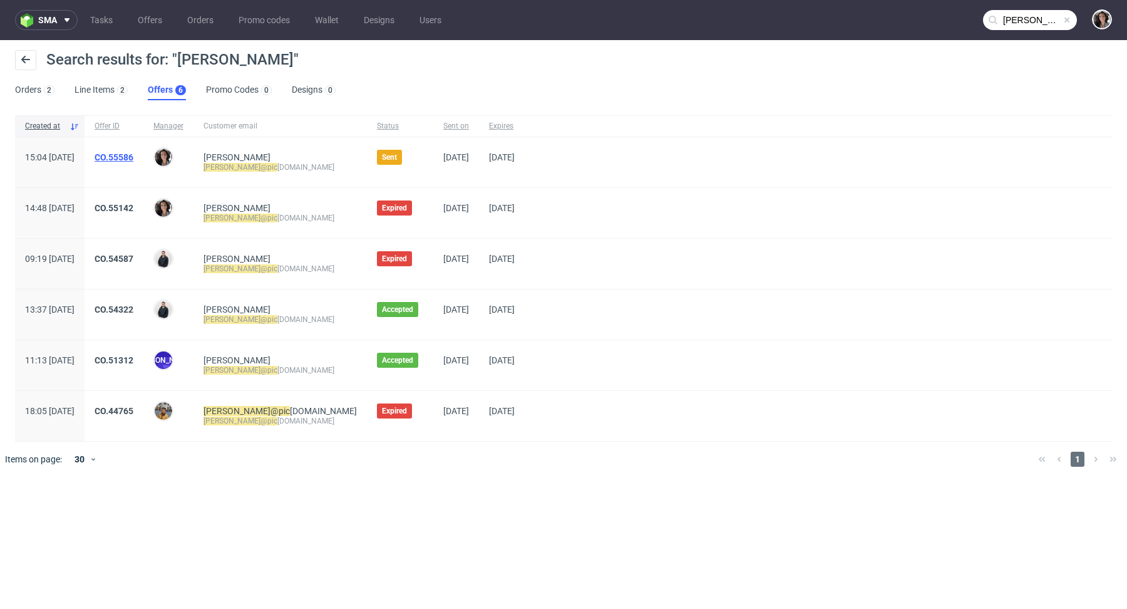
click at [133, 152] on link "CO.55586" at bounding box center [114, 157] width 39 height 10
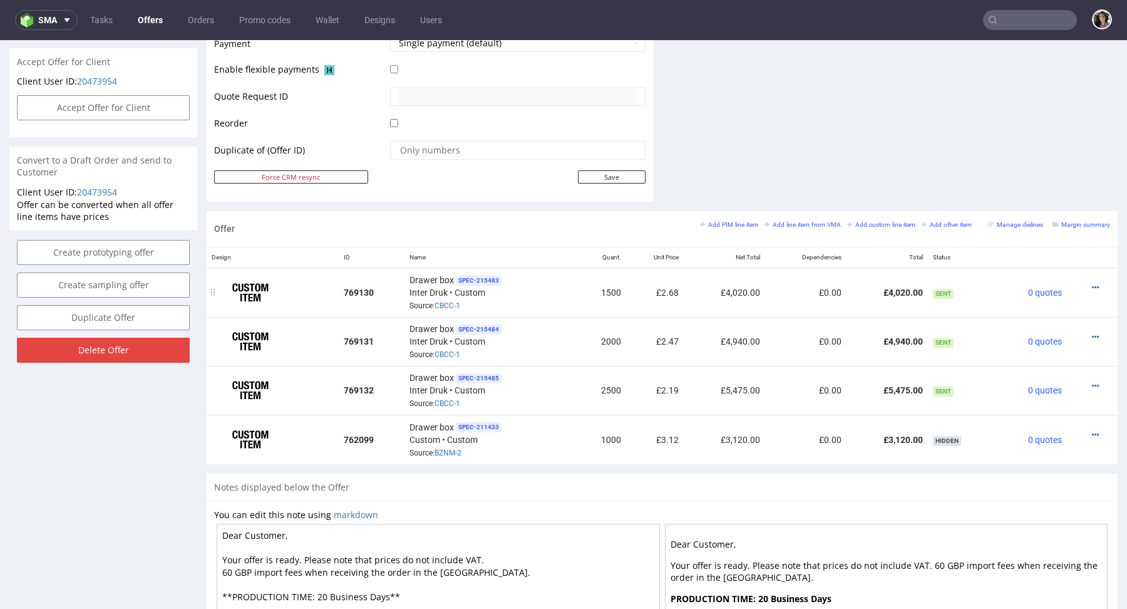
scroll to position [630, 0]
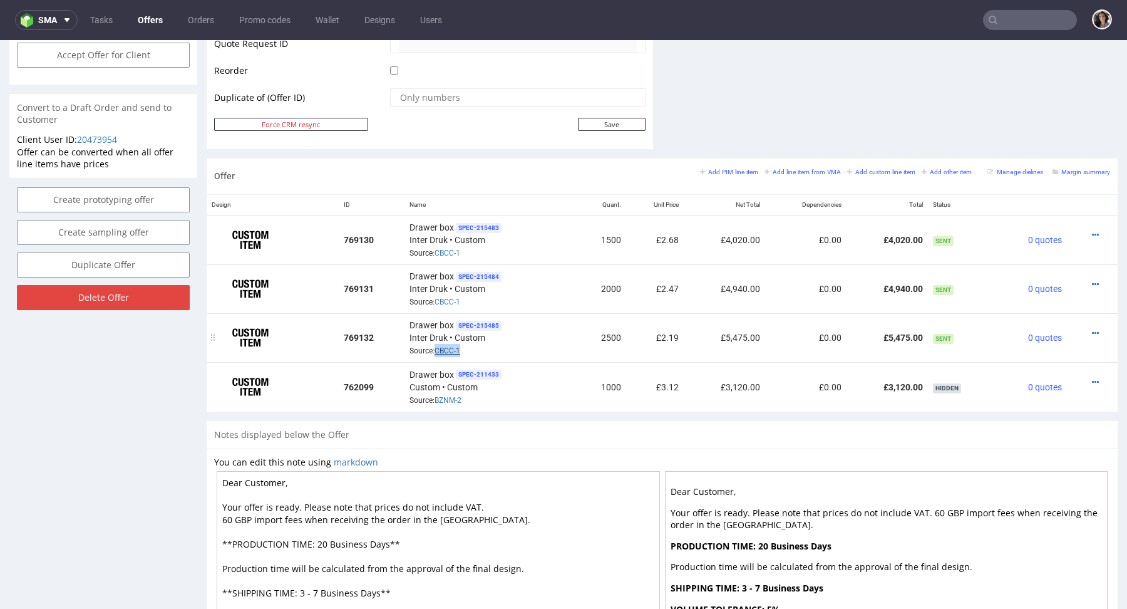
copy link "CBCC-1"
drag, startPoint x: 467, startPoint y: 348, endPoint x: 434, endPoint y: 347, distance: 33.2
click at [434, 347] on div "Drawer box SPEC- 215485 Inter Druk • Custom Source: CBCC-1" at bounding box center [491, 337] width 162 height 39
click at [448, 348] on link "CBCC-1" at bounding box center [448, 350] width 26 height 9
